Goal: Transaction & Acquisition: Purchase product/service

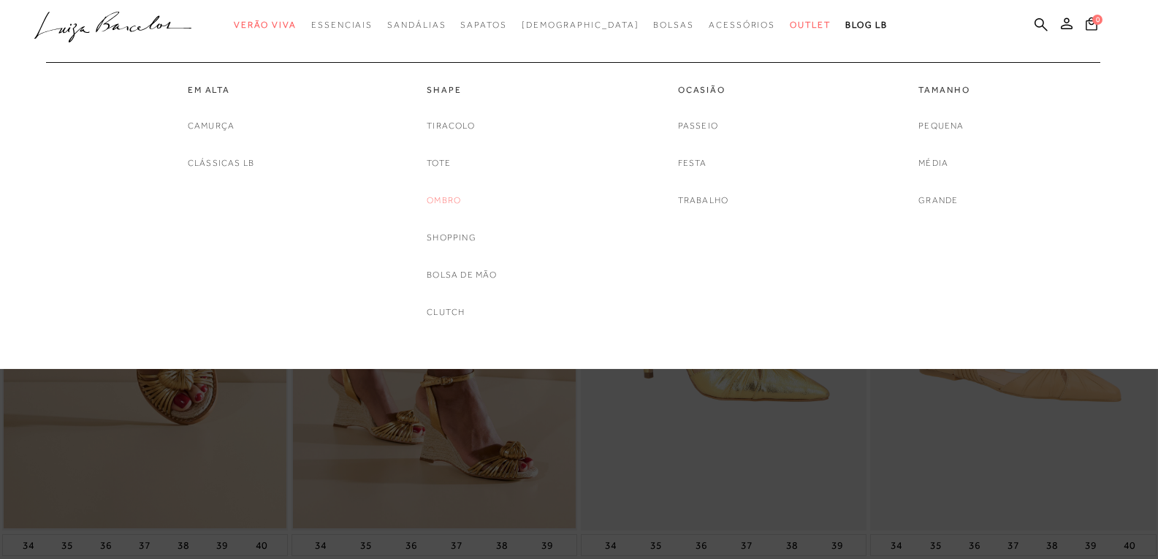
click at [451, 198] on link "Ombro" at bounding box center [444, 200] width 34 height 15
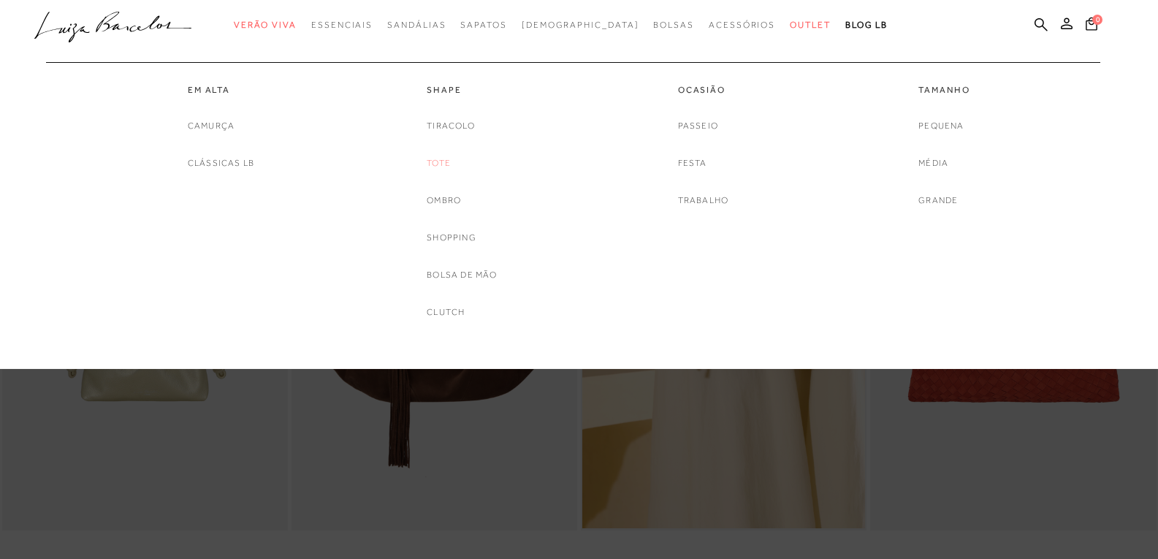
click at [438, 163] on link "Tote" at bounding box center [439, 163] width 24 height 15
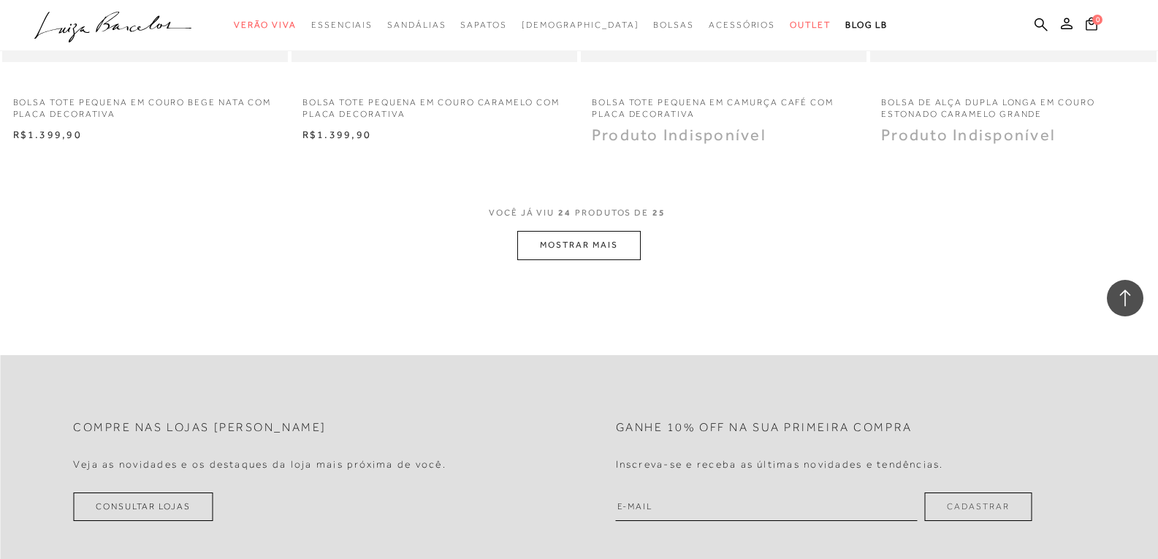
scroll to position [3214, 0]
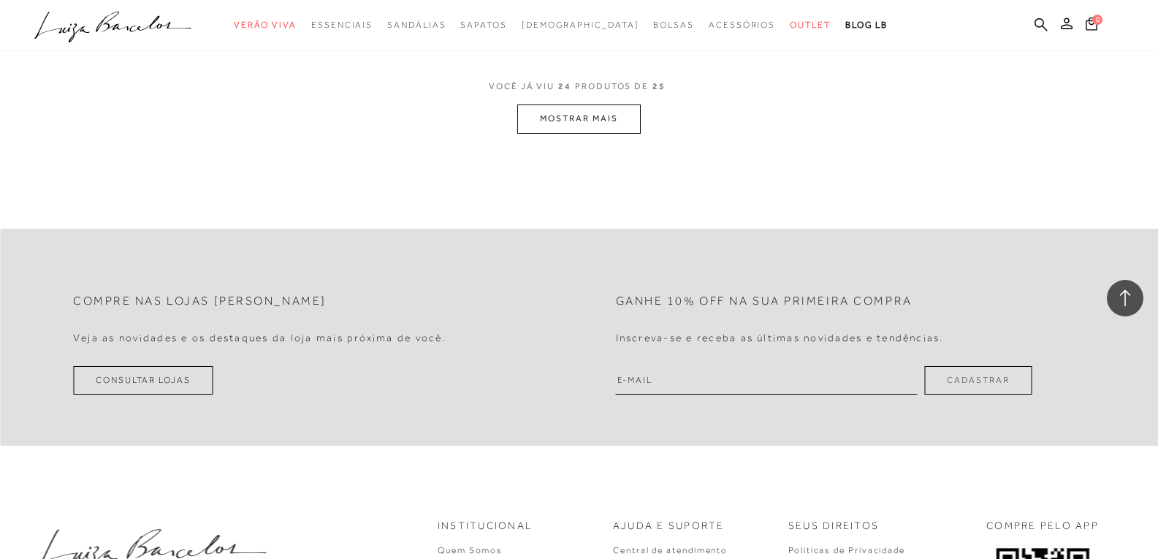
click at [587, 124] on button "MOSTRAR MAIS" at bounding box center [578, 118] width 123 height 28
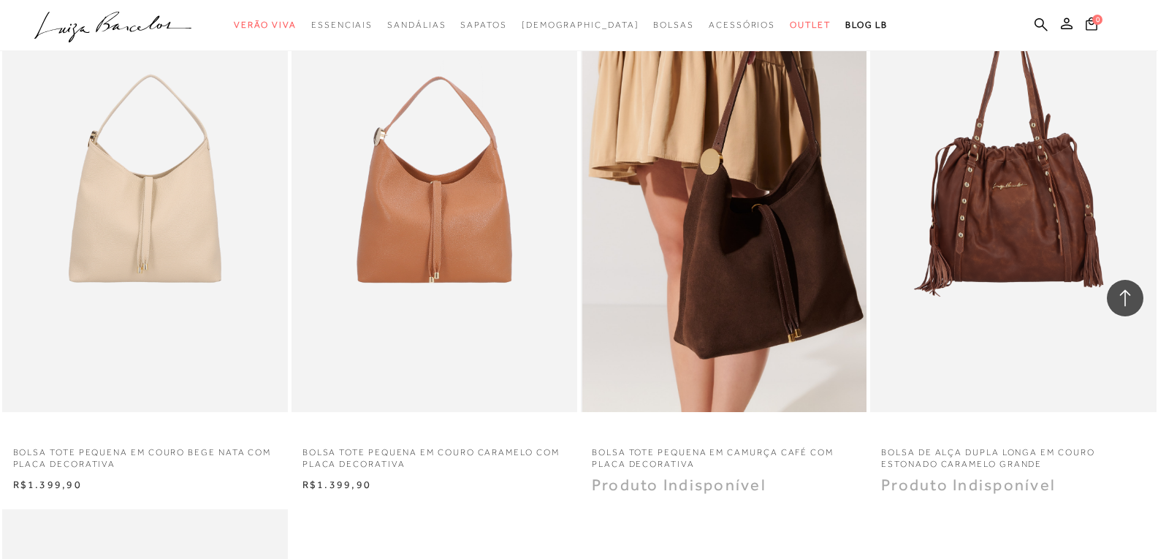
scroll to position [2703, 0]
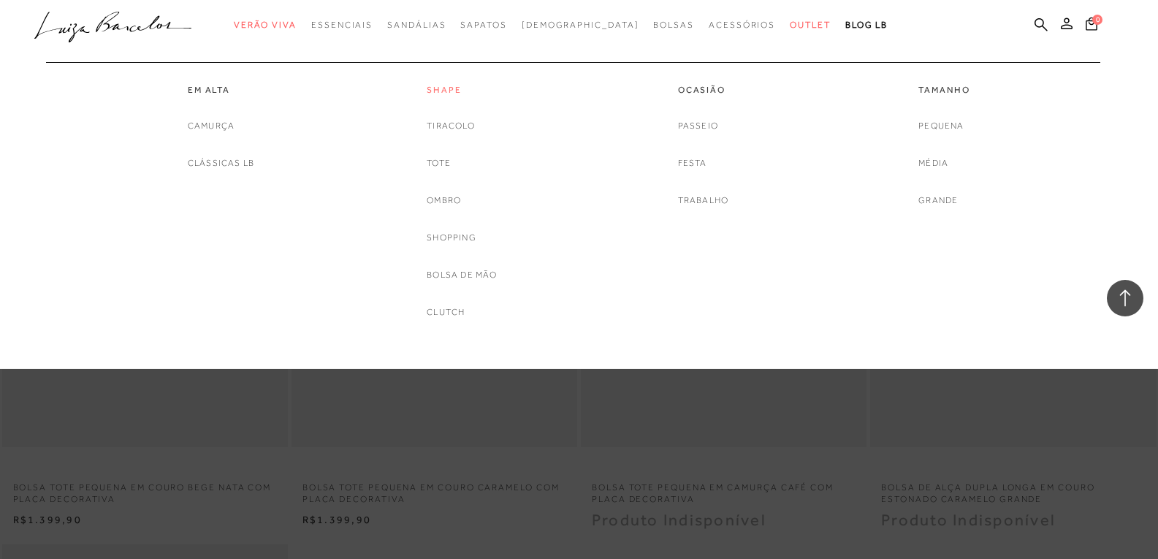
click at [454, 93] on link "Shape" at bounding box center [462, 90] width 70 height 12
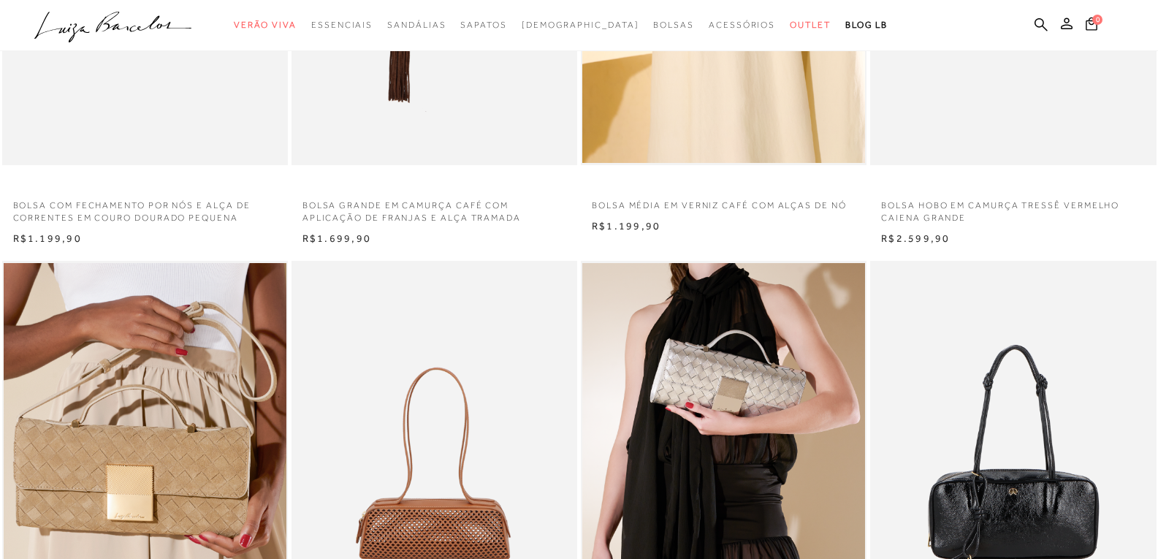
scroll to position [73, 0]
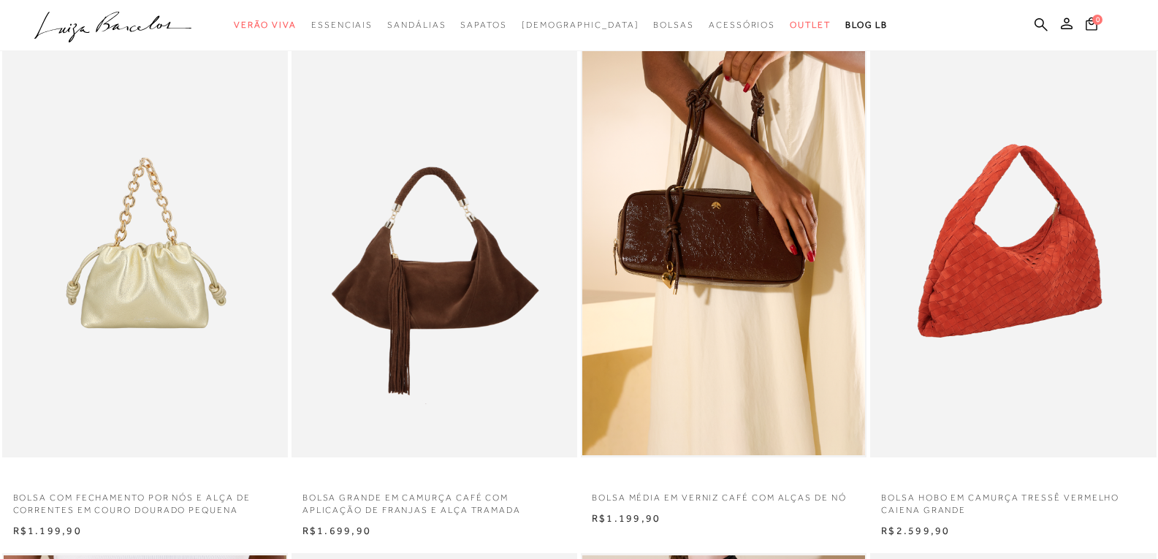
click at [973, 222] on img at bounding box center [1013, 243] width 284 height 429
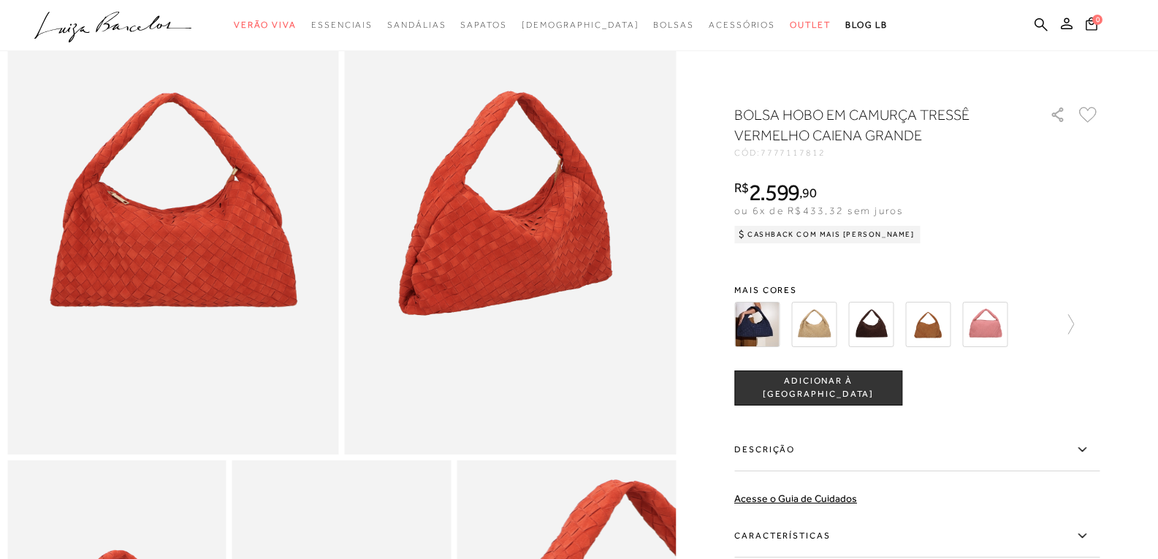
scroll to position [365, 0]
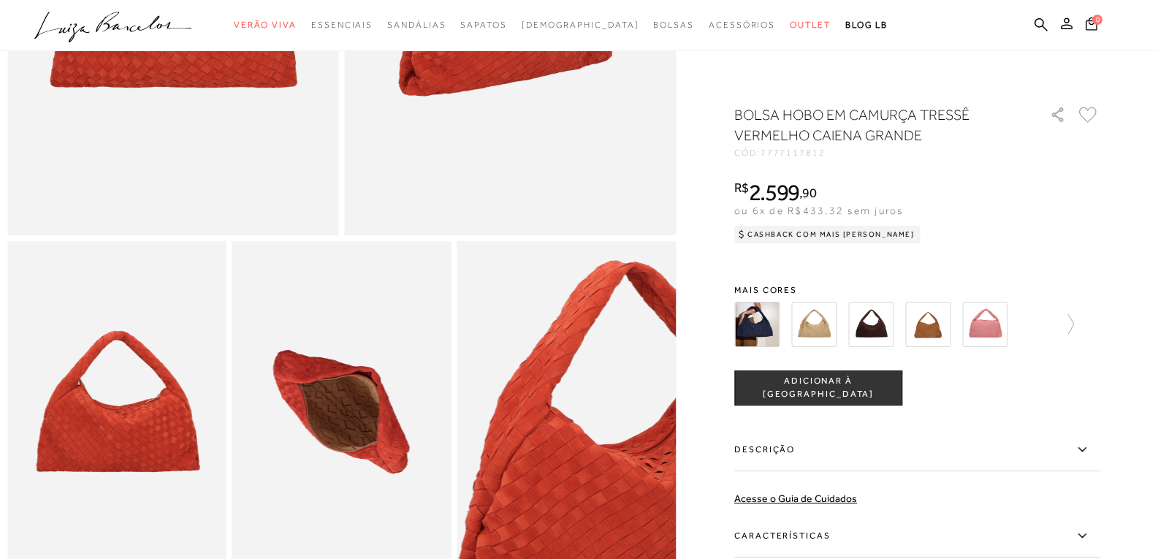
click at [881, 328] on img at bounding box center [870, 324] width 45 height 45
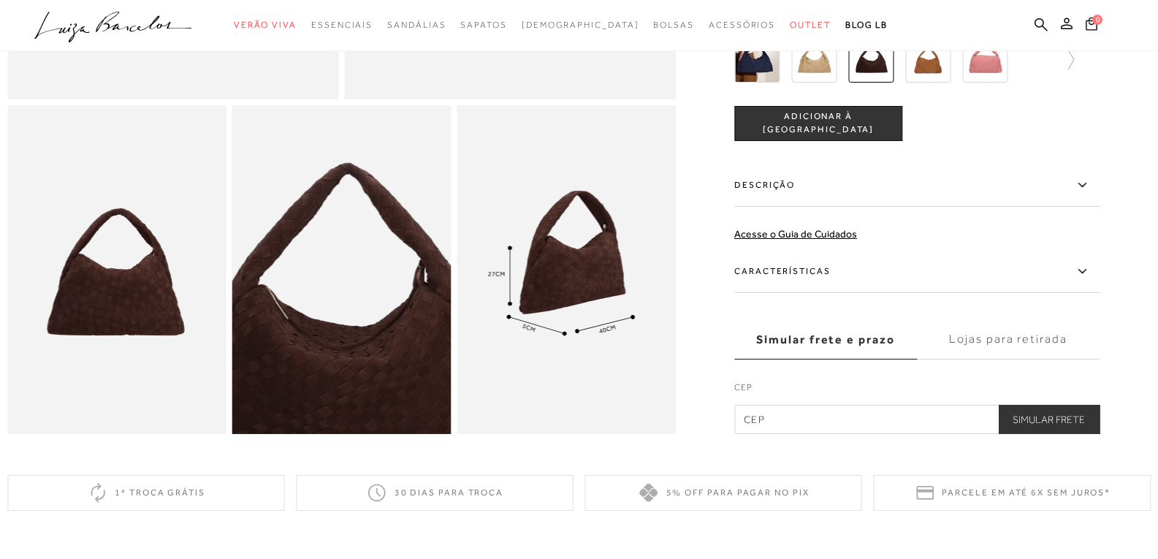
scroll to position [511, 0]
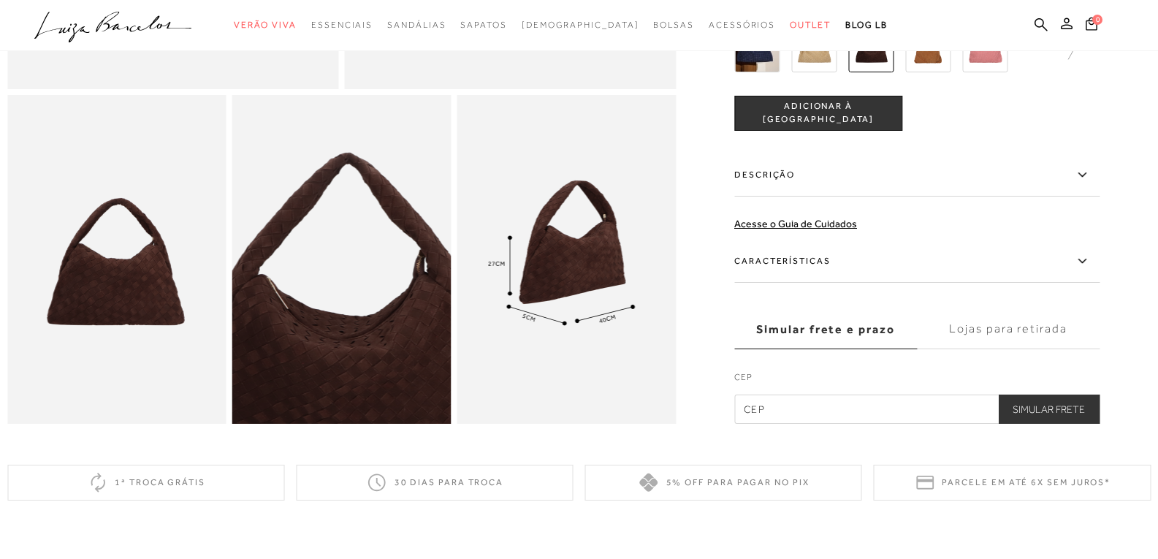
click at [819, 189] on label "Descrição" at bounding box center [916, 175] width 365 height 42
click at [0, 0] on input "Descrição" at bounding box center [0, 0] width 0 height 0
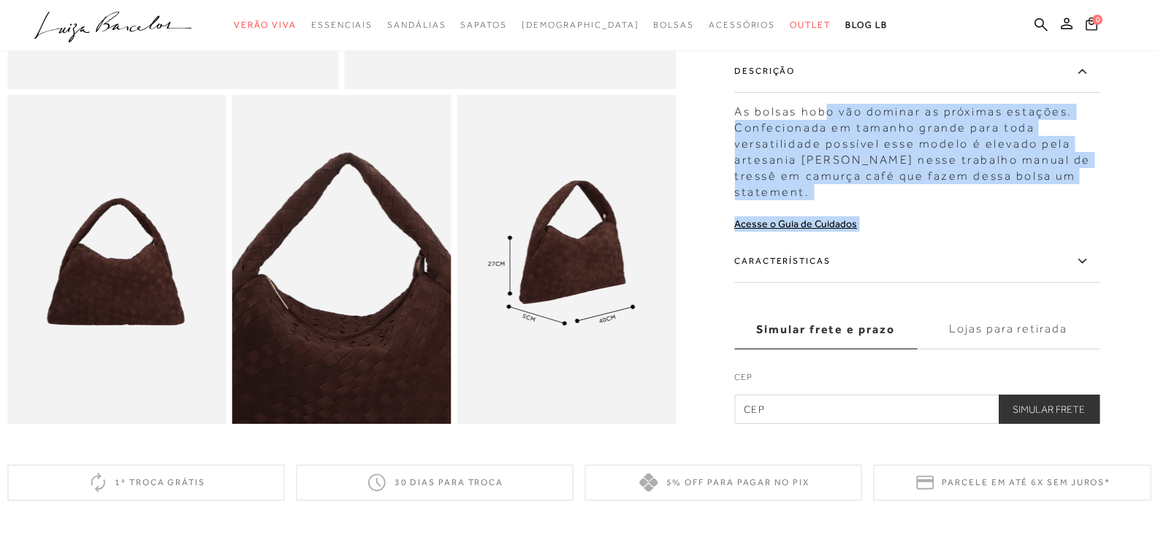
drag, startPoint x: 717, startPoint y: 123, endPoint x: 831, endPoint y: 133, distance: 115.1
click at [831, 133] on div at bounding box center [578, 7] width 1143 height 831
click at [831, 133] on div "As bolsas hobo vão dominar as próximas estações. Confecionada em tamanho grande…" at bounding box center [916, 148] width 365 height 104
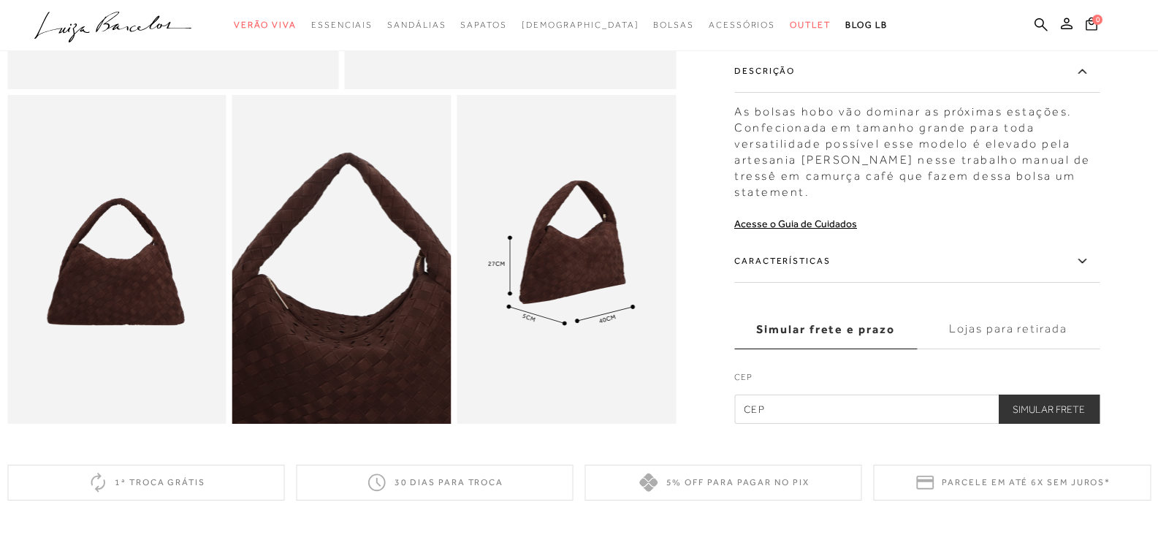
click at [832, 167] on div "As bolsas hobo vão dominar as próximas estações. Confecionada em tamanho grande…" at bounding box center [916, 148] width 365 height 104
drag, startPoint x: 817, startPoint y: 203, endPoint x: 743, endPoint y: 118, distance: 112.8
click at [743, 118] on div "As bolsas hobo vão dominar as próximas estações. Confecionada em tamanho grande…" at bounding box center [916, 148] width 365 height 104
copy div "As bolsas hobo vão dominar as próximas estações. Confecionada em tamanho grande…"
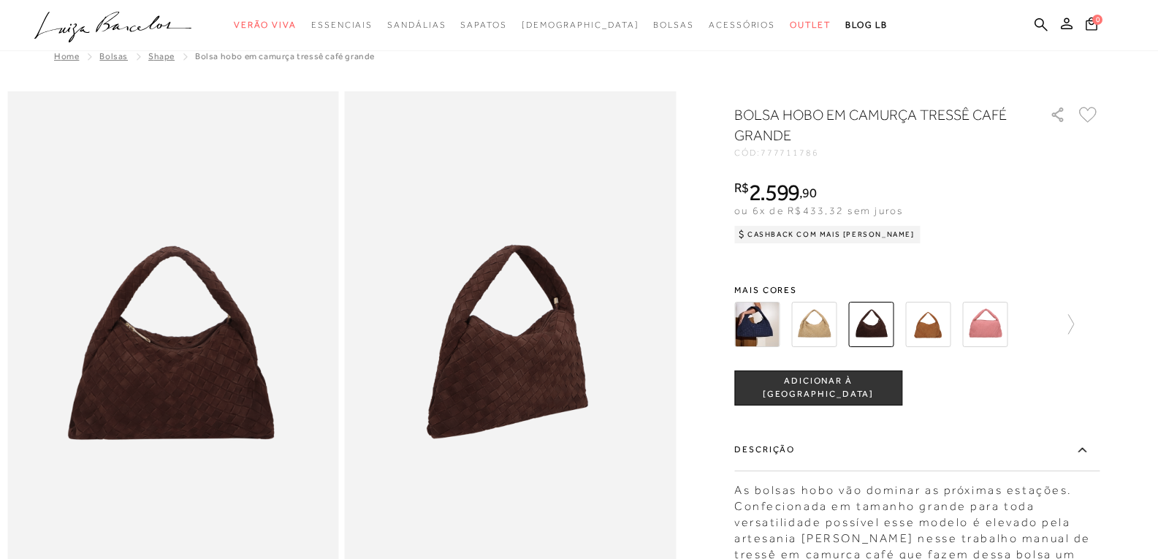
scroll to position [3, 0]
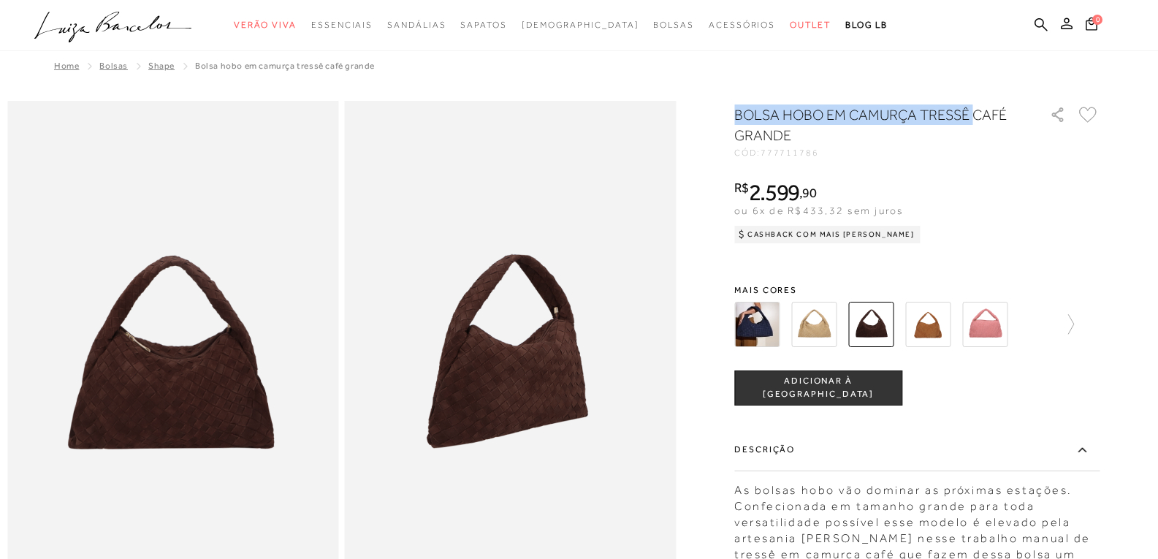
drag, startPoint x: 739, startPoint y: 116, endPoint x: 976, endPoint y: 118, distance: 237.4
click at [976, 118] on div at bounding box center [578, 516] width 1143 height 831
copy h1 "BOLSA HOBO EM CAMURÇA TRESSÊ"
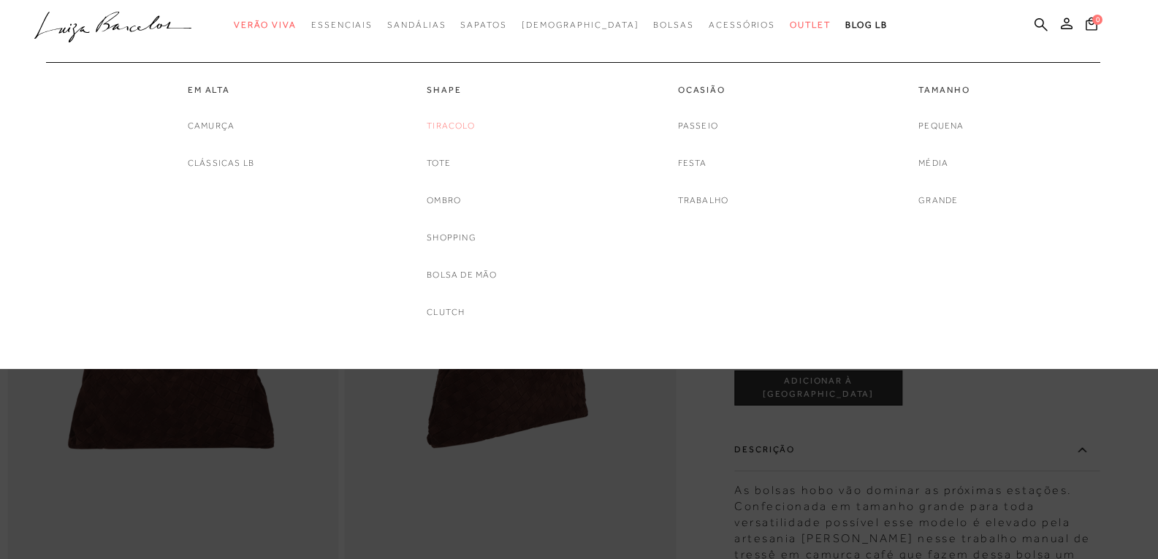
click at [450, 119] on link "Tiracolo" at bounding box center [451, 125] width 48 height 15
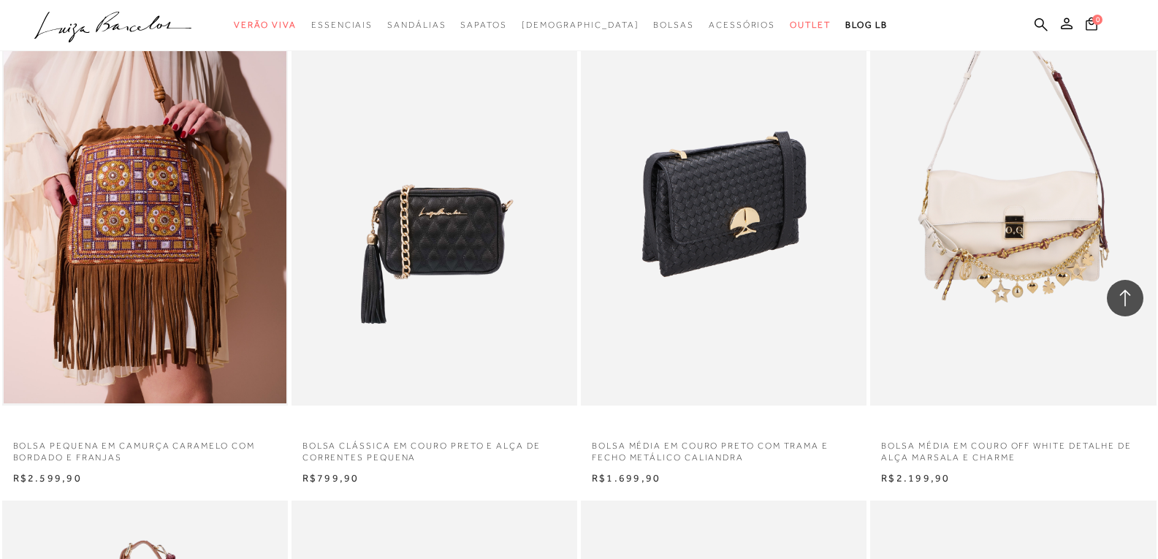
scroll to position [1169, 0]
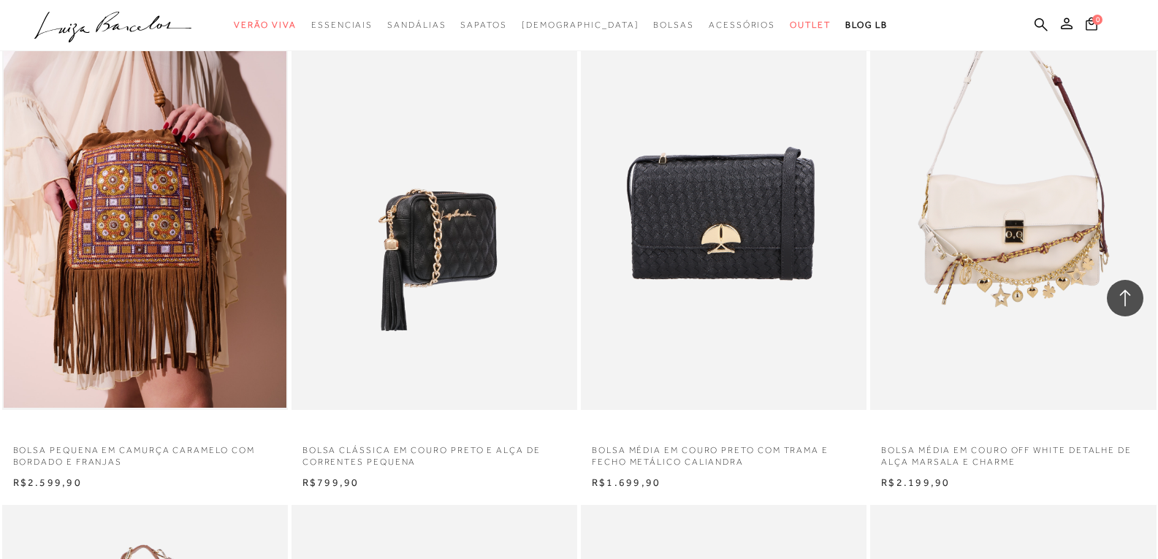
click at [435, 222] on img at bounding box center [435, 195] width 284 height 429
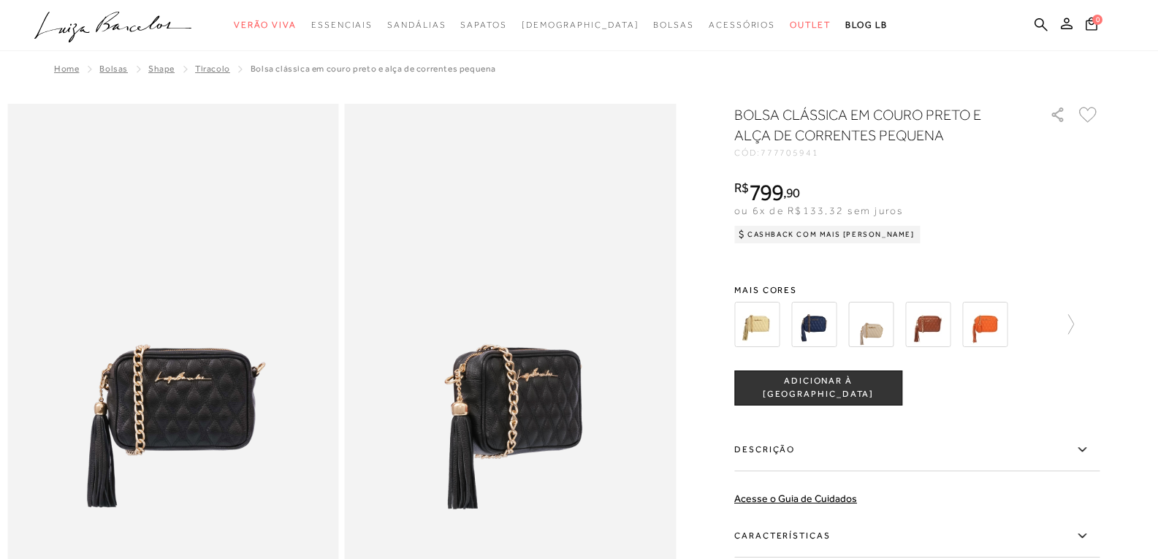
click at [866, 332] on img at bounding box center [870, 324] width 45 height 45
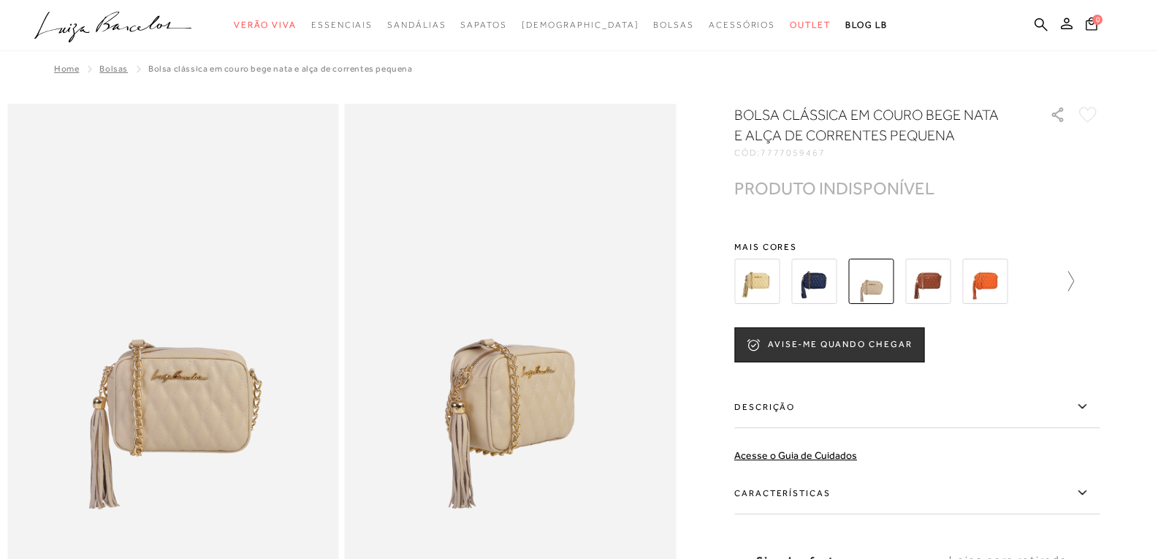
click at [1071, 281] on icon at bounding box center [1063, 281] width 20 height 20
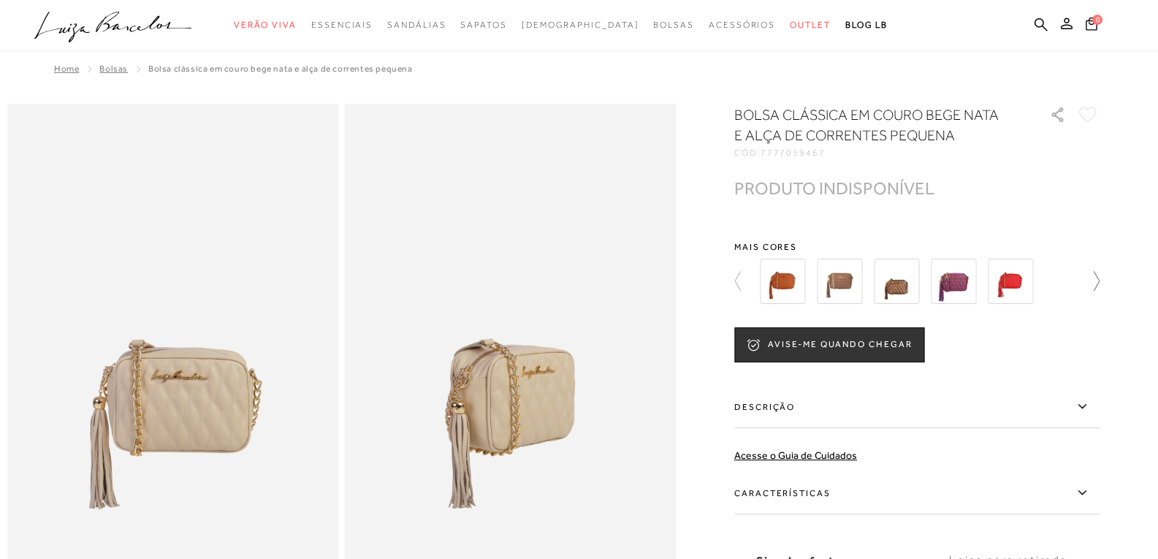
click at [1069, 281] on div at bounding box center [912, 281] width 314 height 54
click at [1099, 290] on icon at bounding box center [1097, 281] width 6 height 20
click at [1099, 290] on icon at bounding box center [1089, 281] width 20 height 20
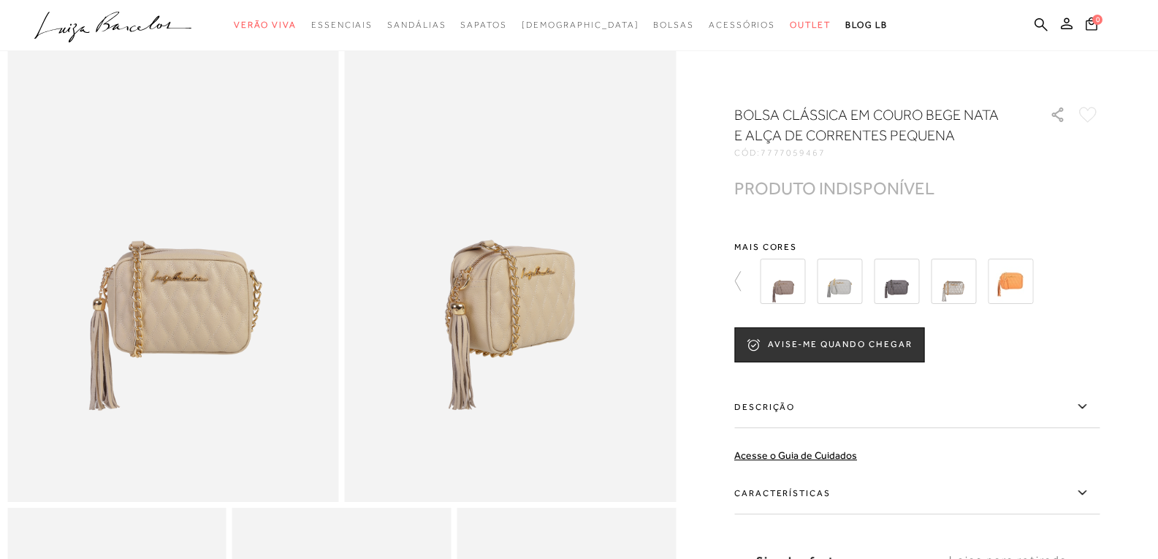
scroll to position [73, 0]
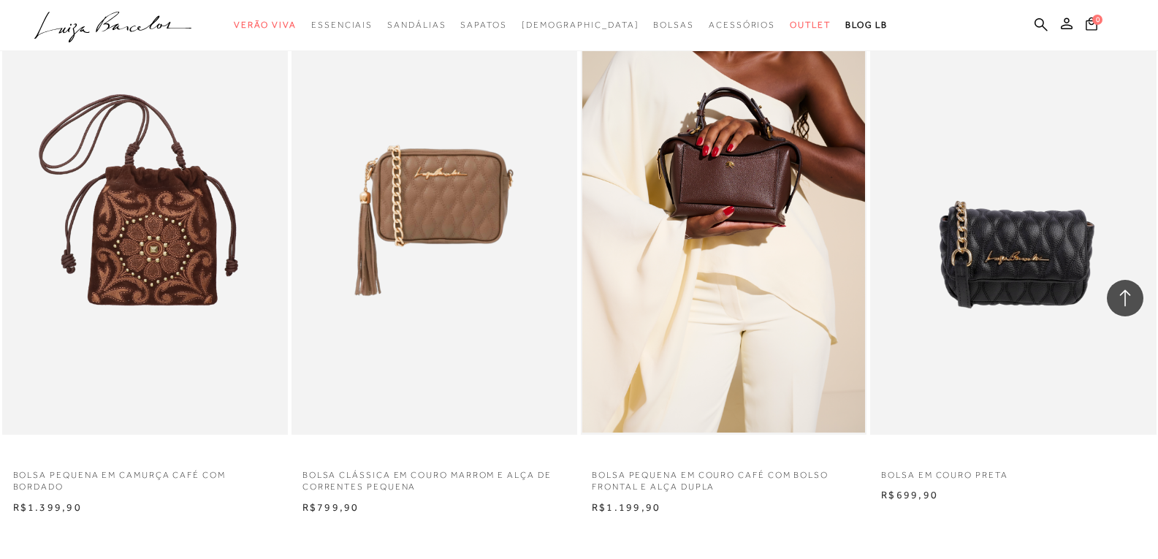
scroll to position [2849, 0]
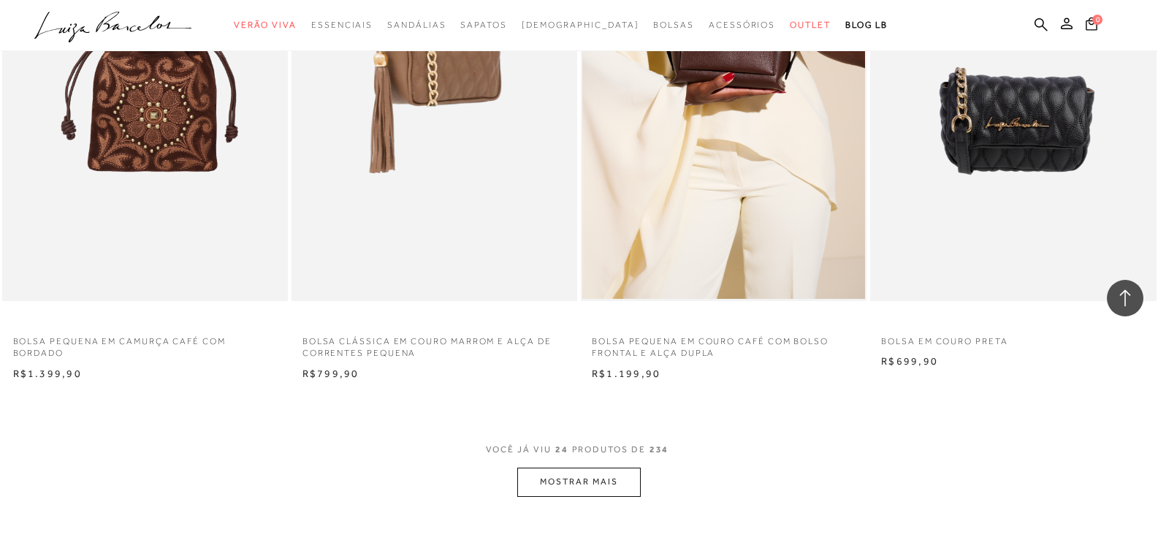
click at [485, 194] on img at bounding box center [435, 86] width 284 height 429
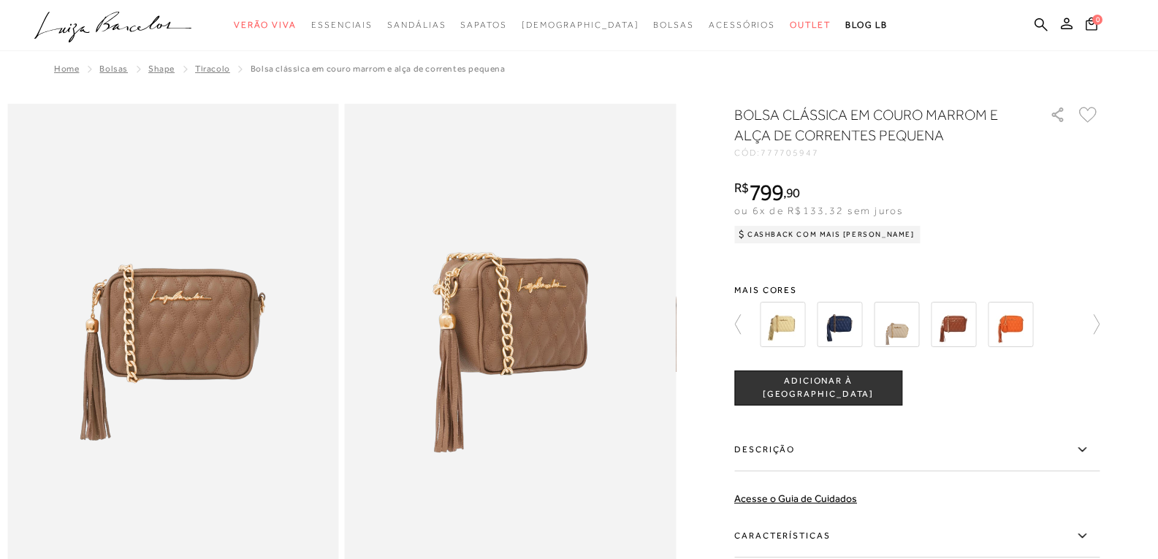
click at [919, 340] on img at bounding box center [896, 324] width 45 height 45
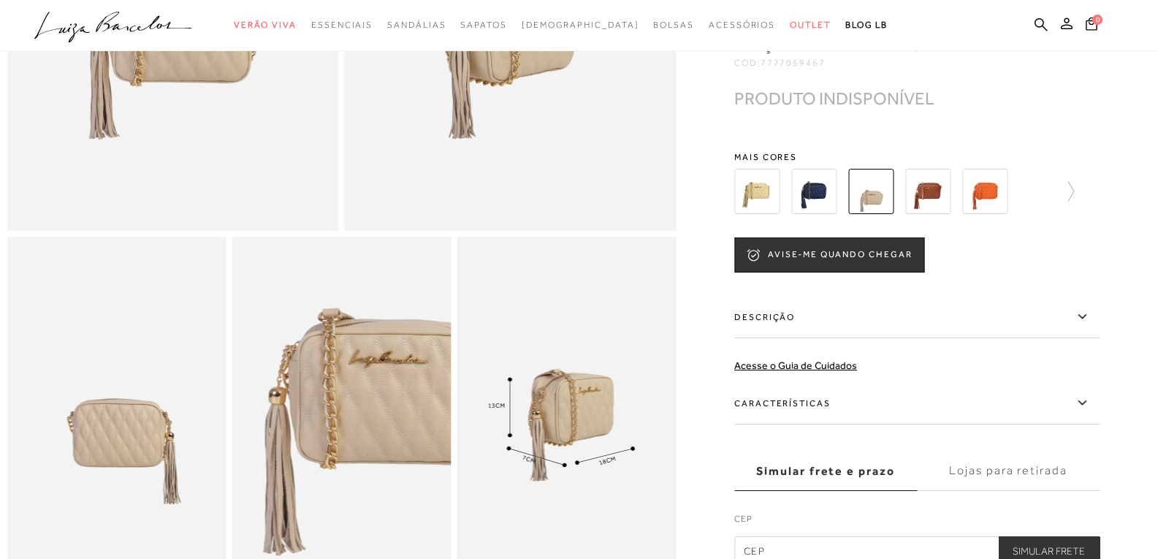
scroll to position [438, 0]
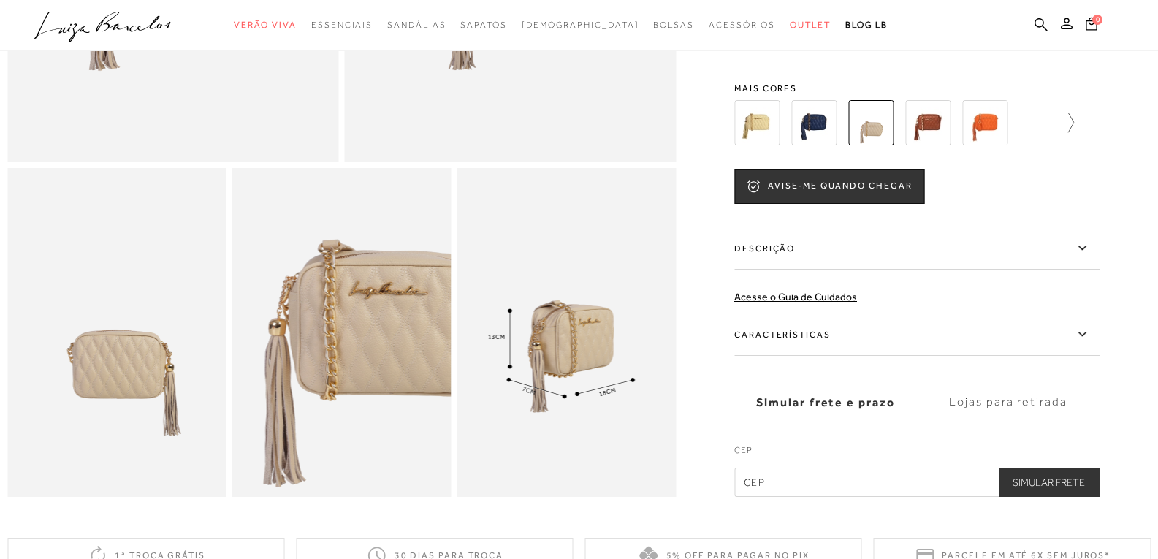
click at [1073, 133] on icon at bounding box center [1063, 122] width 20 height 20
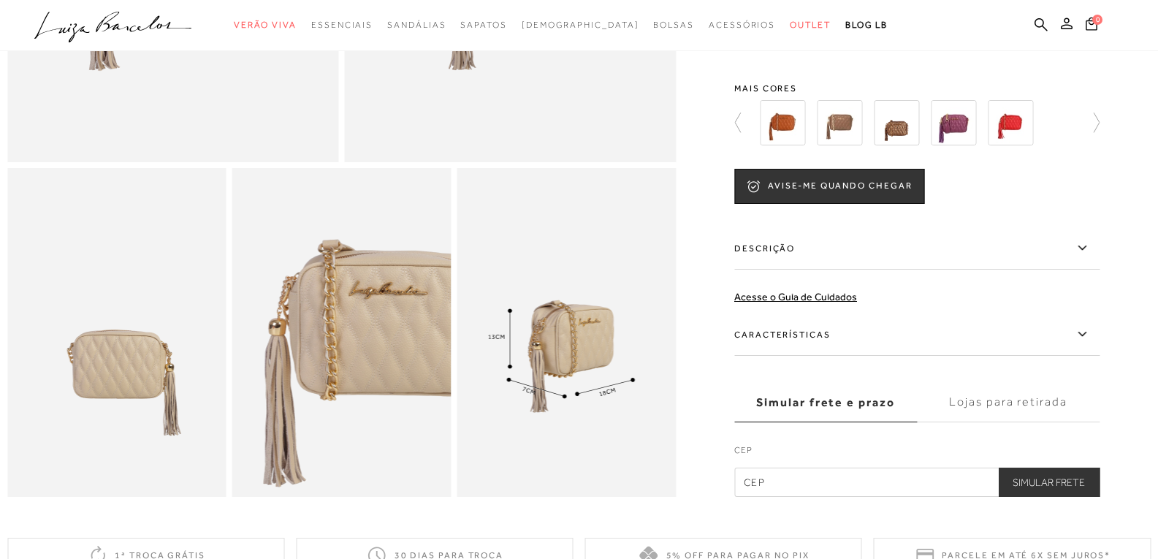
click at [1069, 144] on div at bounding box center [912, 123] width 314 height 54
click at [1089, 133] on icon at bounding box center [1089, 122] width 20 height 20
click at [1091, 140] on div at bounding box center [925, 123] width 340 height 54
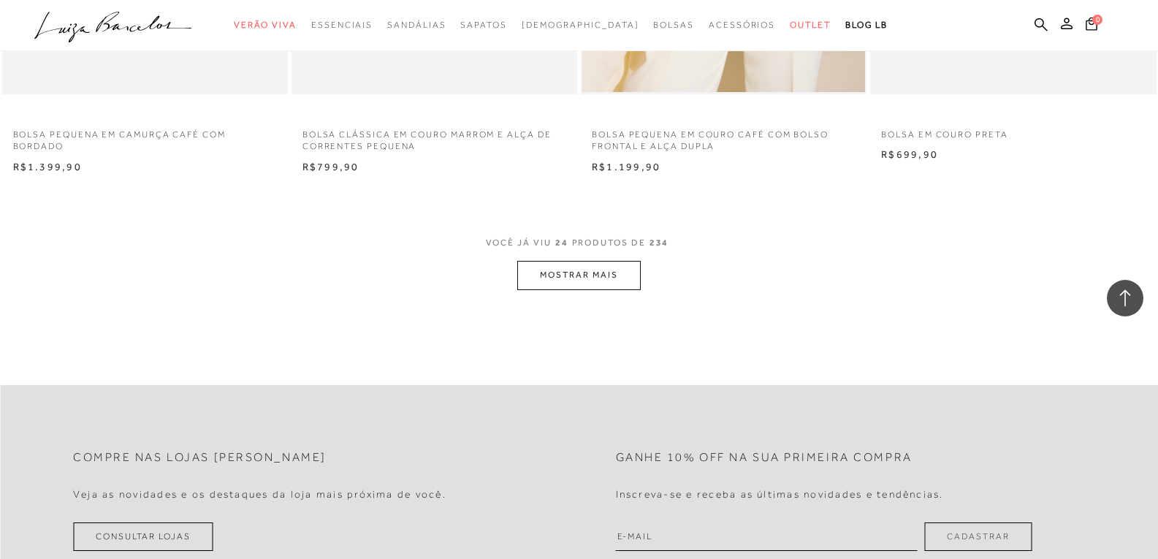
scroll to position [3064, 0]
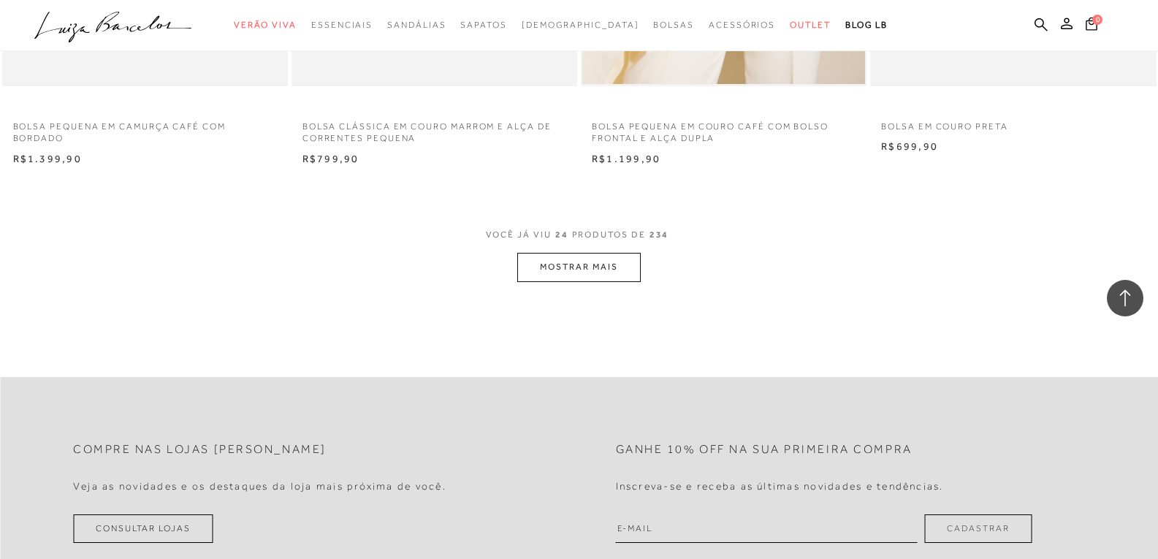
click at [603, 264] on button "MOSTRAR MAIS" at bounding box center [578, 267] width 123 height 28
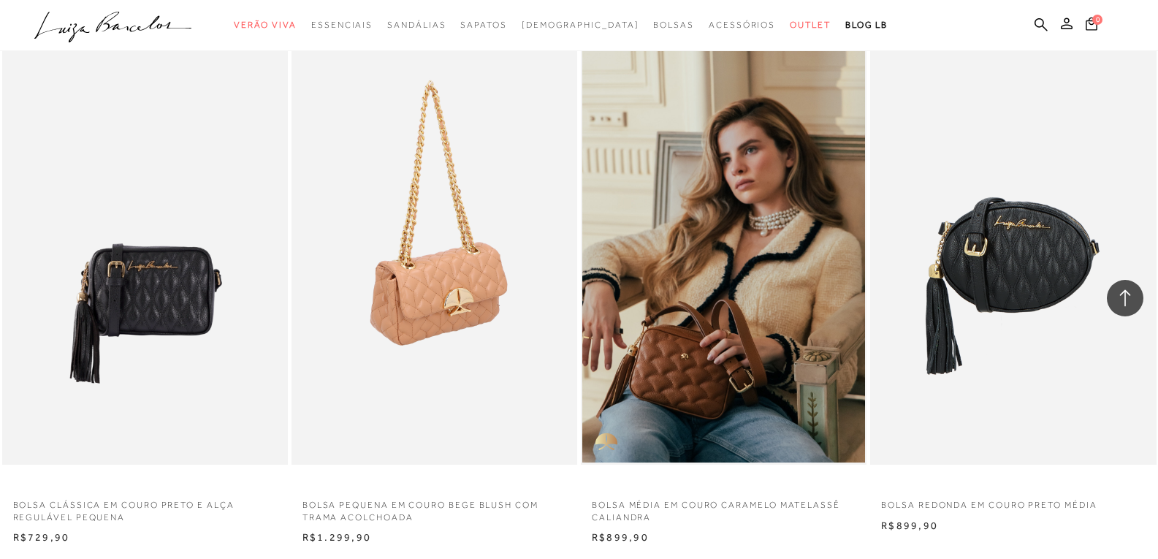
scroll to position [3356, 0]
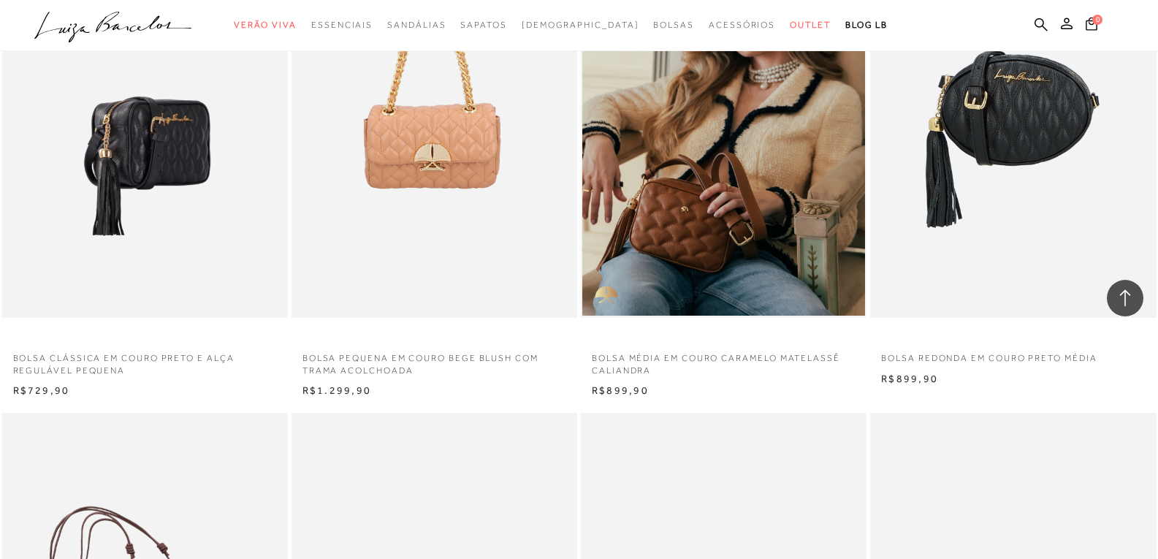
click at [124, 222] on img at bounding box center [146, 103] width 284 height 429
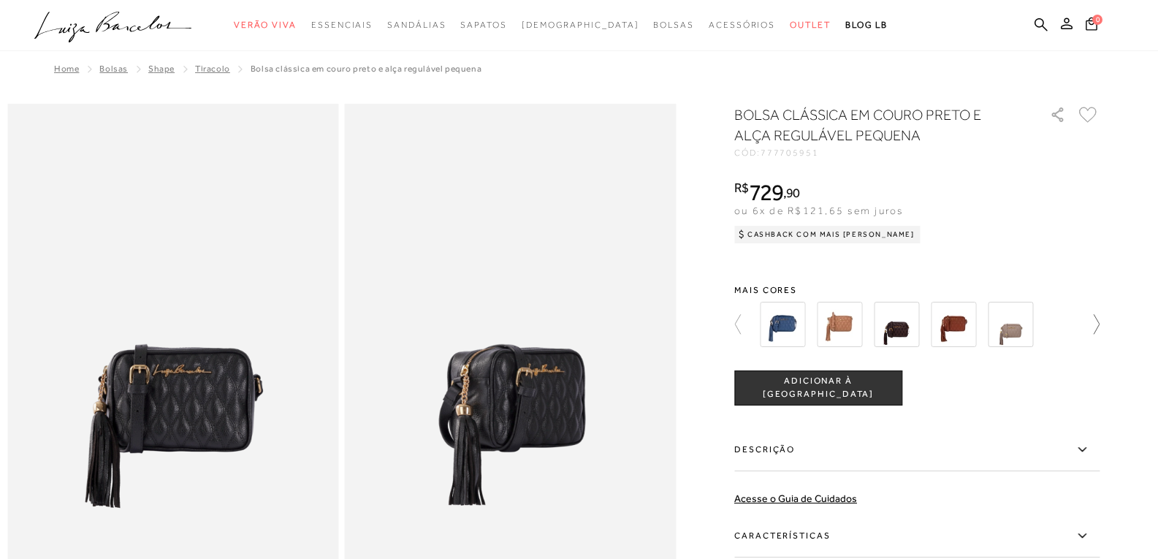
click at [1096, 330] on icon at bounding box center [1089, 324] width 20 height 20
click at [1068, 321] on div at bounding box center [912, 324] width 314 height 54
click at [1090, 317] on icon at bounding box center [1089, 324] width 20 height 20
click at [901, 318] on img at bounding box center [896, 324] width 45 height 45
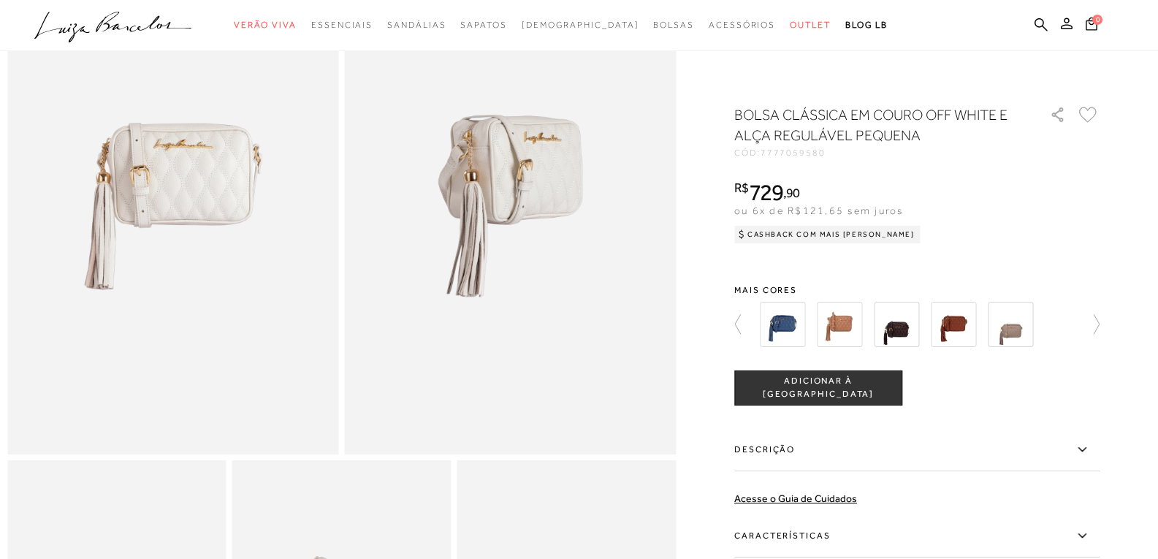
scroll to position [73, 0]
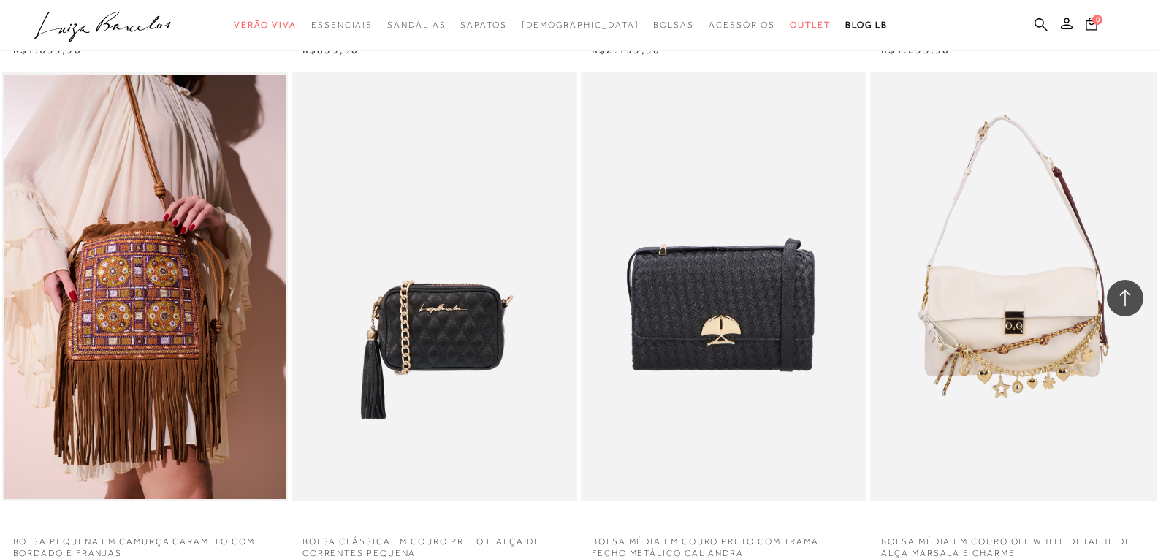
scroll to position [1315, 0]
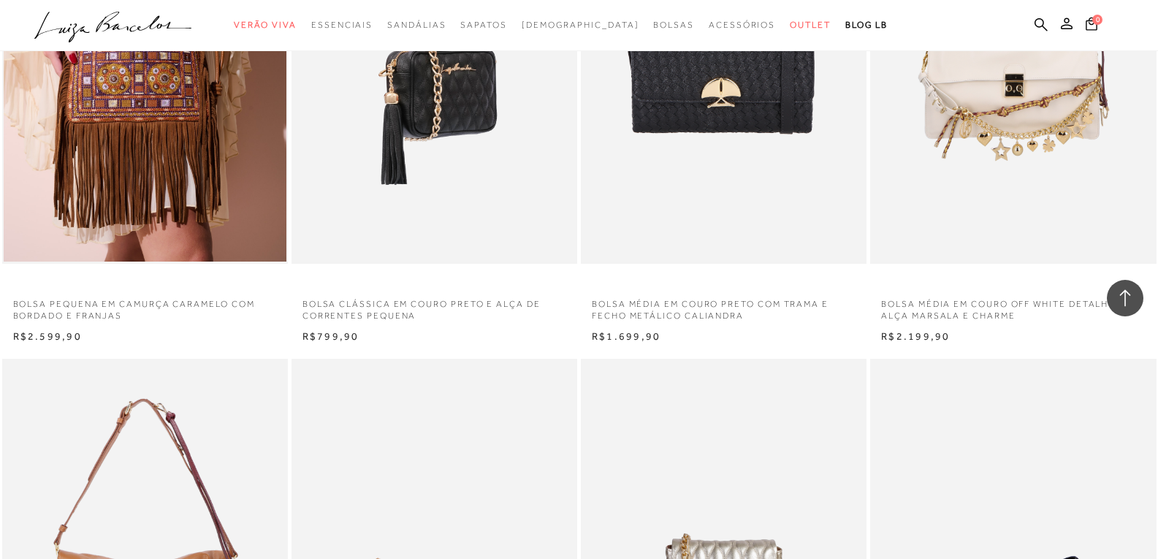
click at [440, 180] on img at bounding box center [435, 49] width 284 height 429
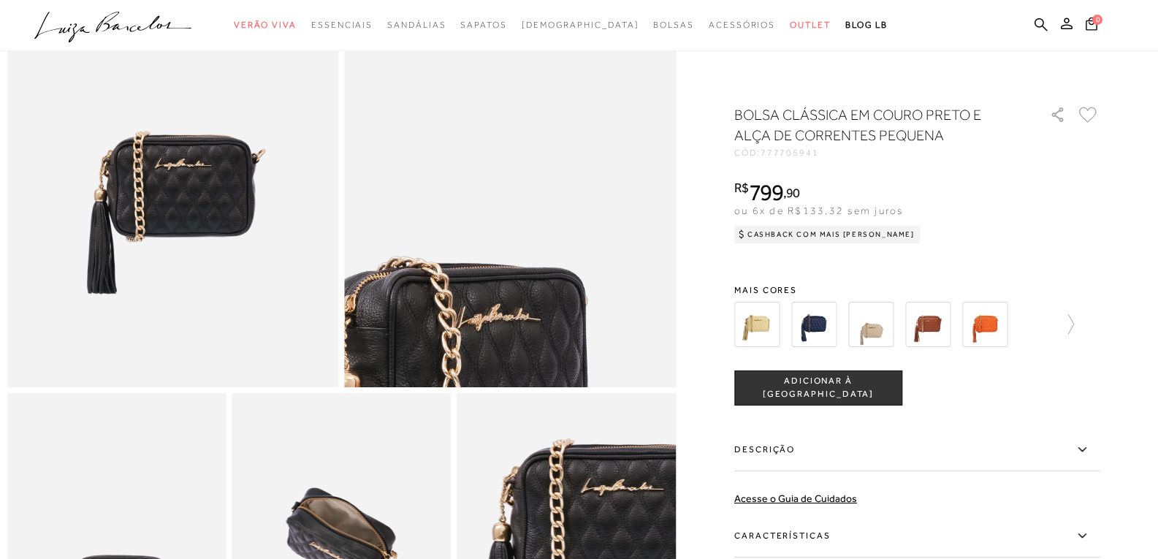
scroll to position [365, 0]
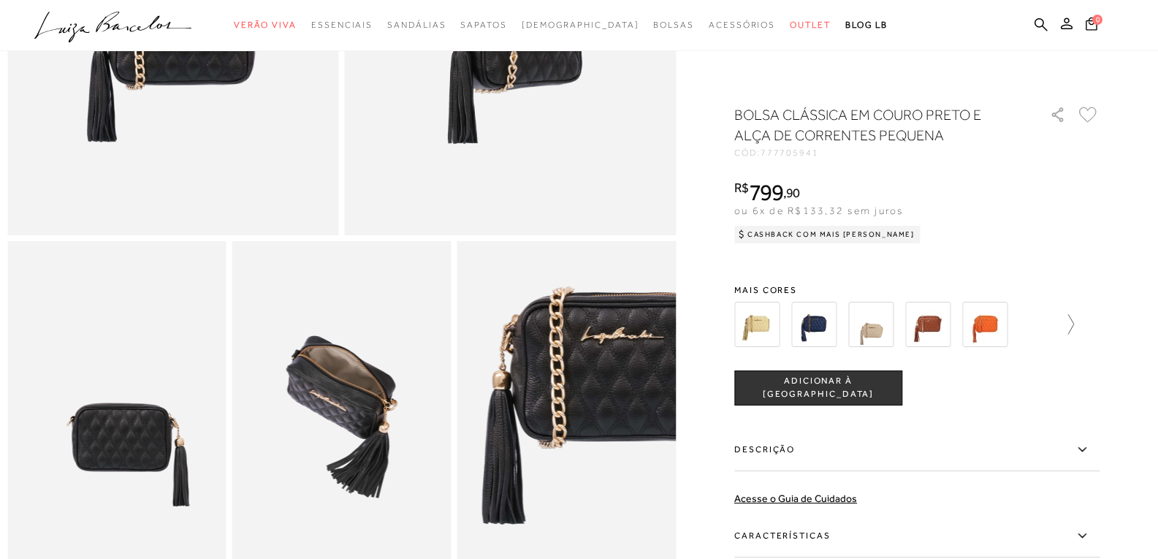
click at [1067, 327] on icon at bounding box center [1063, 324] width 20 height 20
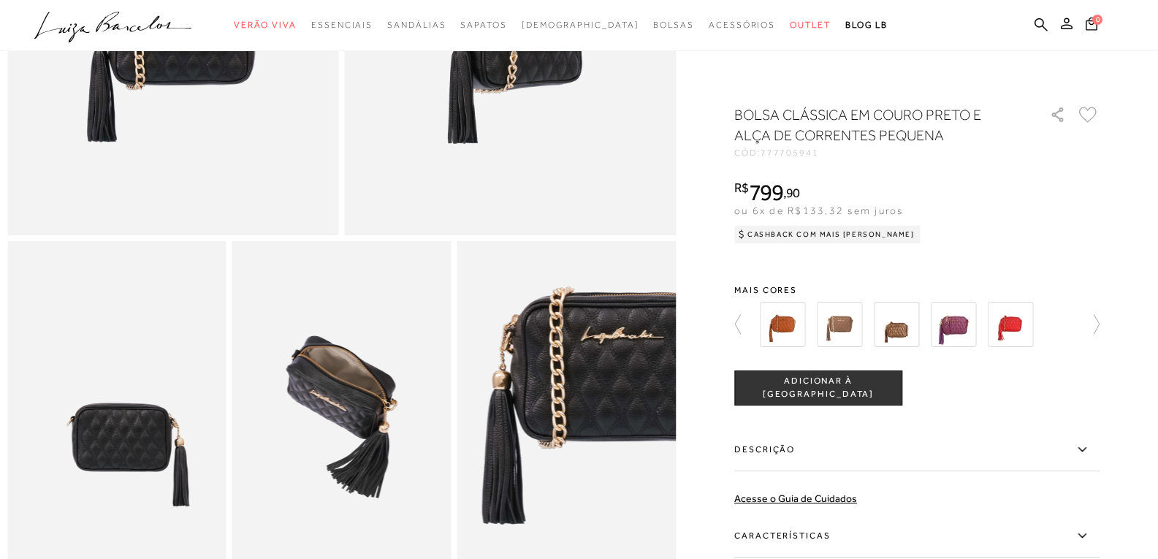
click at [1062, 327] on div at bounding box center [912, 324] width 314 height 54
click at [1095, 321] on icon at bounding box center [1089, 324] width 20 height 20
click at [1095, 321] on div at bounding box center [925, 324] width 340 height 54
click at [741, 323] on icon at bounding box center [744, 324] width 20 height 20
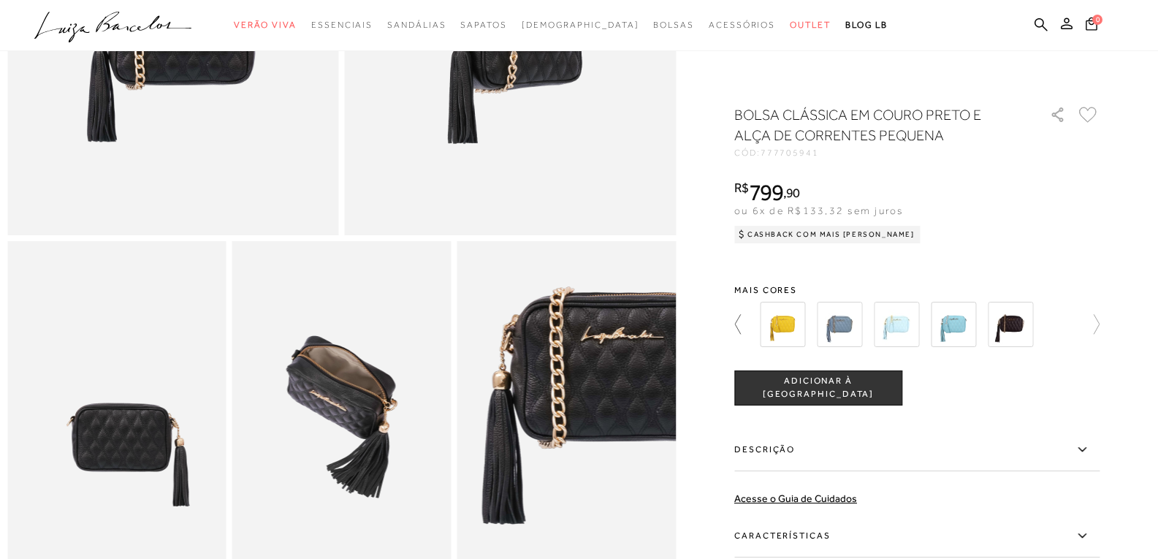
click at [741, 323] on icon at bounding box center [744, 324] width 20 height 20
click at [741, 323] on img at bounding box center [756, 324] width 45 height 45
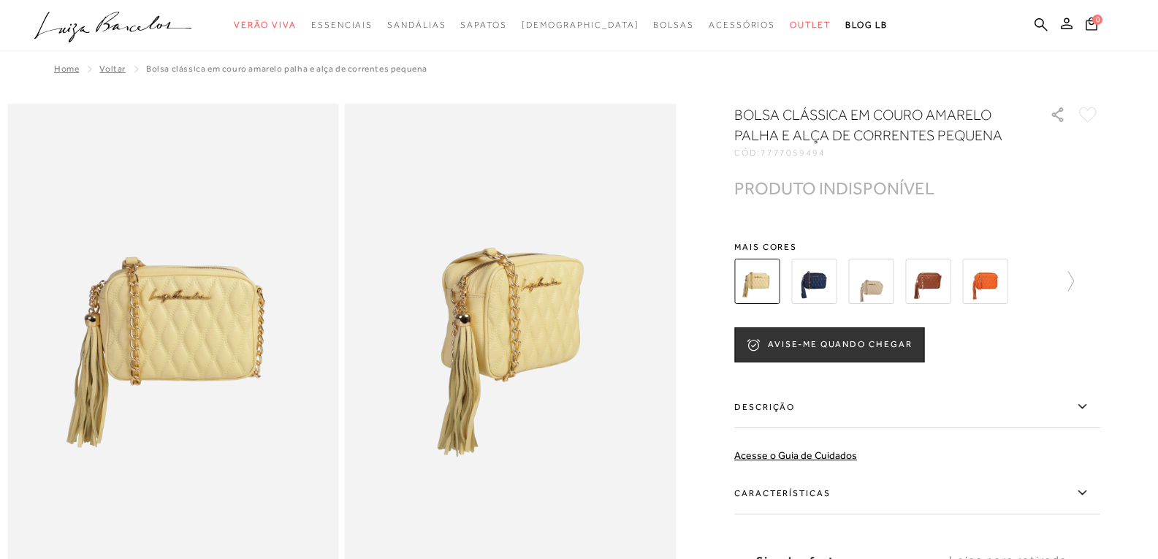
click at [884, 266] on img at bounding box center [870, 281] width 45 height 45
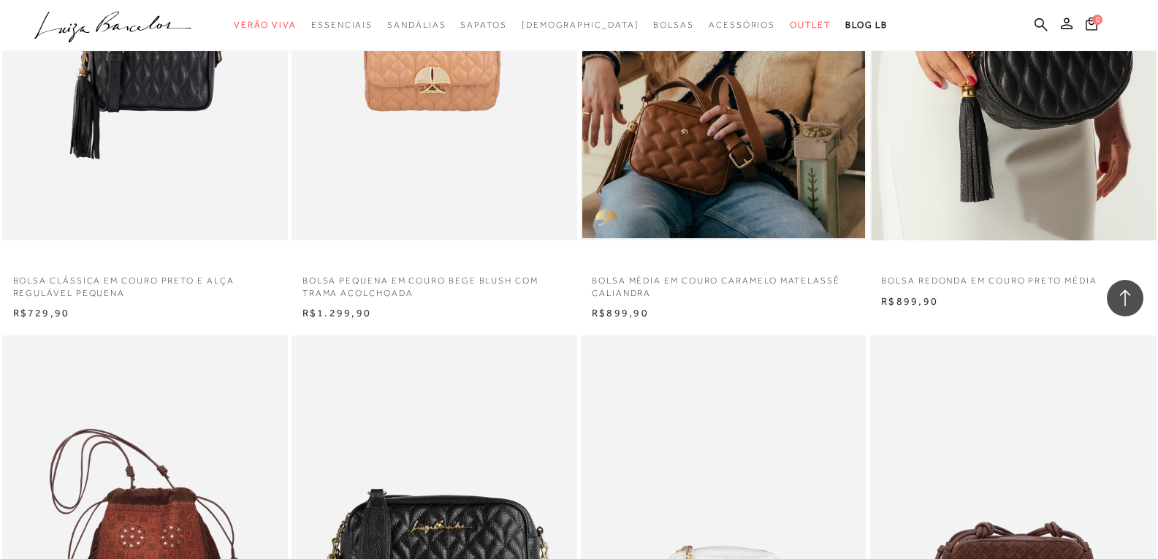
scroll to position [3798, 0]
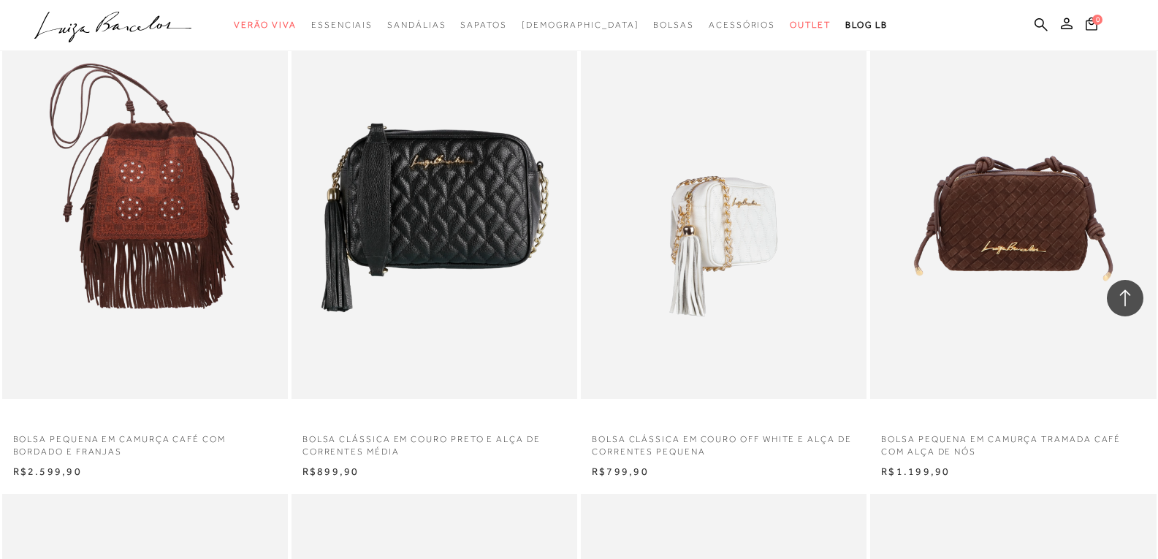
click at [779, 225] on img at bounding box center [724, 184] width 284 height 429
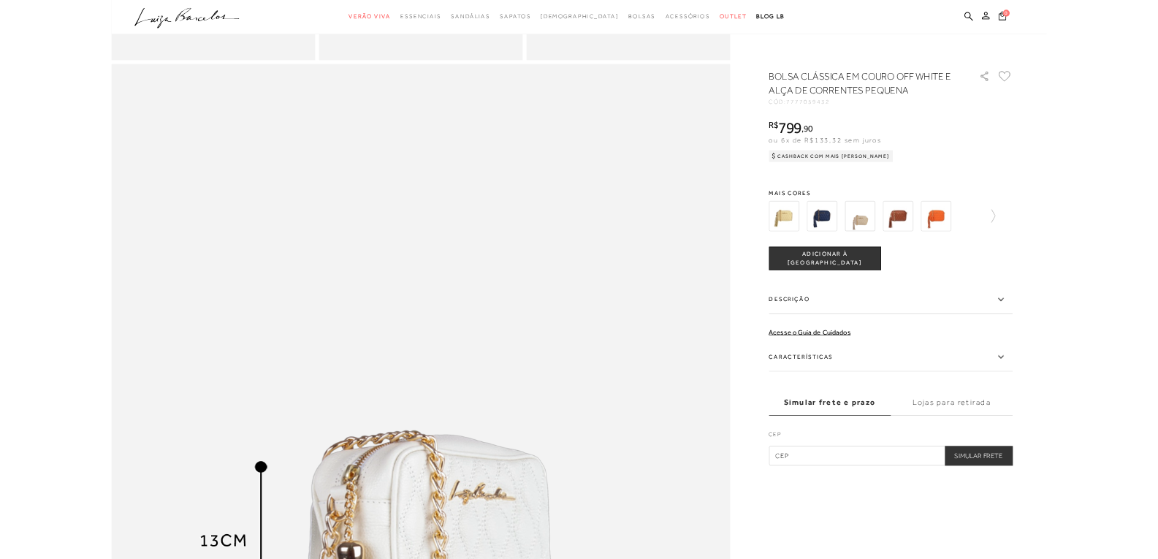
scroll to position [1169, 0]
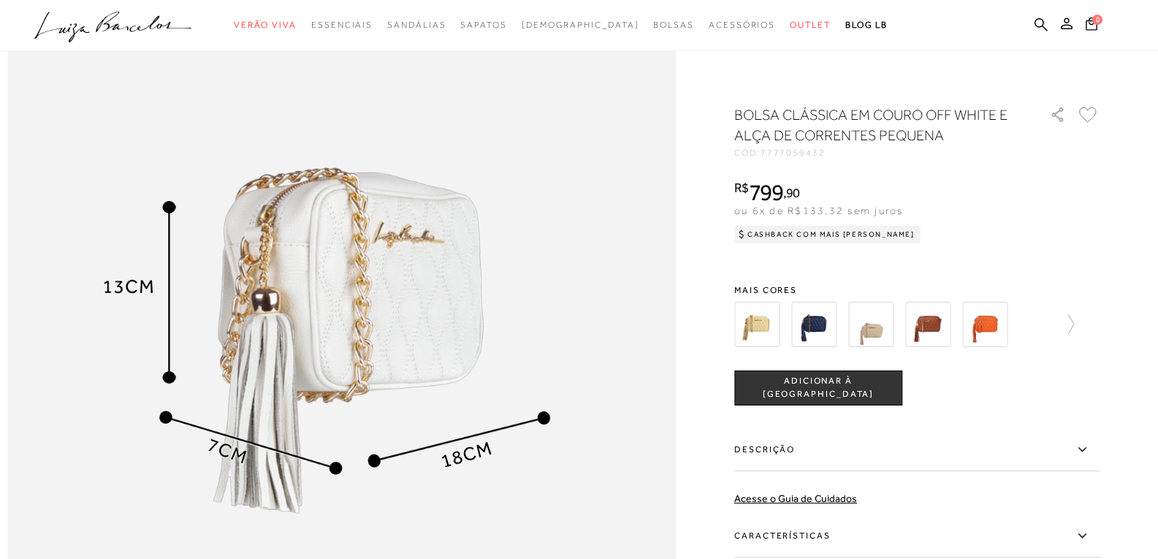
drag, startPoint x: 4307, startPoint y: 0, endPoint x: 711, endPoint y: 209, distance: 3602.1
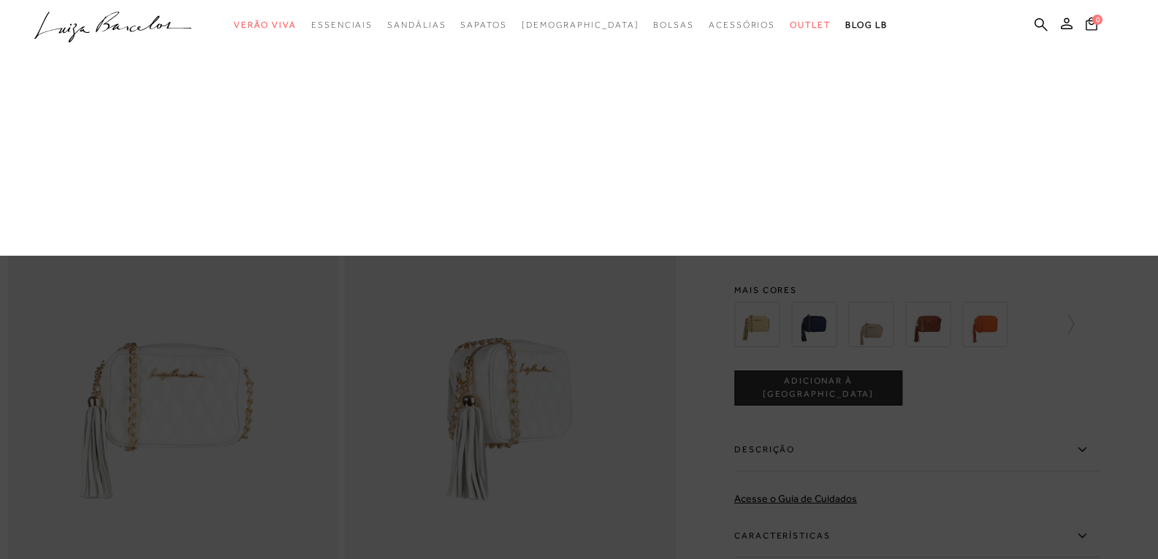
scroll to position [0, 0]
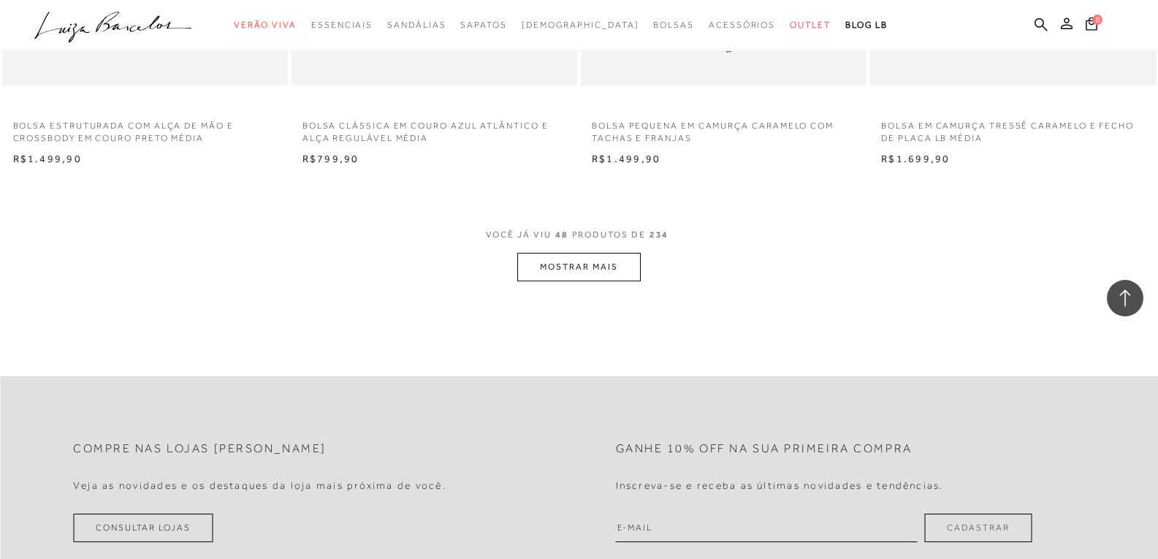
scroll to position [6209, 0]
click at [586, 263] on button "MOSTRAR MAIS" at bounding box center [578, 265] width 123 height 28
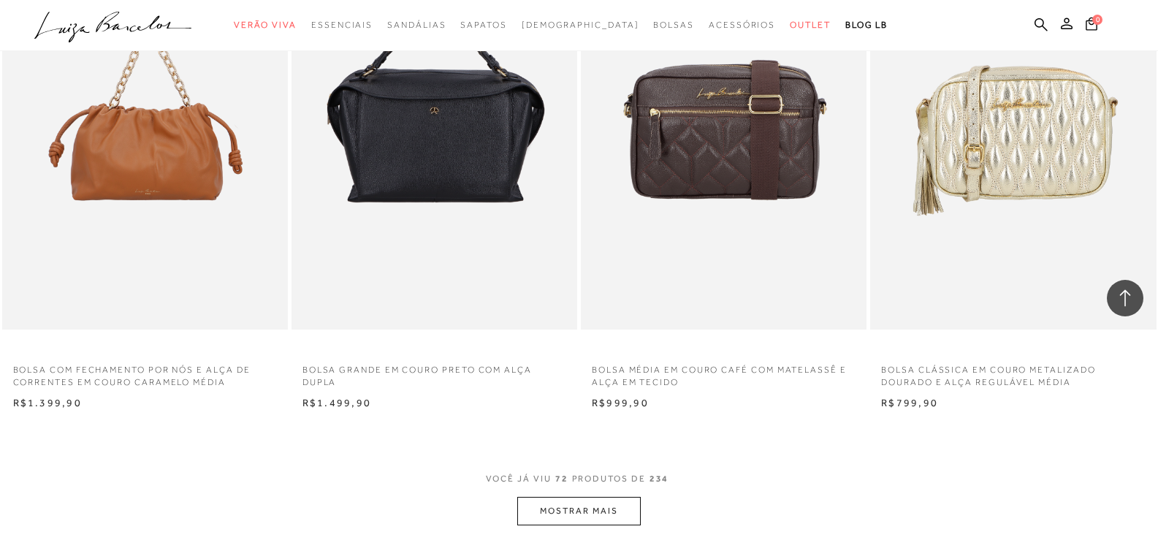
scroll to position [9423, 0]
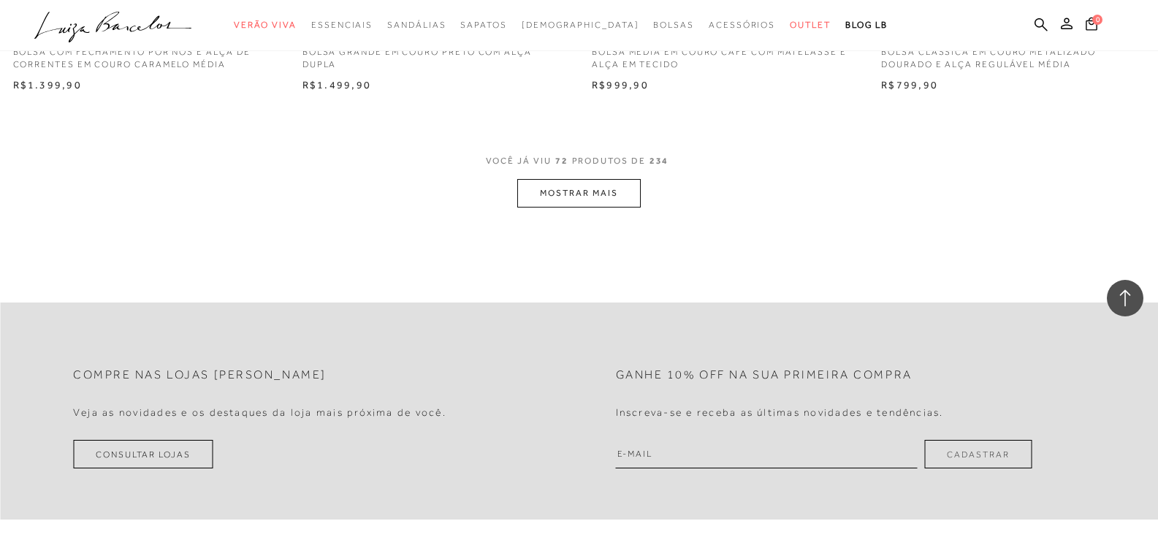
click at [607, 204] on button "MOSTRAR MAIS" at bounding box center [578, 193] width 123 height 28
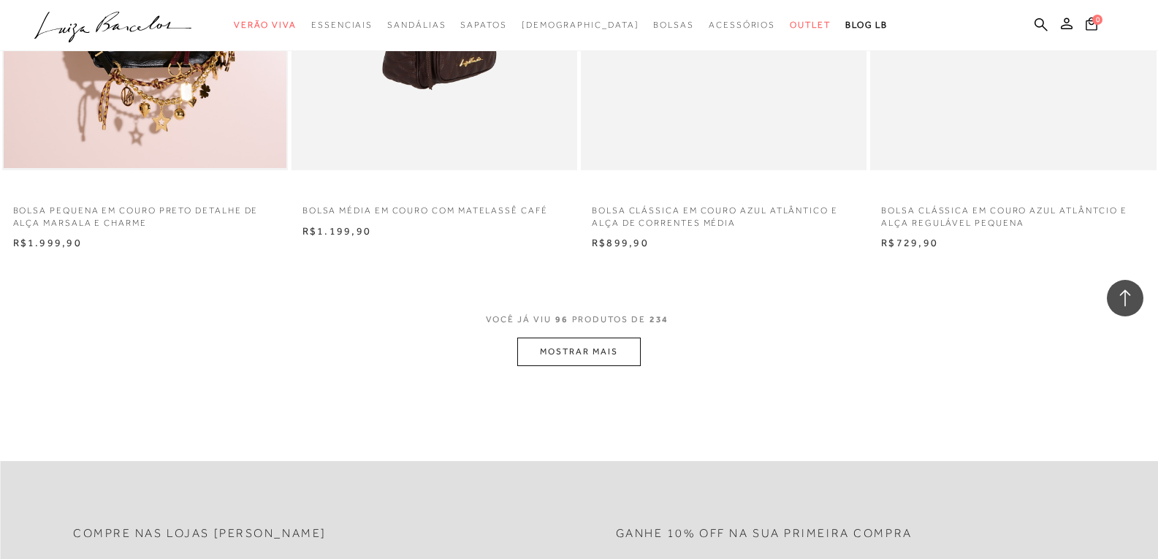
scroll to position [12564, 0]
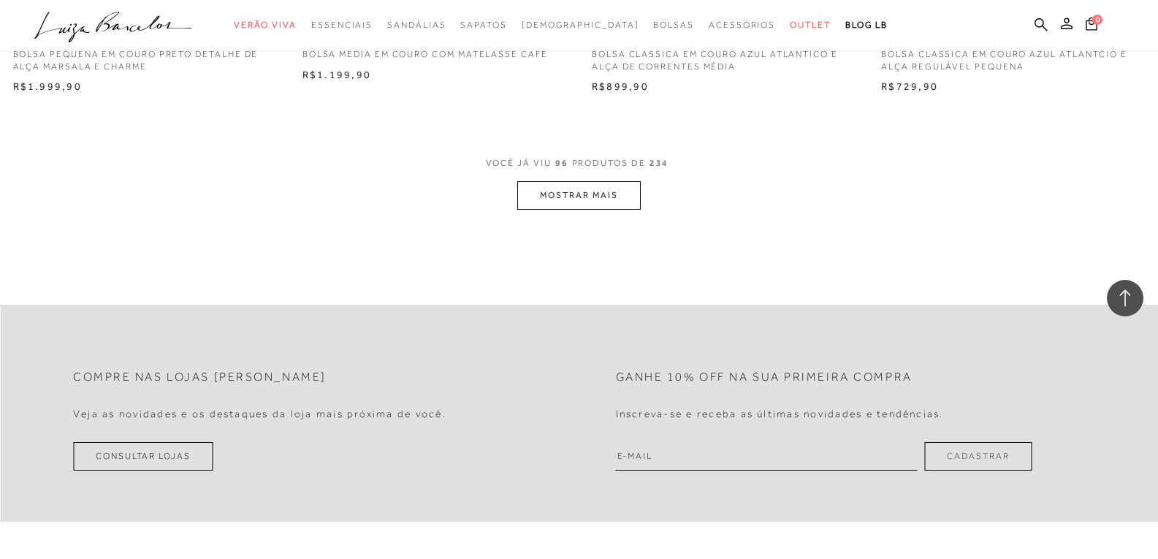
click at [549, 210] on button "MOSTRAR MAIS" at bounding box center [578, 195] width 123 height 28
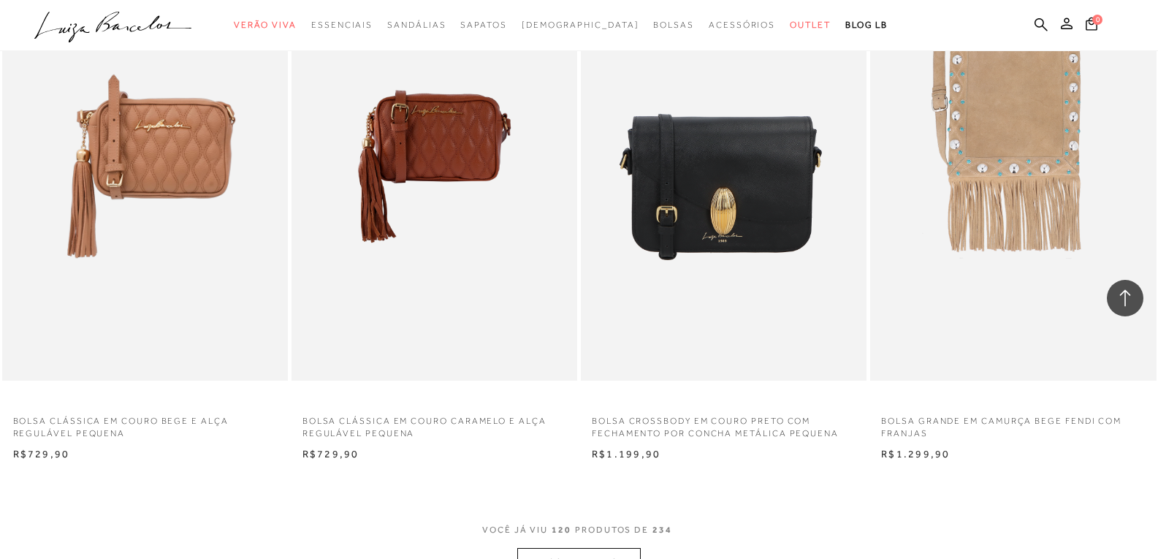
scroll to position [15778, 0]
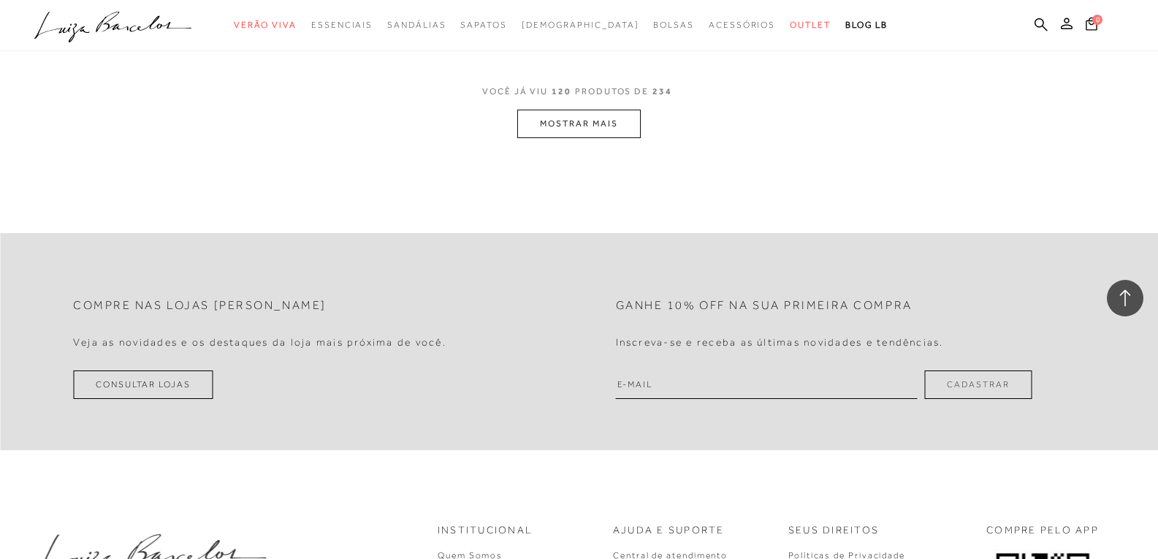
click at [583, 131] on button "MOSTRAR MAIS" at bounding box center [578, 124] width 123 height 28
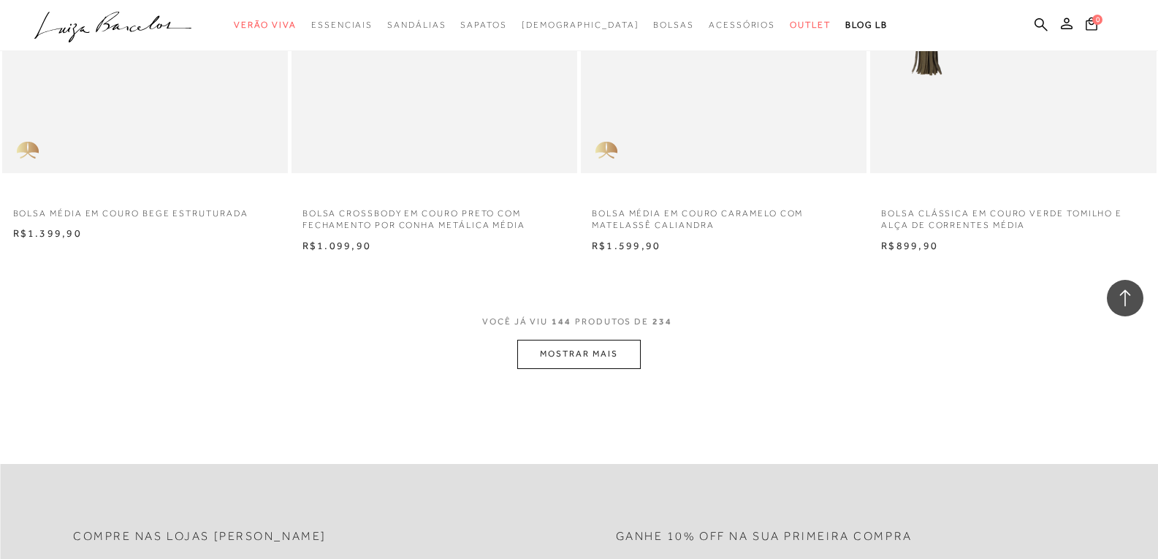
scroll to position [18919, 0]
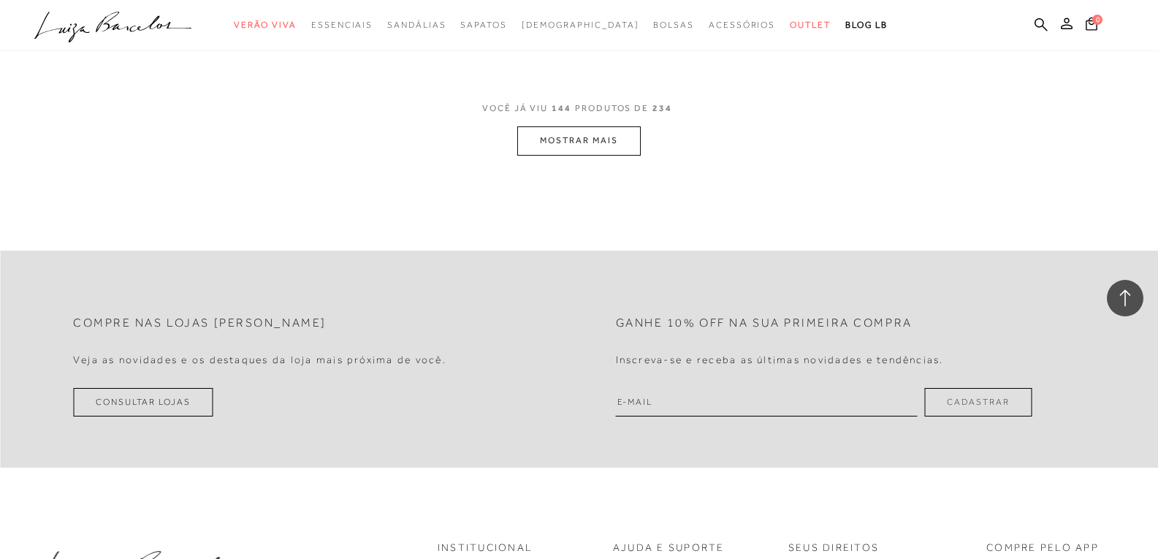
click at [583, 155] on button "MOSTRAR MAIS" at bounding box center [578, 140] width 123 height 28
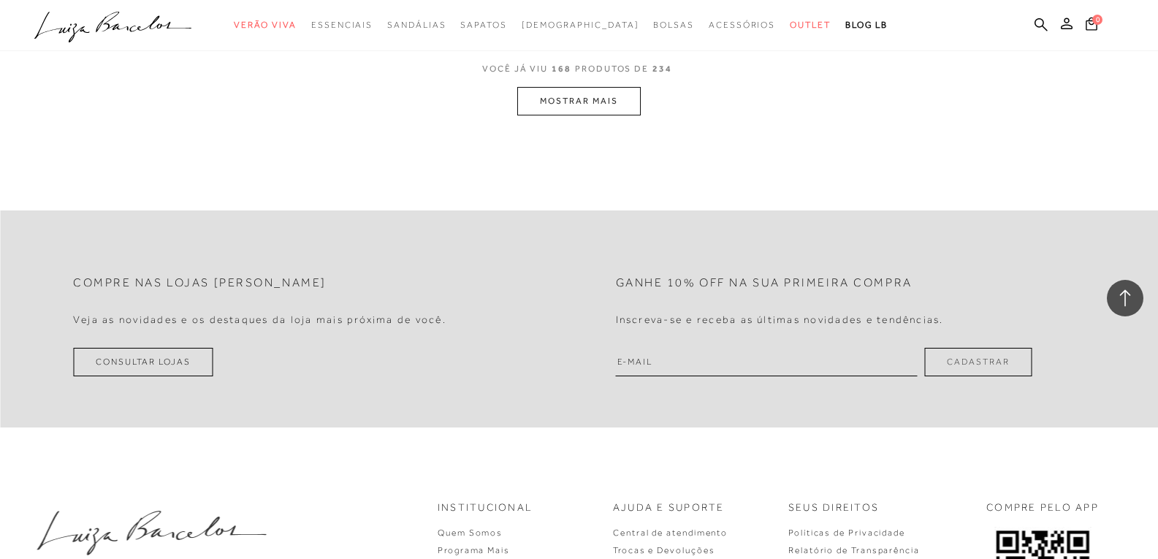
scroll to position [22133, 0]
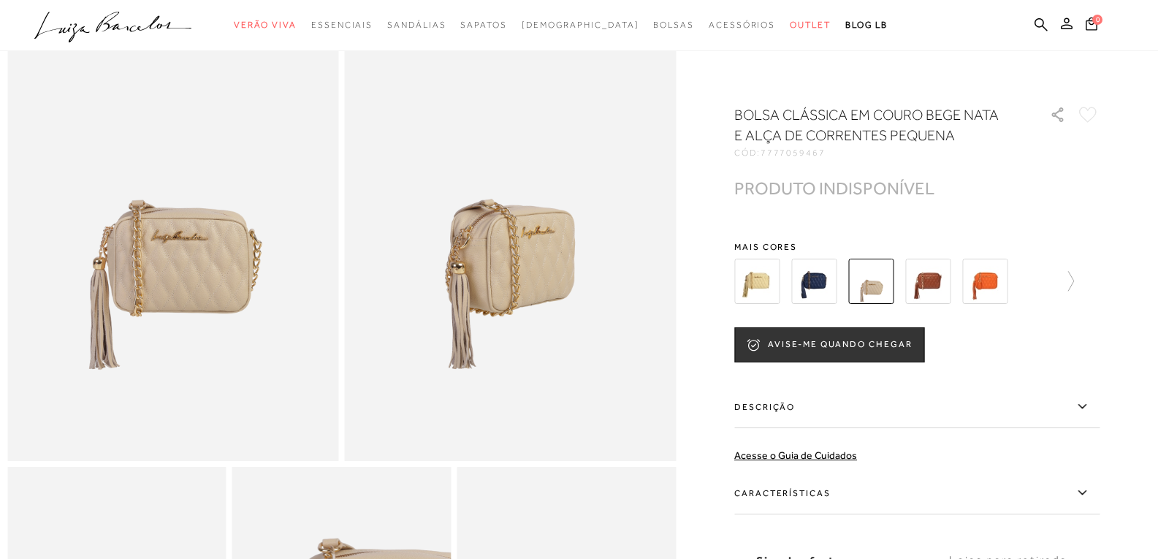
scroll to position [146, 0]
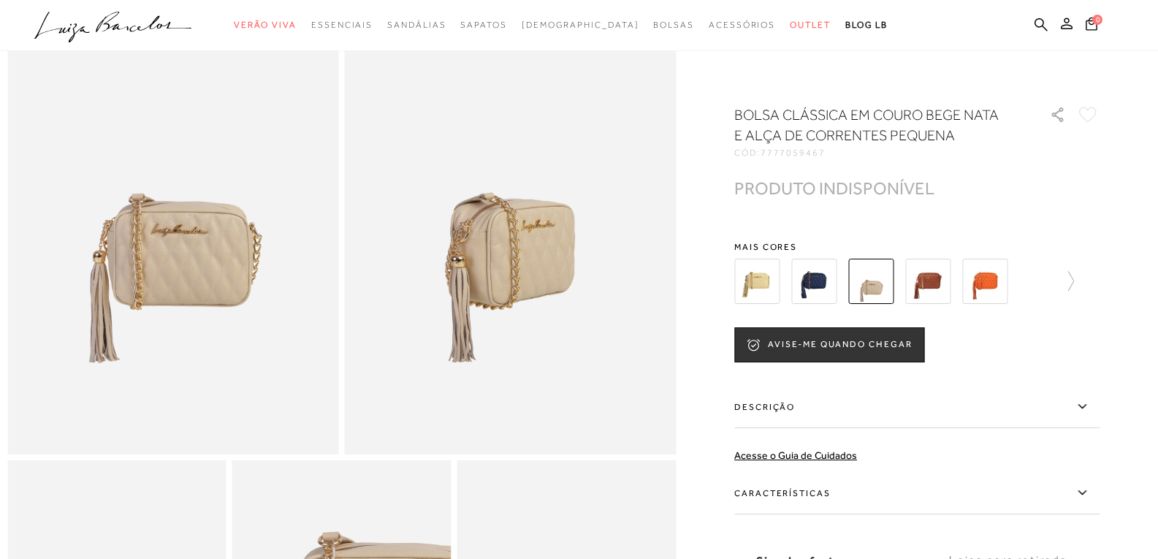
click at [1066, 405] on label "Descrição" at bounding box center [916, 407] width 365 height 42
click at [0, 0] on input "Descrição" at bounding box center [0, 0] width 0 height 0
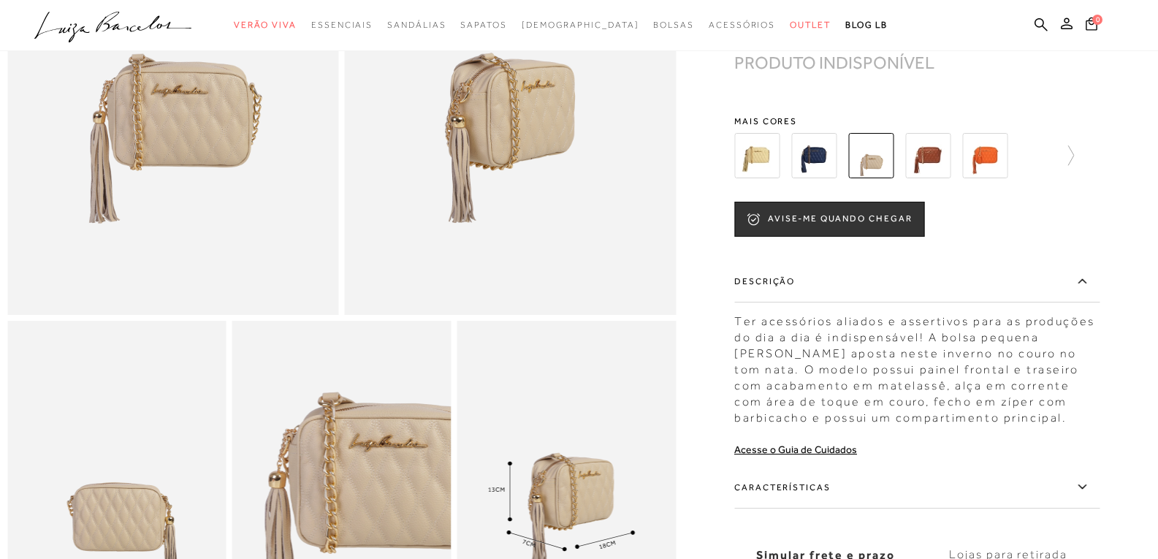
scroll to position [292, 0]
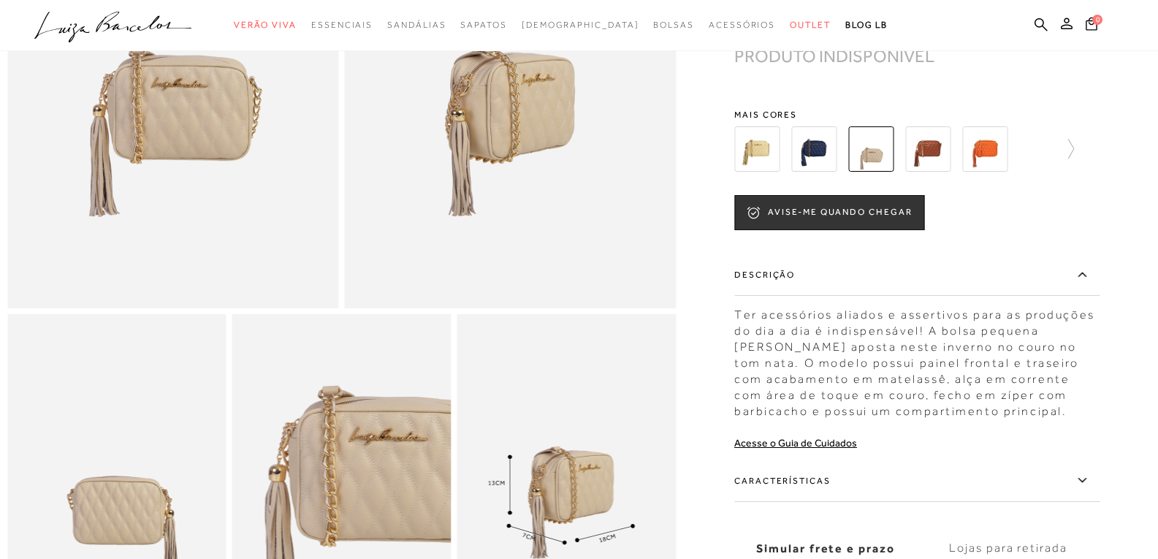
drag, startPoint x: 735, startPoint y: 329, endPoint x: 890, endPoint y: 362, distance: 158.2
click at [890, 362] on div at bounding box center [578, 227] width 1143 height 831
click at [897, 394] on div "Ter acessórios aliados e assertivos para as produções do dia a dia é indispensá…" at bounding box center [916, 359] width 365 height 120
click at [974, 419] on div "Ter acessórios aliados e assertivos para as produções do dia a dia é indispensá…" at bounding box center [916, 359] width 365 height 120
drag, startPoint x: 991, startPoint y: 426, endPoint x: 737, endPoint y: 332, distance: 271.1
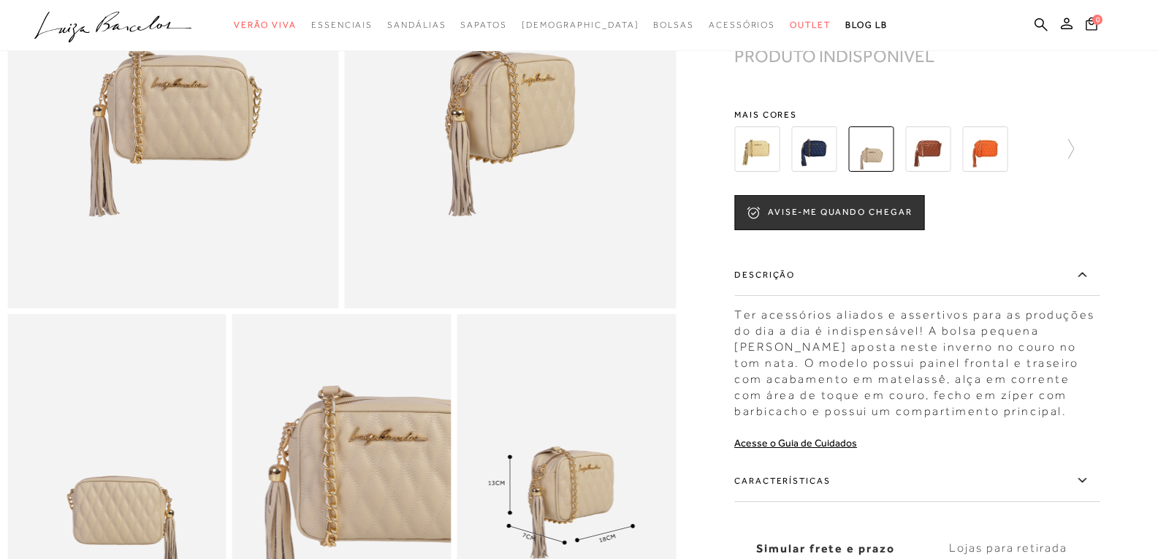
click at [737, 332] on div at bounding box center [578, 227] width 1143 height 831
click at [741, 326] on div "Ter acessórios aliados e assertivos para as produções do dia a dia é indispensá…" at bounding box center [916, 359] width 365 height 120
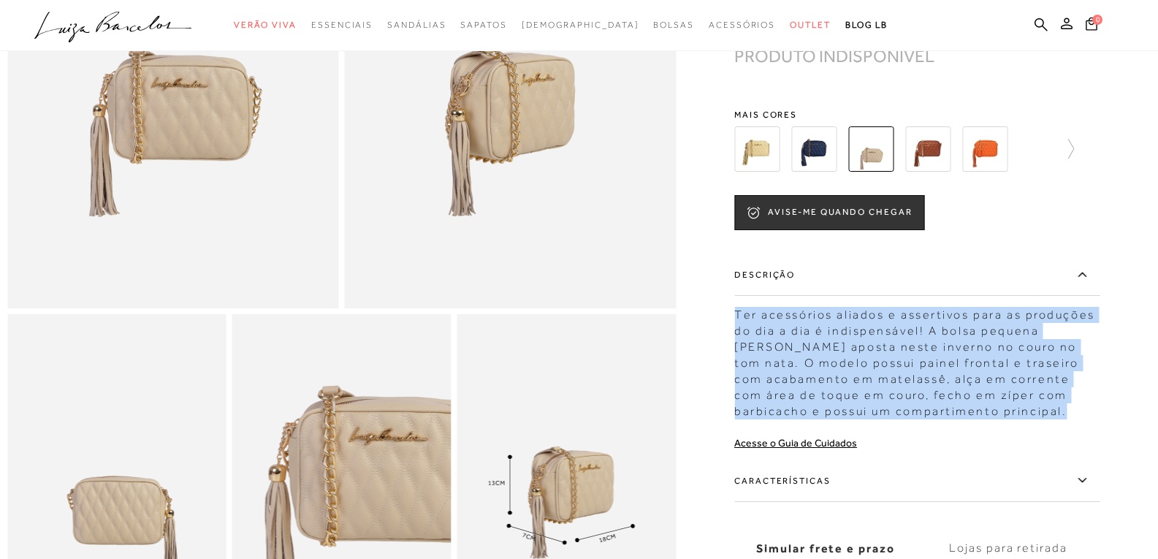
drag, startPoint x: 741, startPoint y: 326, endPoint x: 982, endPoint y: 423, distance: 259.9
click at [982, 419] on div "Ter acessórios aliados e assertivos para as produções do dia a dia é indispensá…" at bounding box center [916, 359] width 365 height 120
copy div "Ter acessórios aliados e assertivos para as produções do dia a dia é indispensá…"
click at [1041, 26] on icon at bounding box center [1040, 24] width 13 height 13
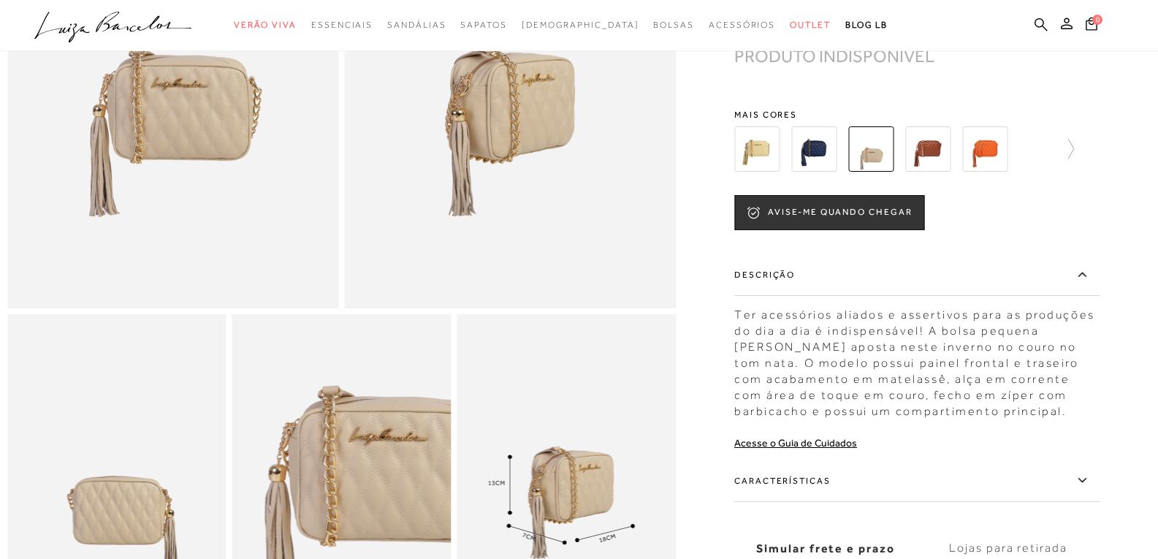
click at [1035, 26] on icon at bounding box center [1040, 24] width 13 height 13
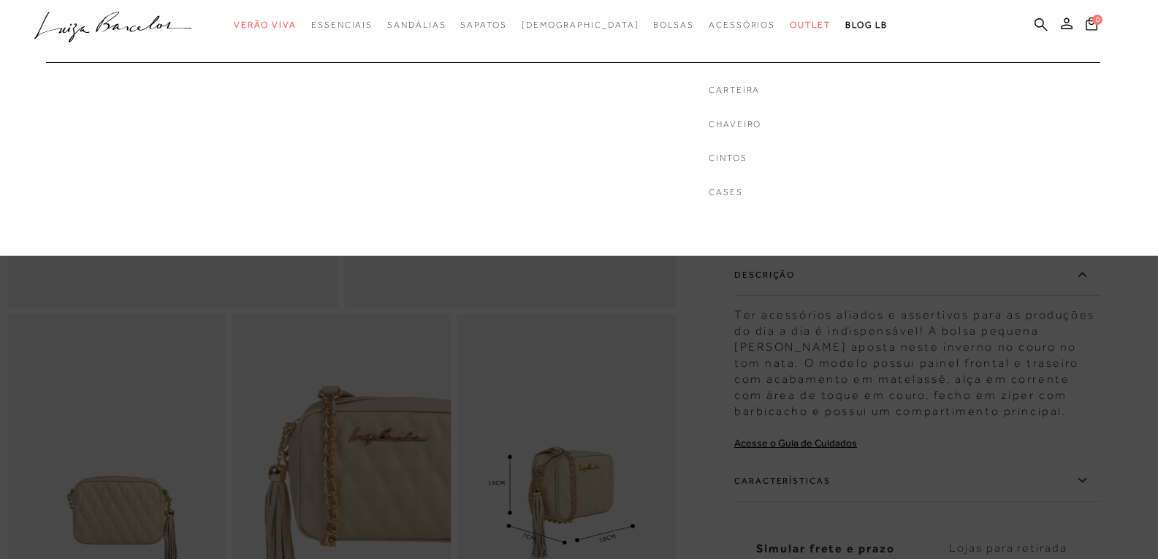
click at [587, 55] on ul "Carteira [GEOGRAPHIC_DATA] Cintos Cases" at bounding box center [734, 130] width 345 height 183
drag, startPoint x: 587, startPoint y: 55, endPoint x: 590, endPoint y: 44, distance: 11.5
click at [590, 44] on ul "Carteira [GEOGRAPHIC_DATA] Cintos Cases" at bounding box center [734, 130] width 345 height 183
click at [585, 44] on ul "Carteira [GEOGRAPHIC_DATA] Cintos Cases" at bounding box center [734, 130] width 345 height 183
click at [562, 44] on ul "Carteira [GEOGRAPHIC_DATA] Cintos Cases" at bounding box center [734, 130] width 345 height 183
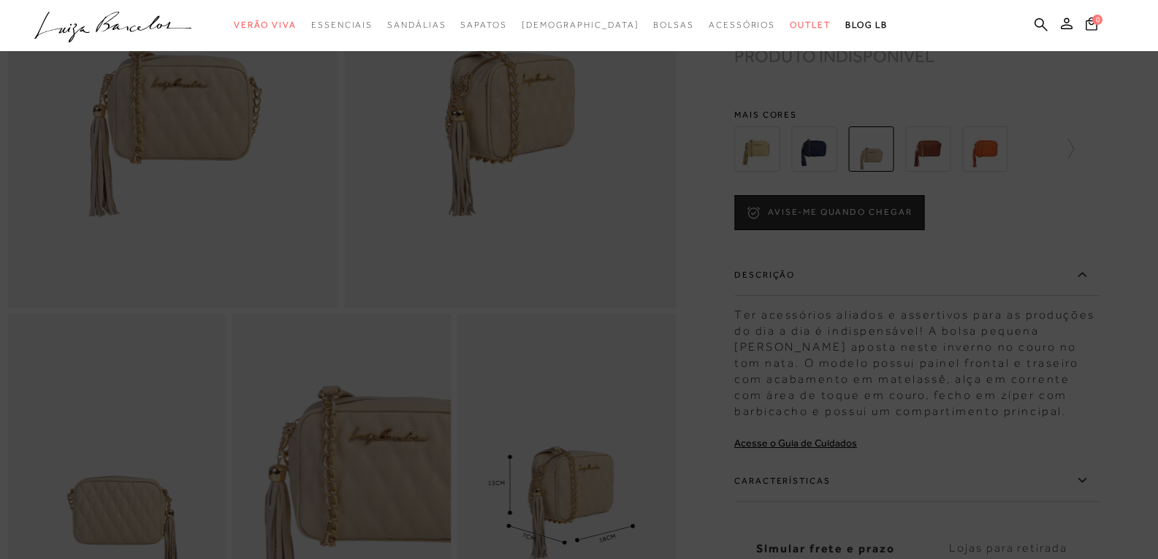
click at [509, 53] on div "categoryHeader .a{fill-rule:evenodd;} Verão Viva Em alta Favoritos das Influenc…" at bounding box center [568, 69] width 1158 height 139
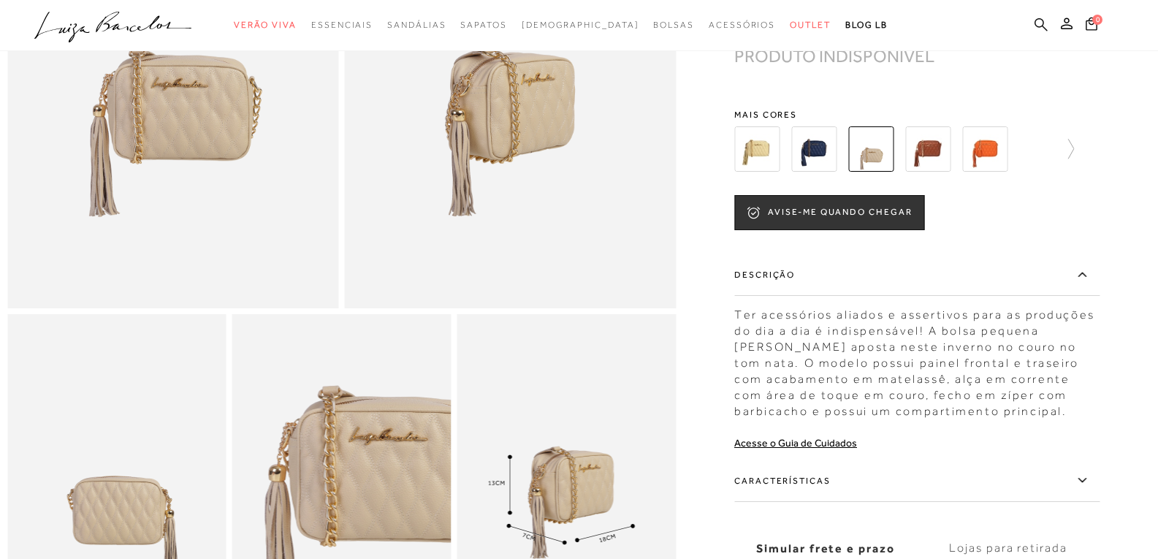
click at [1039, 26] on icon at bounding box center [1040, 24] width 13 height 13
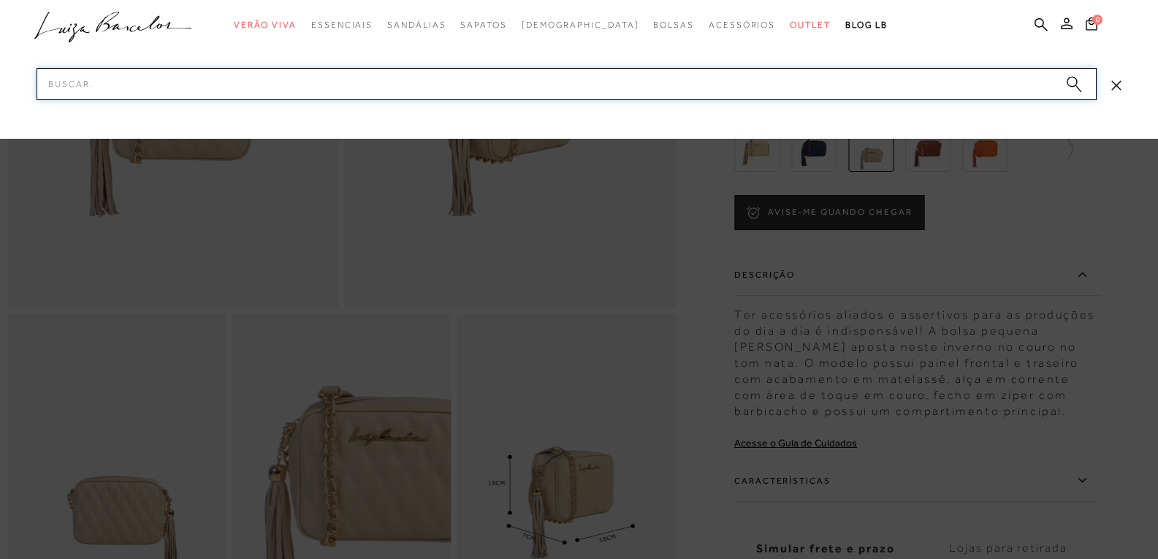
click at [425, 84] on input "Pesquisar" at bounding box center [567, 84] width 1060 height 32
paste input "BOLSA GREASE PRETO"
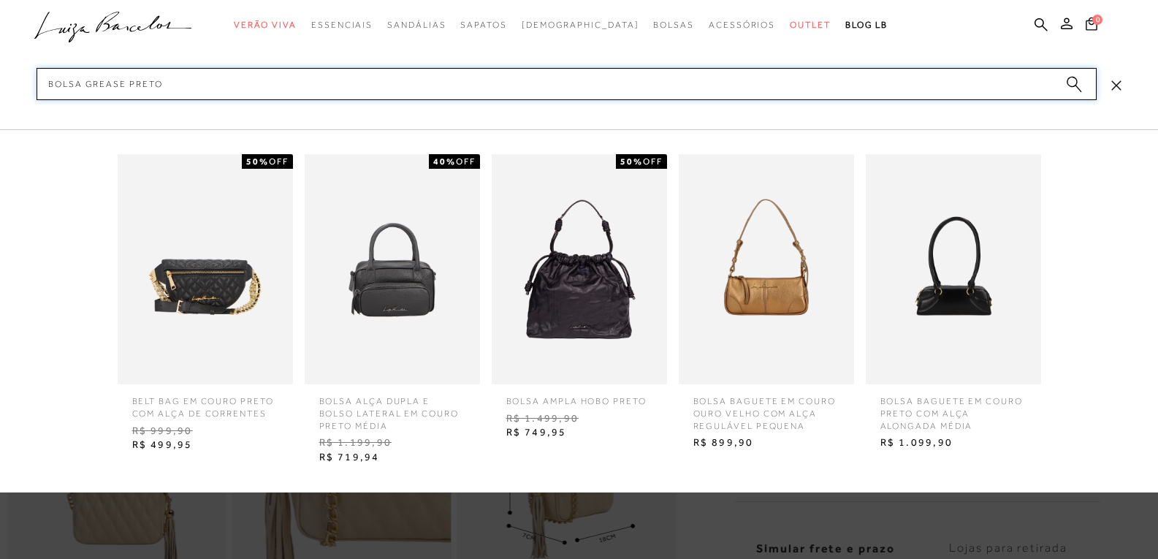
type input "BOLSA GREASE PRETO"
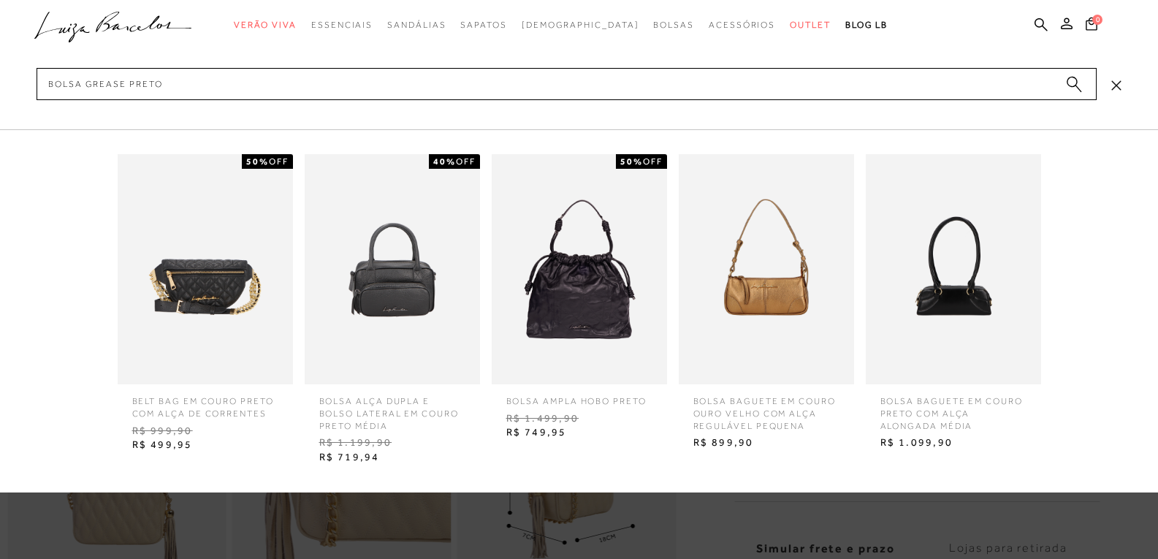
click at [1069, 80] on circle "submit" at bounding box center [1071, 82] width 10 height 10
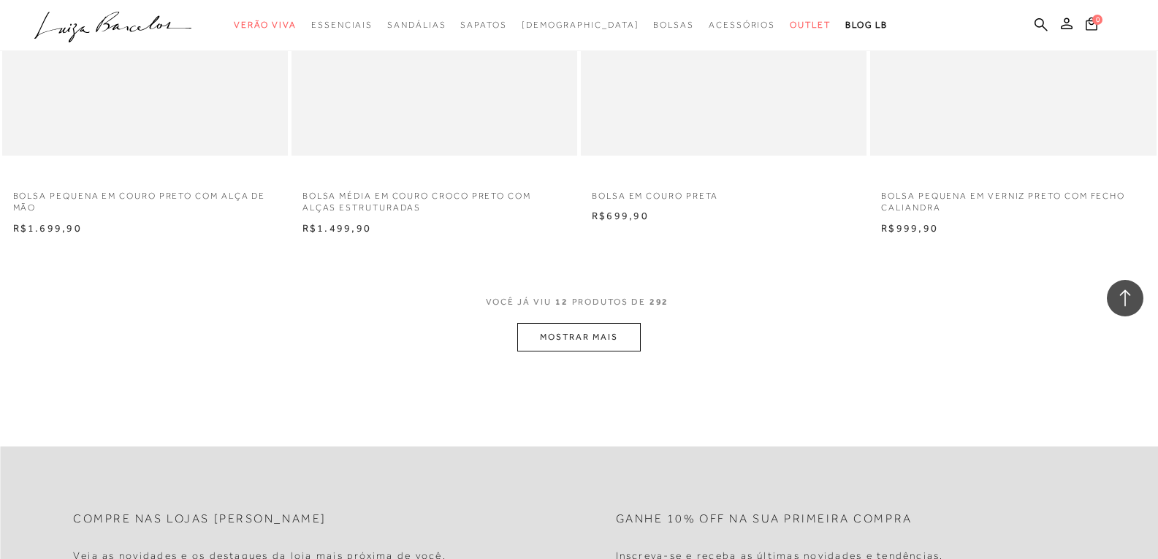
scroll to position [1461, 0]
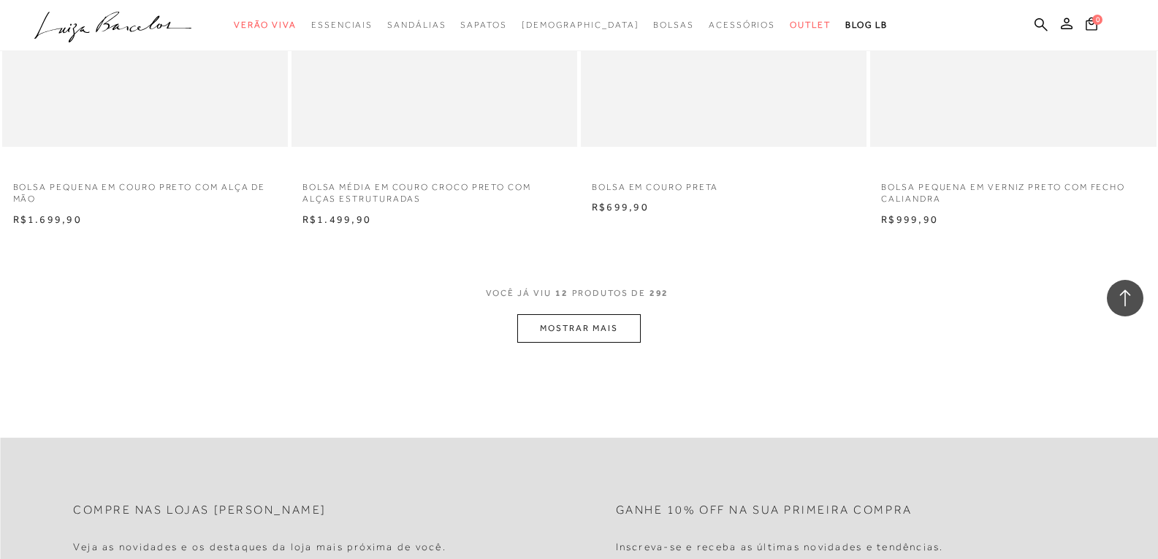
click at [585, 329] on button "MOSTRAR MAIS" at bounding box center [578, 328] width 123 height 28
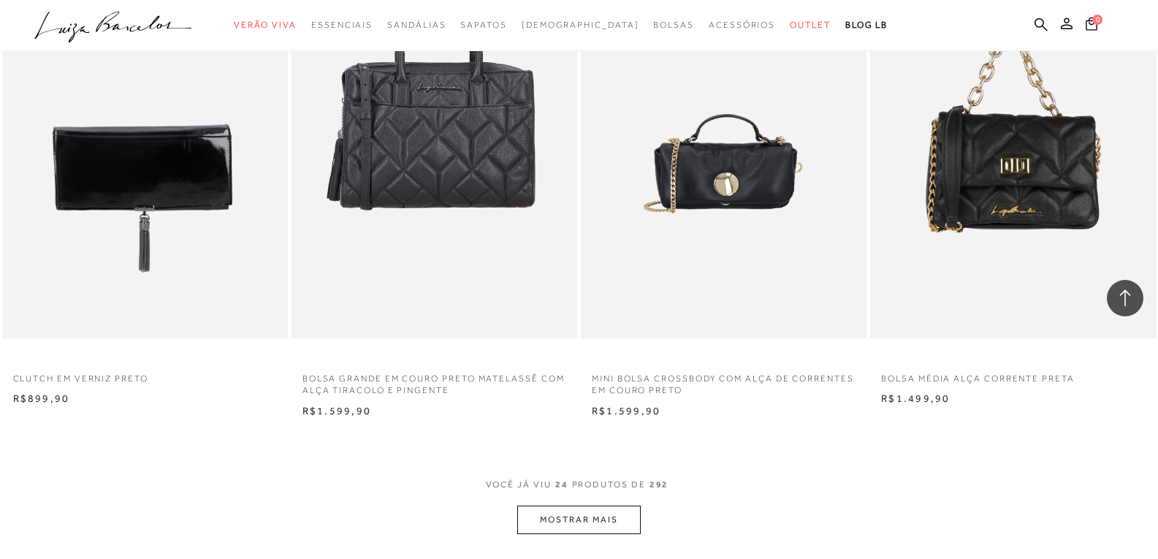
scroll to position [2922, 0]
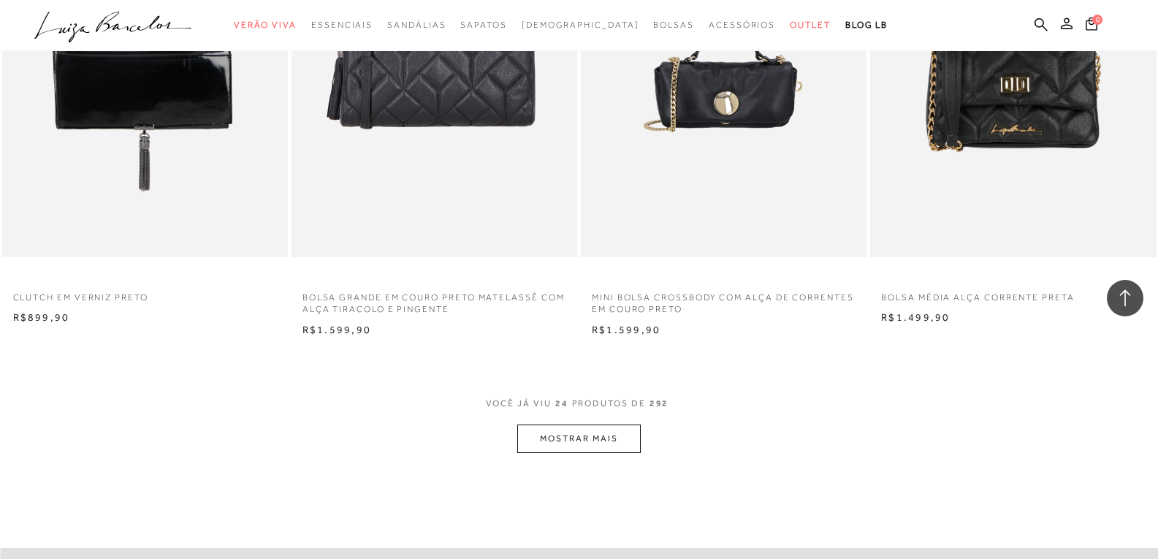
click at [621, 431] on button "MOSTRAR MAIS" at bounding box center [578, 438] width 123 height 28
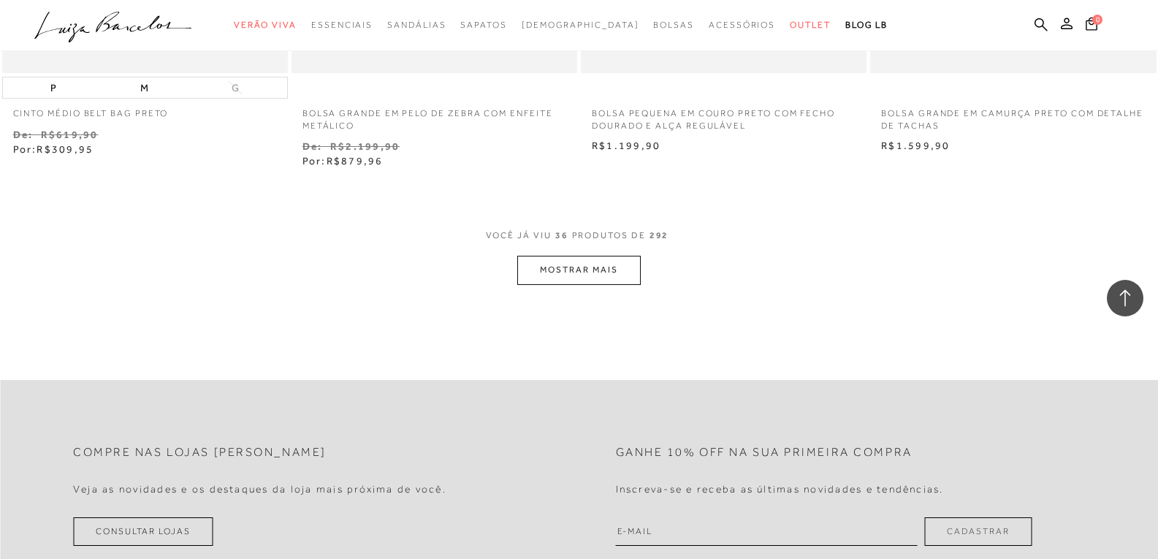
scroll to position [4675, 0]
click at [611, 270] on button "MOSTRAR MAIS" at bounding box center [578, 272] width 123 height 28
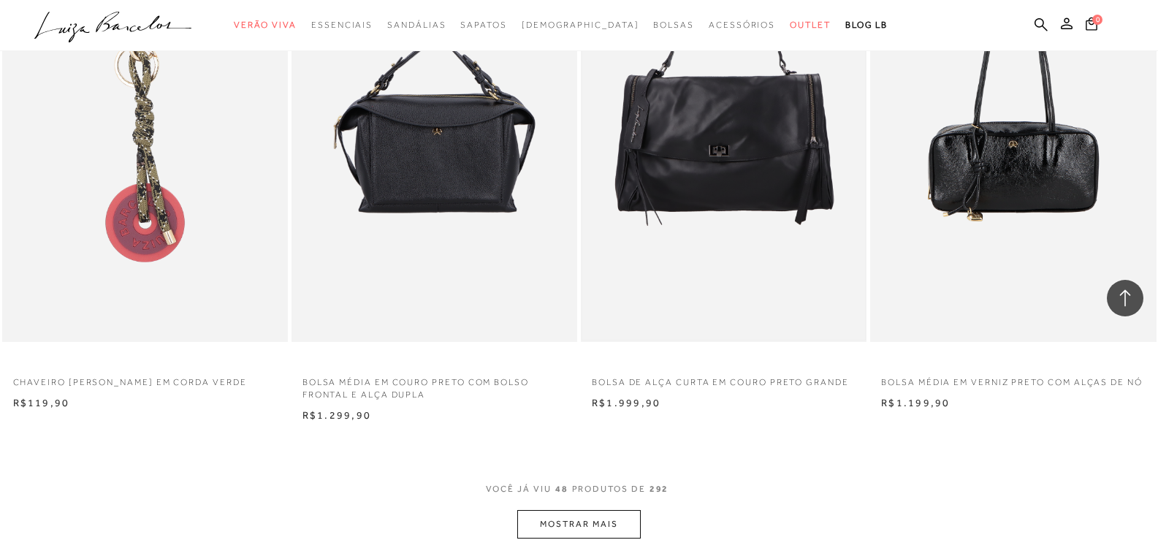
scroll to position [6136, 0]
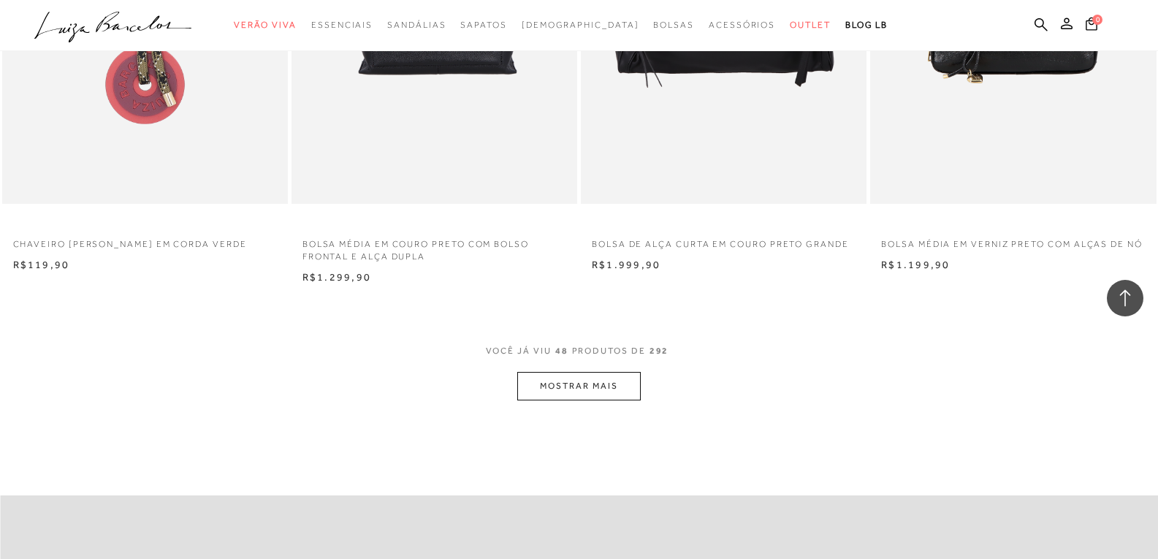
click at [546, 383] on button "MOSTRAR MAIS" at bounding box center [578, 386] width 123 height 28
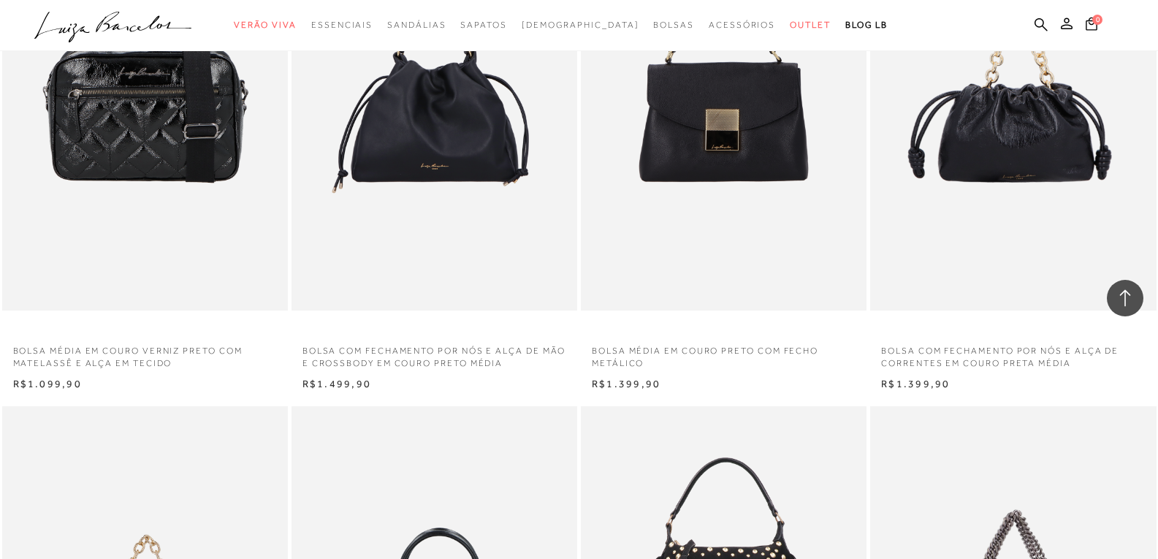
scroll to position [7086, 0]
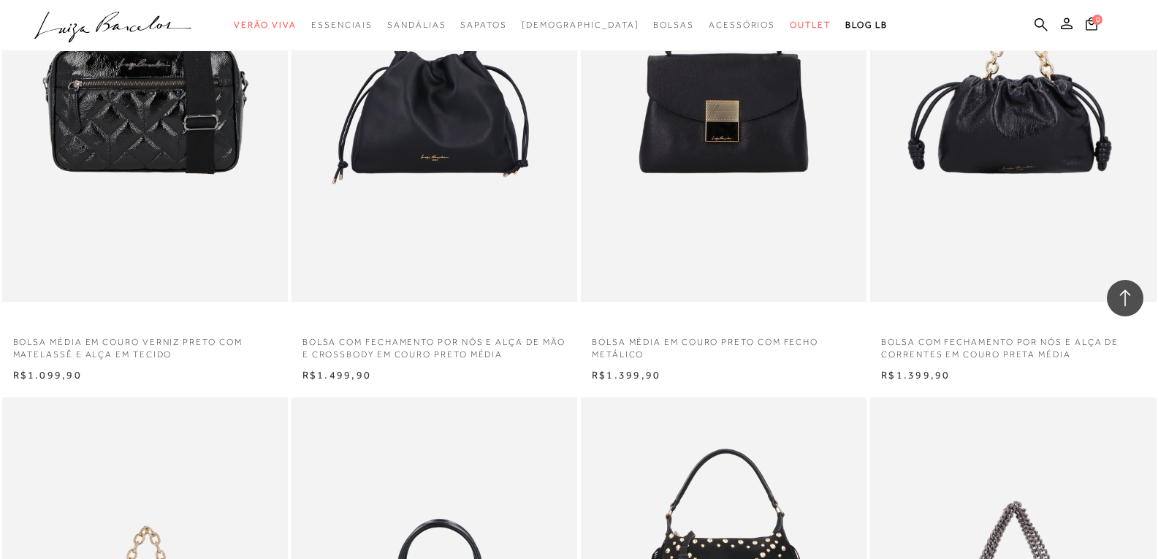
click at [1025, 115] on img at bounding box center [1012, 88] width 283 height 424
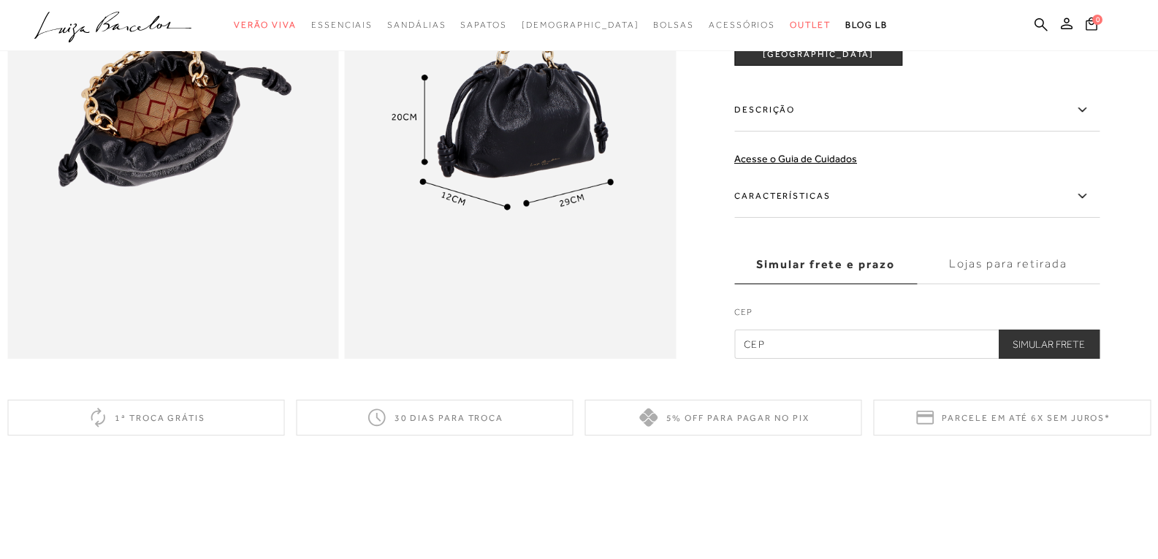
scroll to position [877, 0]
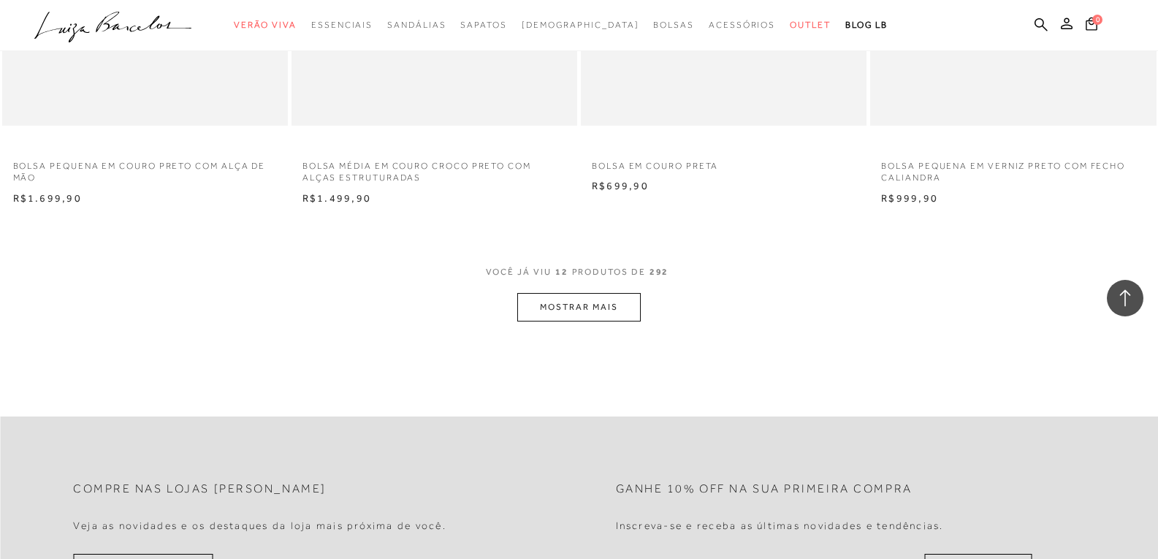
scroll to position [1607, 0]
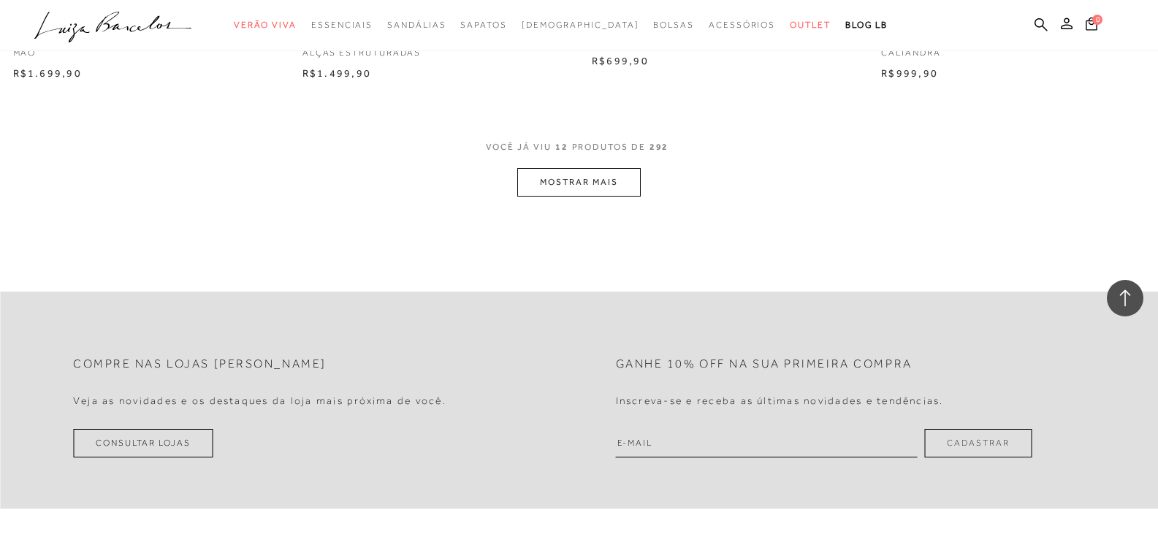
click at [585, 194] on button "MOSTRAR MAIS" at bounding box center [578, 182] width 123 height 28
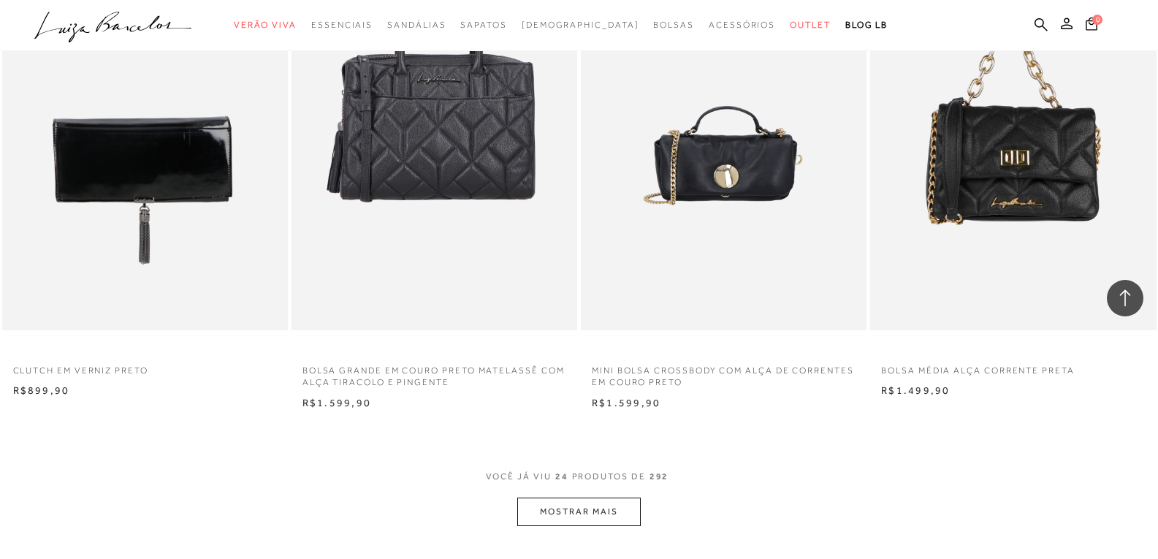
scroll to position [3214, 0]
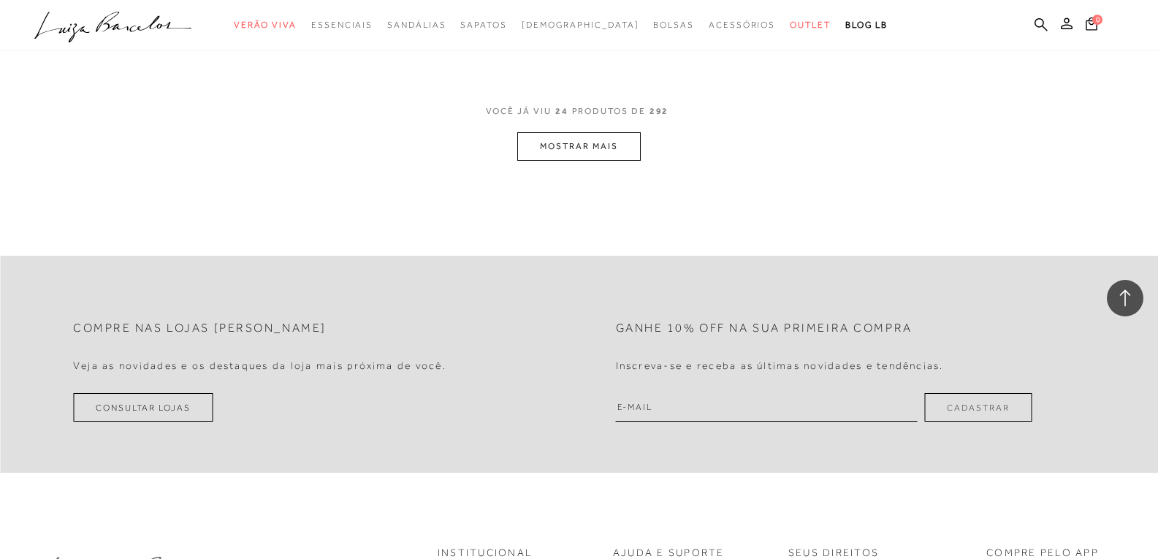
click at [598, 153] on button "MOSTRAR MAIS" at bounding box center [578, 146] width 123 height 28
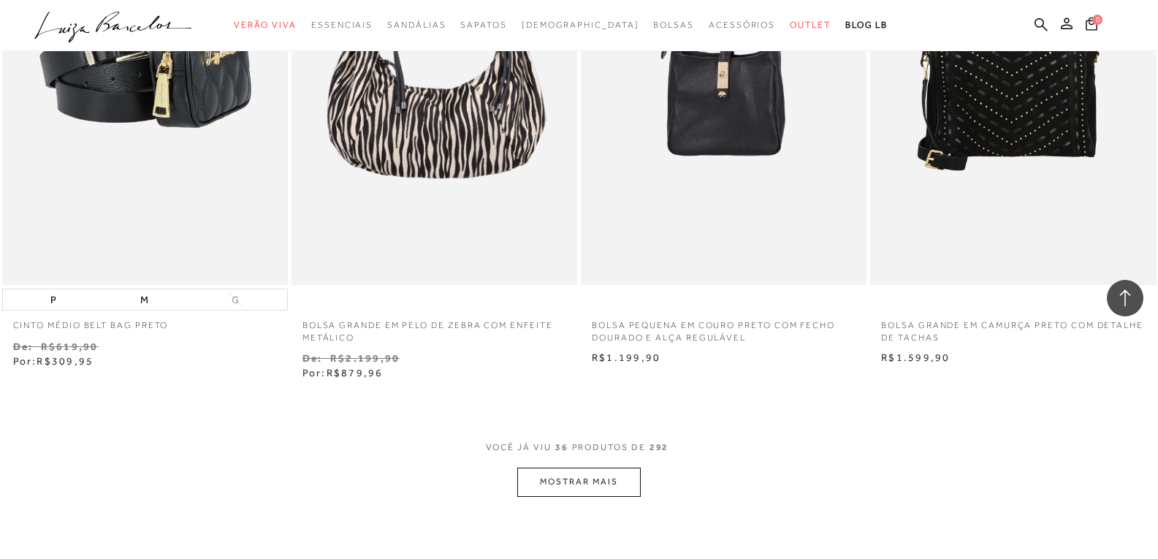
scroll to position [4602, 0]
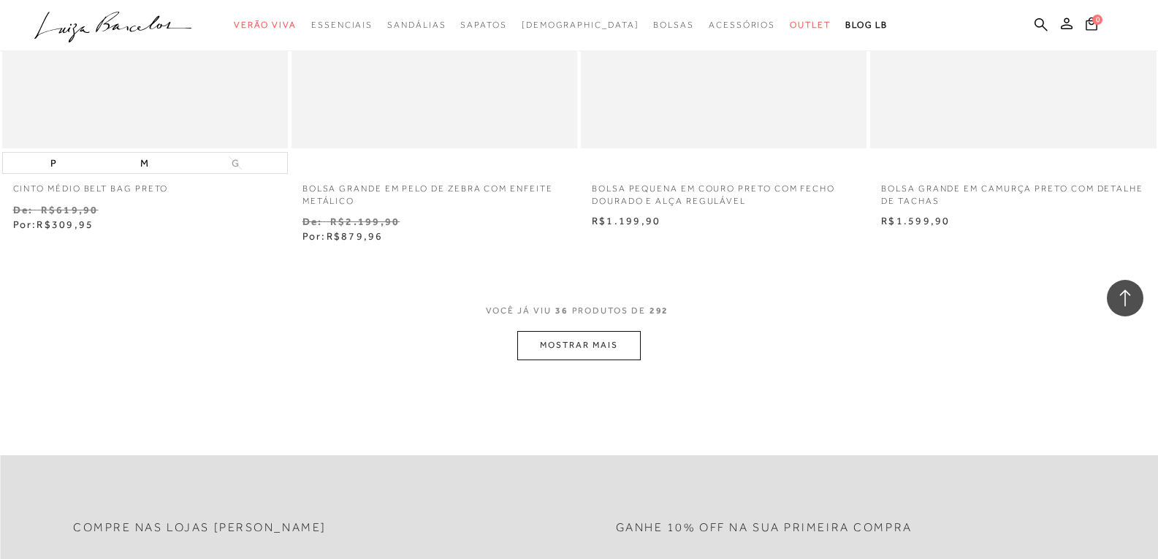
click at [595, 351] on button "MOSTRAR MAIS" at bounding box center [578, 345] width 123 height 28
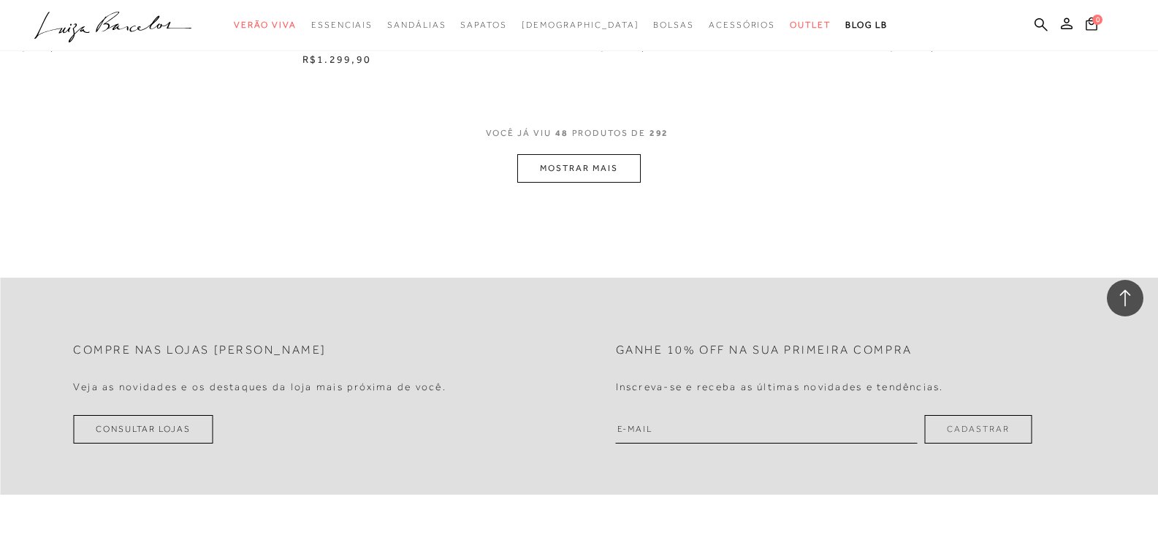
scroll to position [6355, 0]
click at [582, 175] on button "MOSTRAR MAIS" at bounding box center [578, 167] width 123 height 28
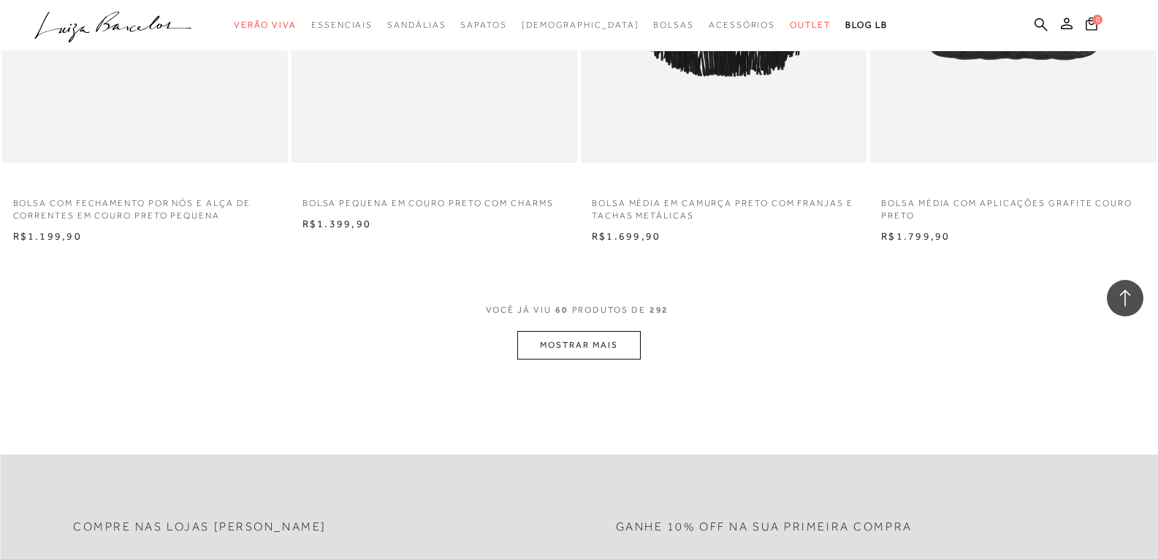
scroll to position [7889, 0]
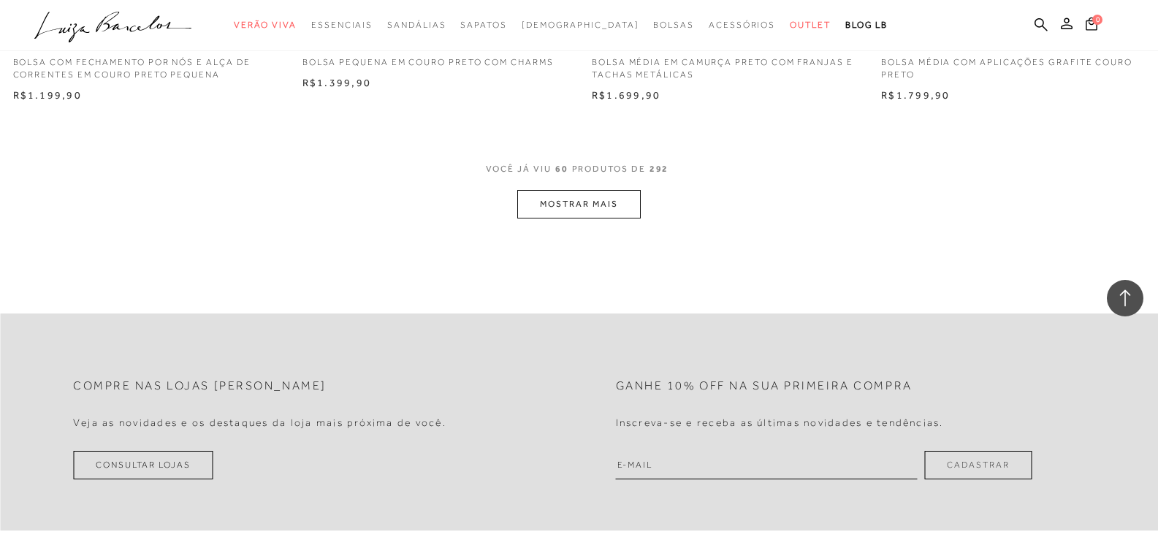
drag, startPoint x: 581, startPoint y: 193, endPoint x: 584, endPoint y: 201, distance: 8.5
click at [584, 201] on button "MOSTRAR MAIS" at bounding box center [578, 204] width 123 height 28
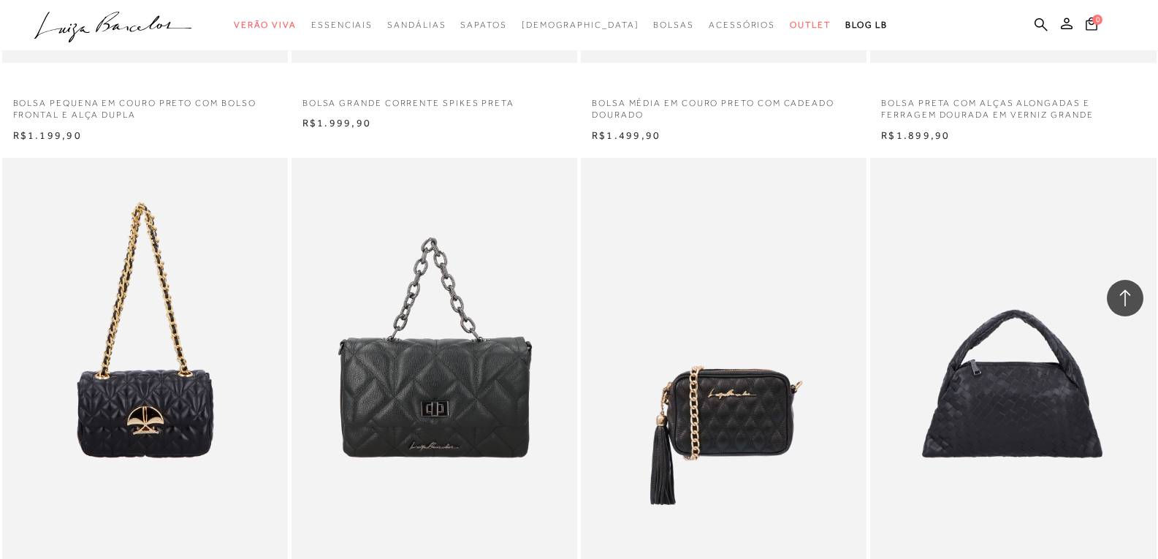
scroll to position [9277, 0]
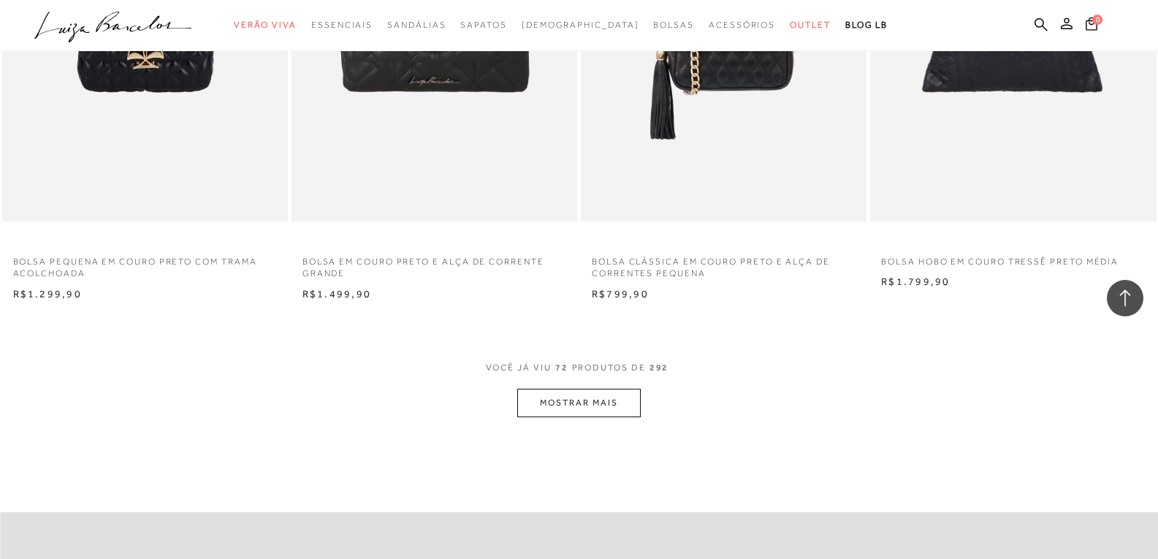
click at [602, 397] on button "MOSTRAR MAIS" at bounding box center [578, 403] width 123 height 28
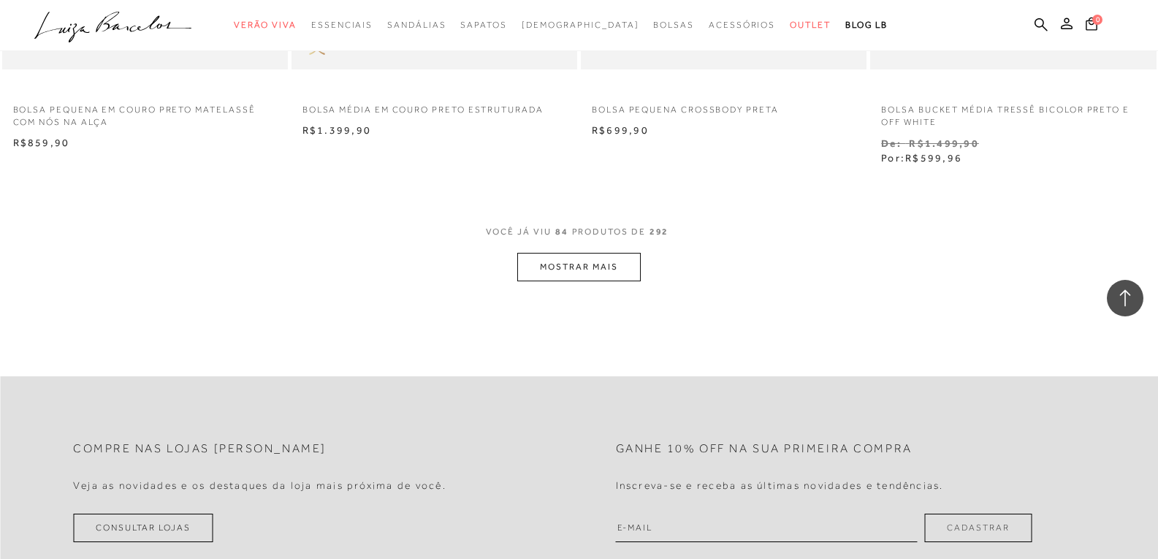
scroll to position [11030, 0]
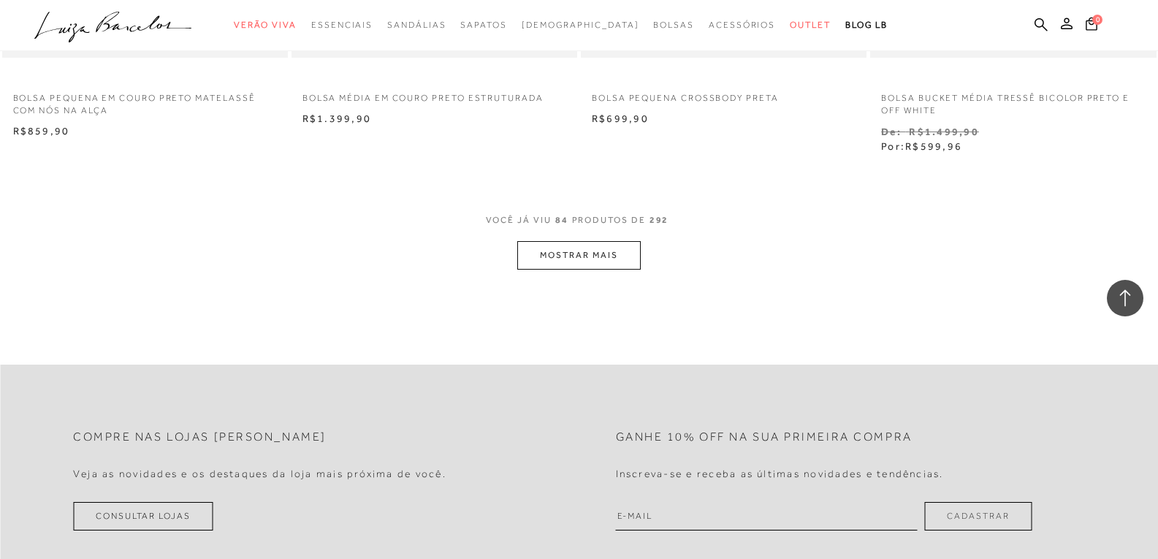
click at [619, 246] on button "MOSTRAR MAIS" at bounding box center [578, 255] width 123 height 28
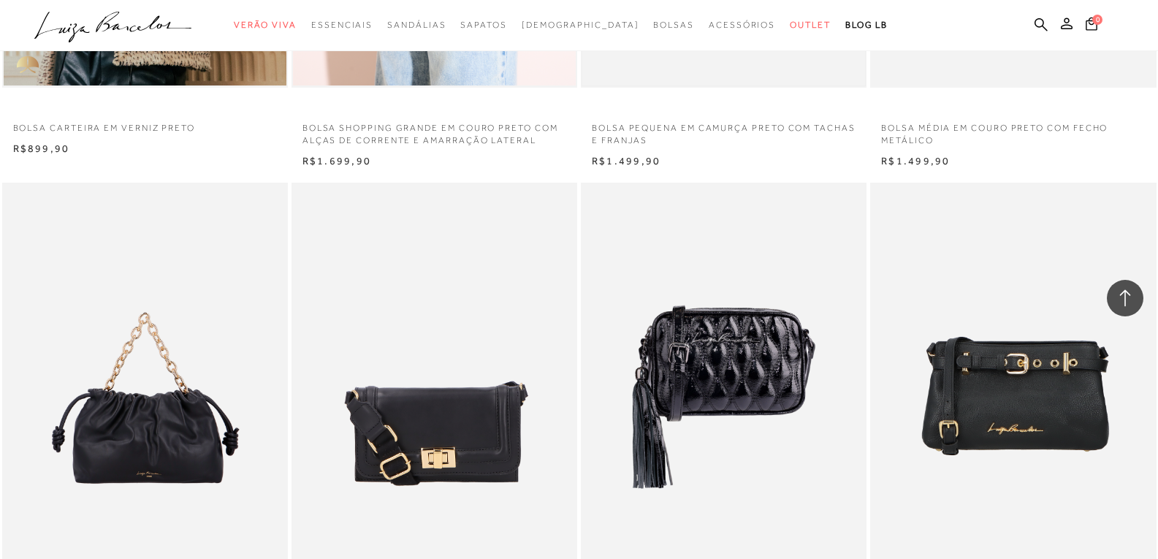
scroll to position [11687, 0]
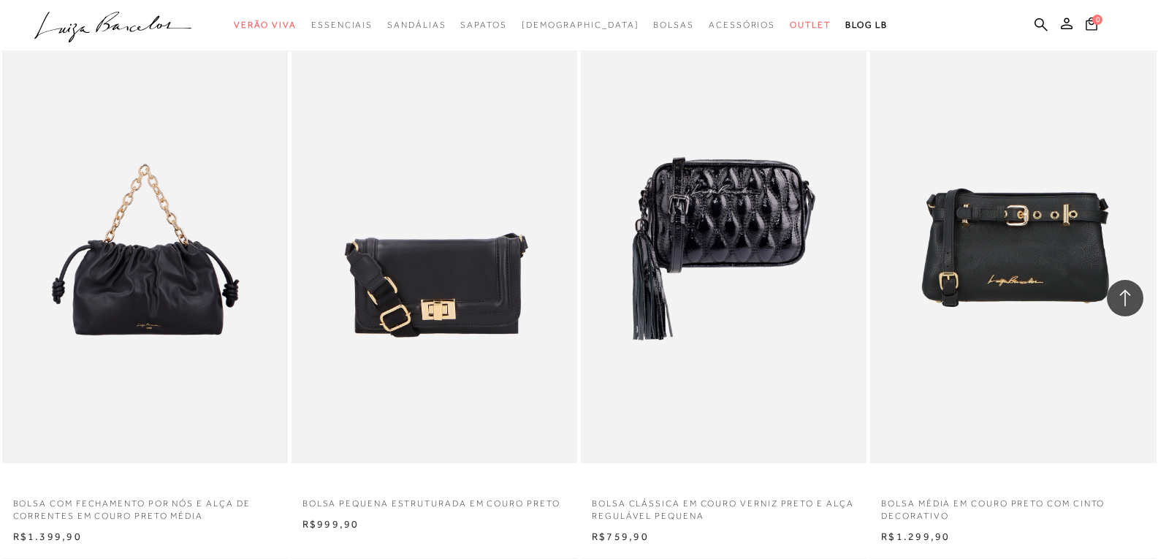
click at [140, 270] on img at bounding box center [145, 249] width 283 height 424
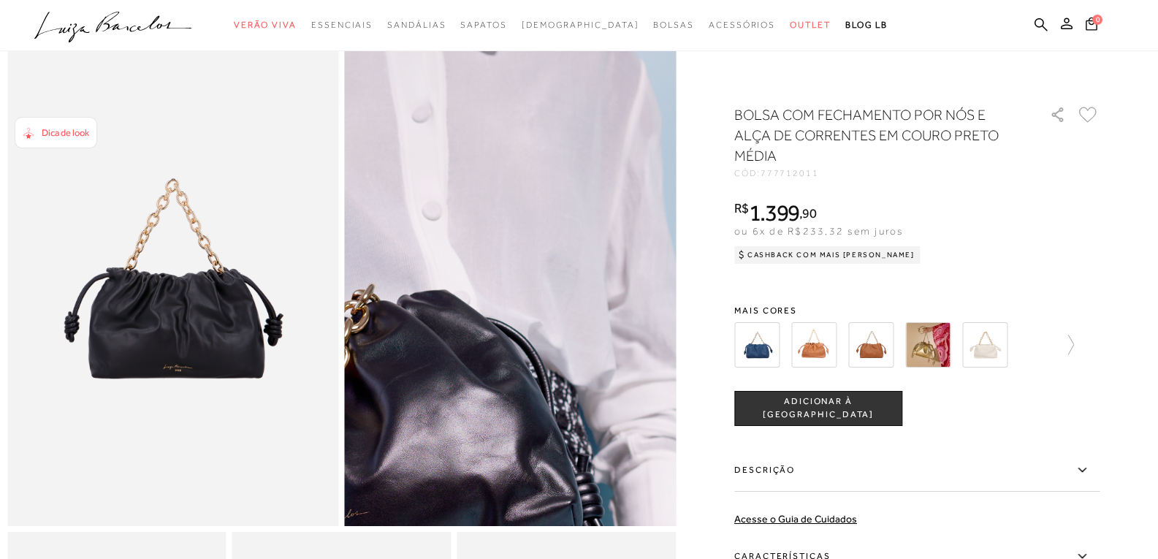
scroll to position [146, 0]
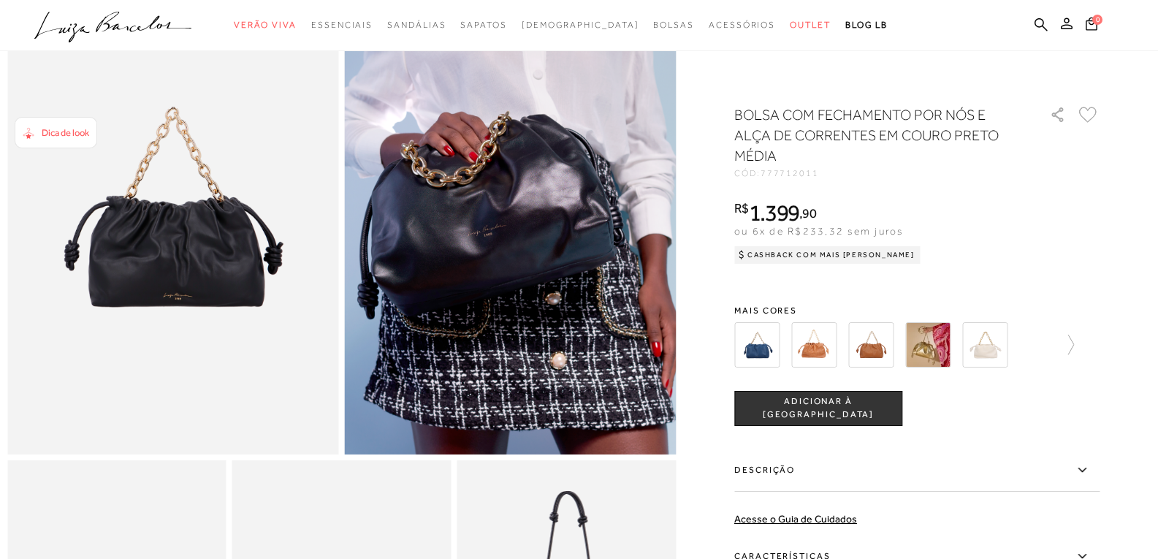
click at [62, 139] on div "Dica de look" at bounding box center [61, 132] width 55 height 15
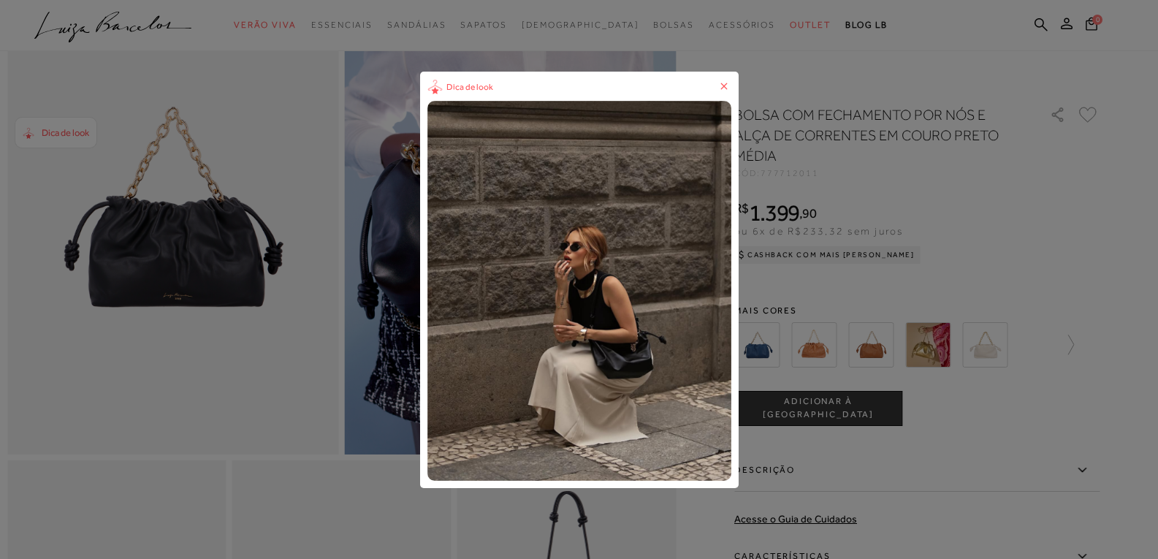
click at [725, 85] on icon at bounding box center [724, 86] width 15 height 15
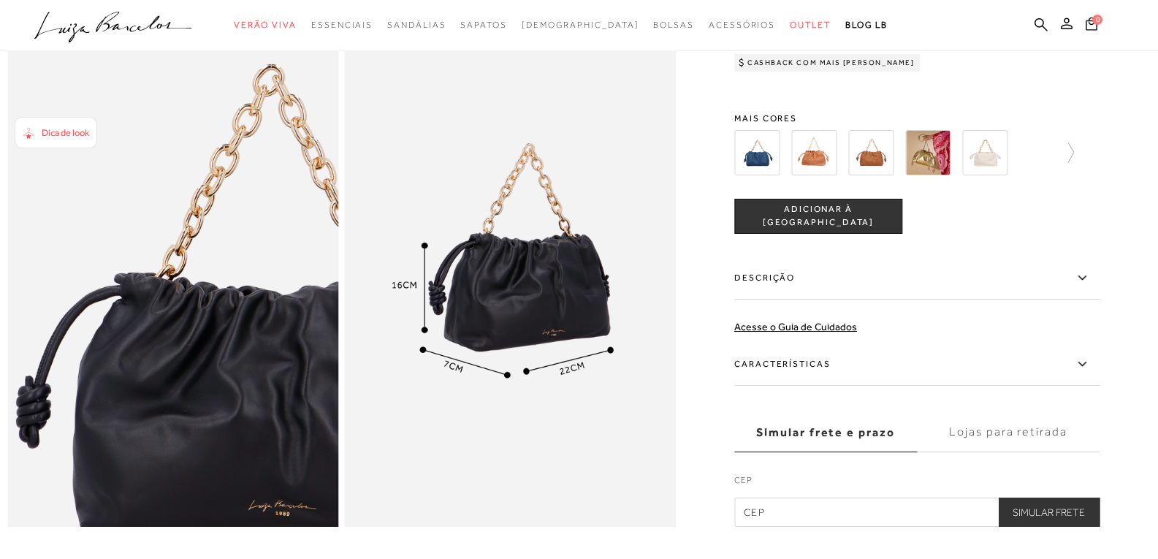
scroll to position [877, 0]
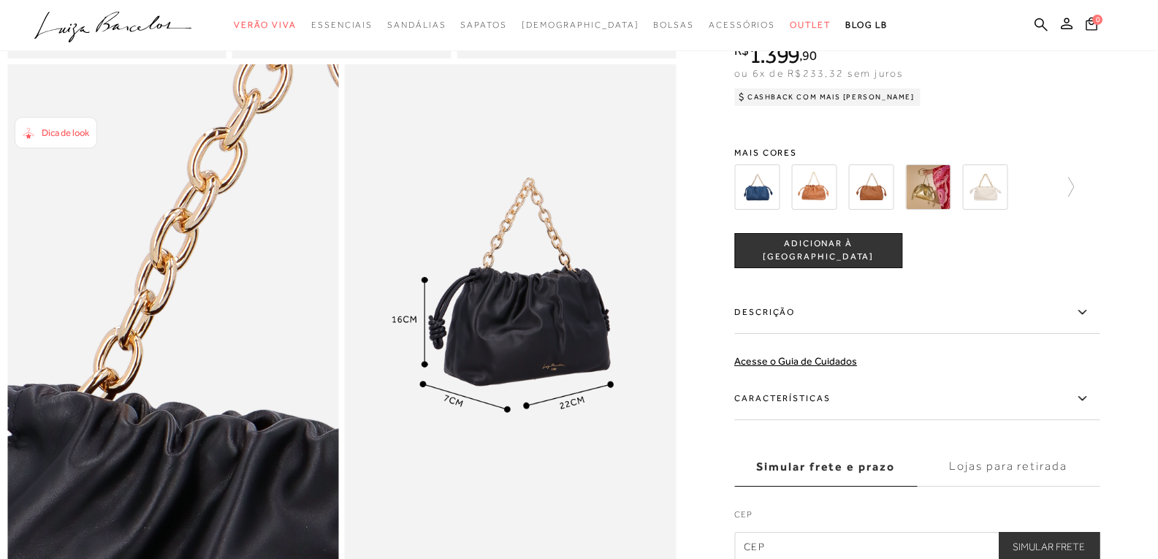
click at [230, 246] on img at bounding box center [114, 395] width 663 height 994
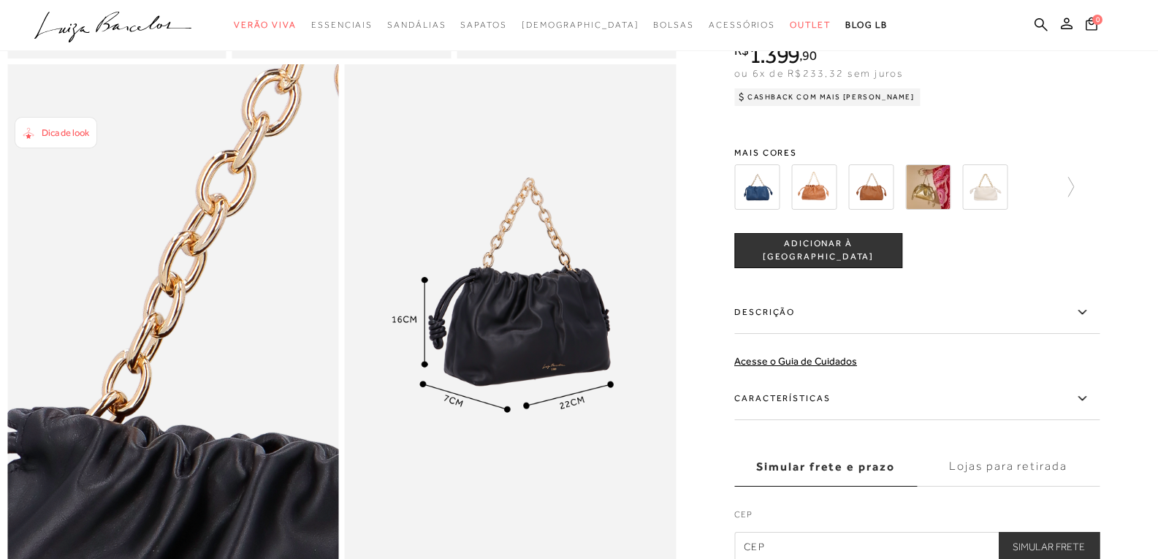
click at [215, 214] on img at bounding box center [122, 418] width 663 height 994
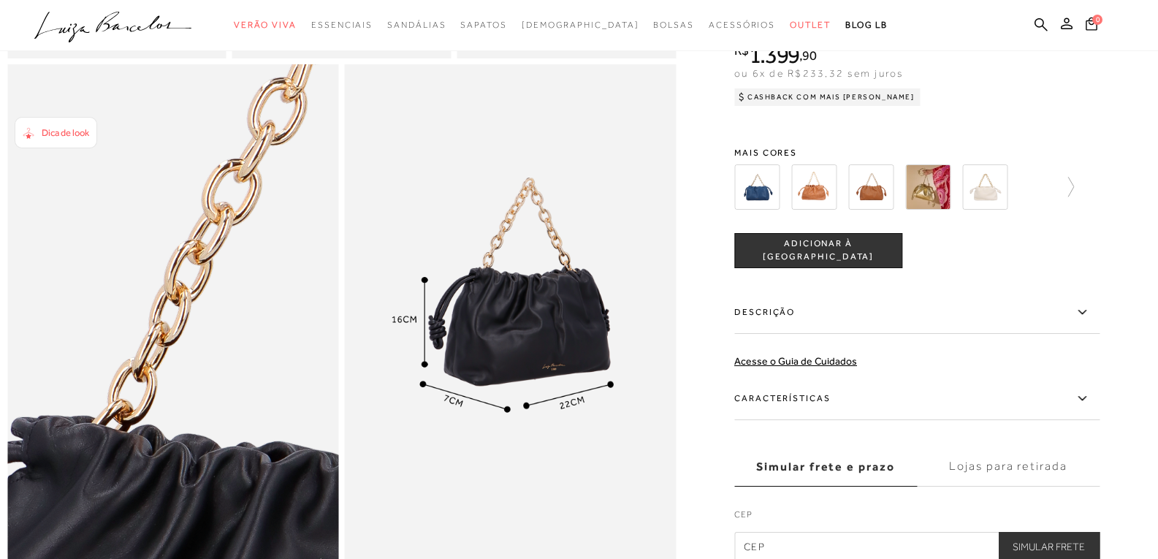
click at [215, 214] on img at bounding box center [128, 427] width 663 height 994
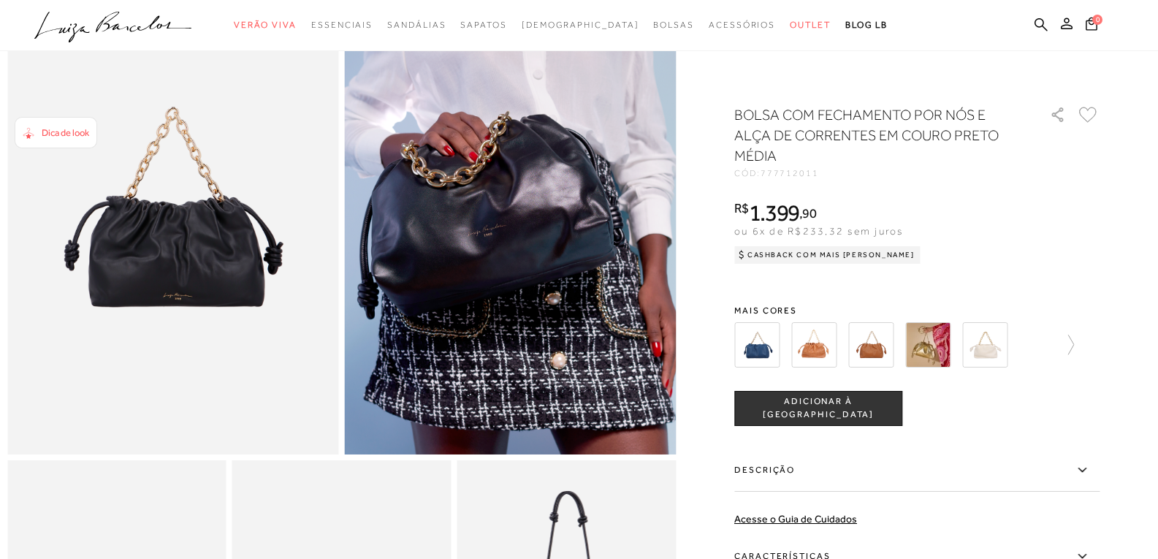
scroll to position [438, 0]
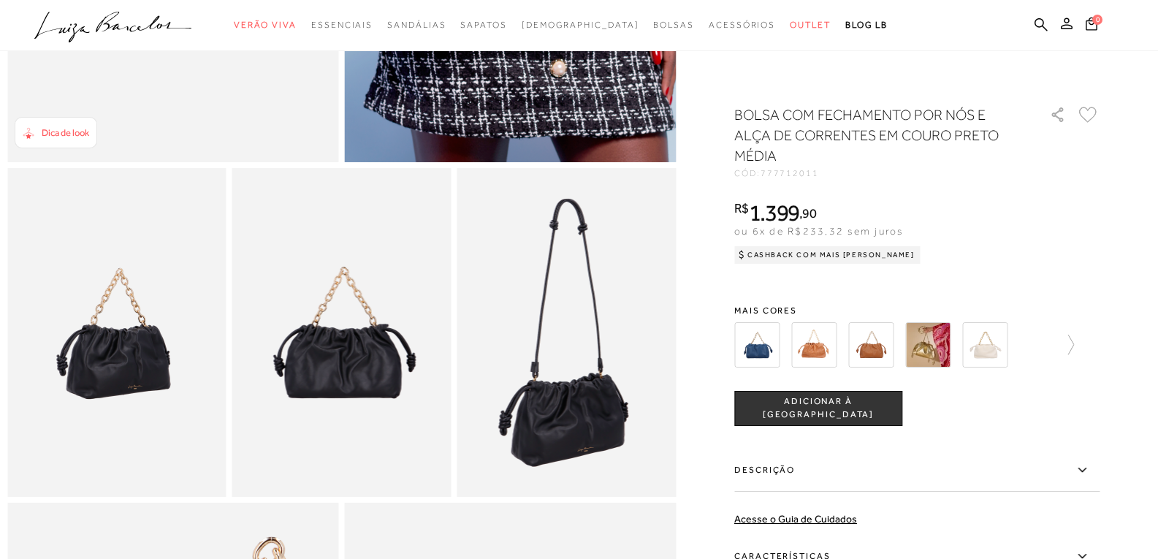
click at [911, 459] on label "Descrição" at bounding box center [916, 470] width 365 height 42
click at [0, 0] on input "Descrição" at bounding box center [0, 0] width 0 height 0
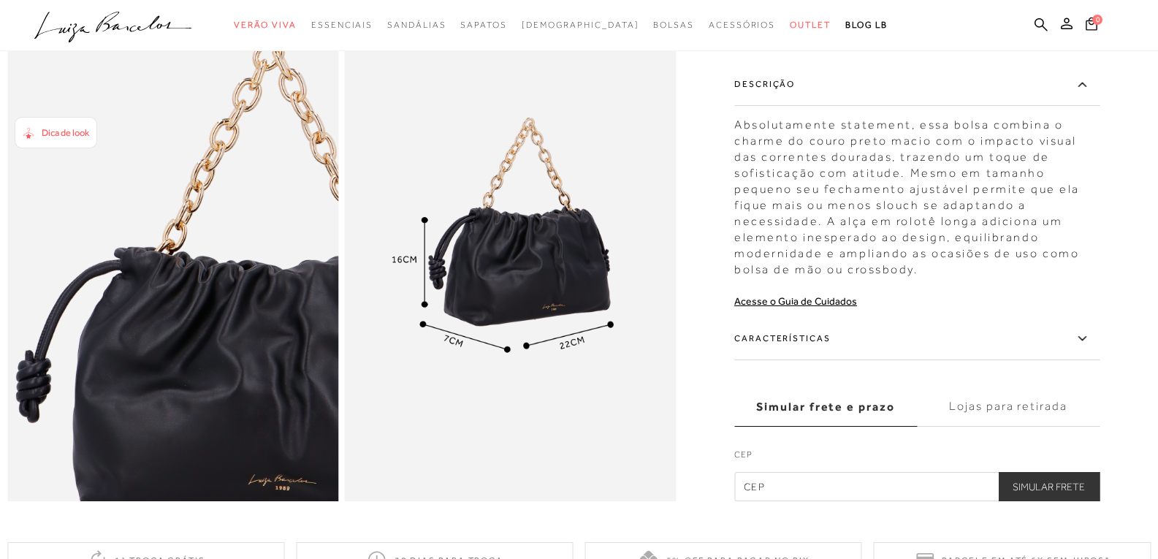
scroll to position [950, 0]
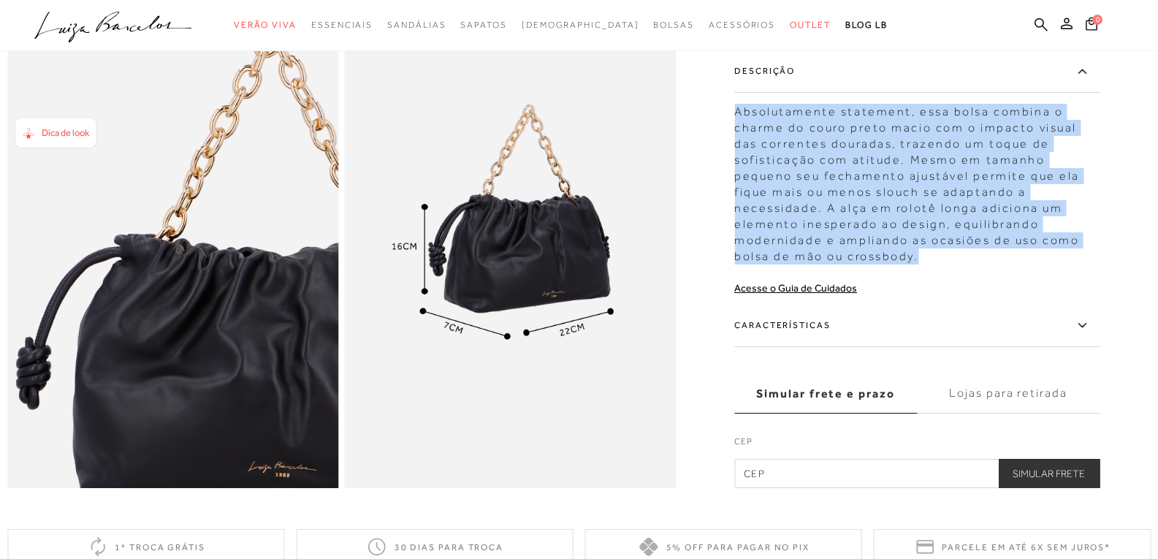
drag, startPoint x: 744, startPoint y: 135, endPoint x: 942, endPoint y: 275, distance: 242.8
click at [942, 264] on div "Absolutamente statement, essa bolsa combina o charme do couro preto macio com o…" at bounding box center [916, 180] width 365 height 168
copy div "Absolutamente statement, essa bolsa combina o charme do couro preto macio com o…"
click at [894, 145] on div "Absolutamente statement, essa bolsa combina o charme do couro preto macio com o…" at bounding box center [916, 180] width 365 height 168
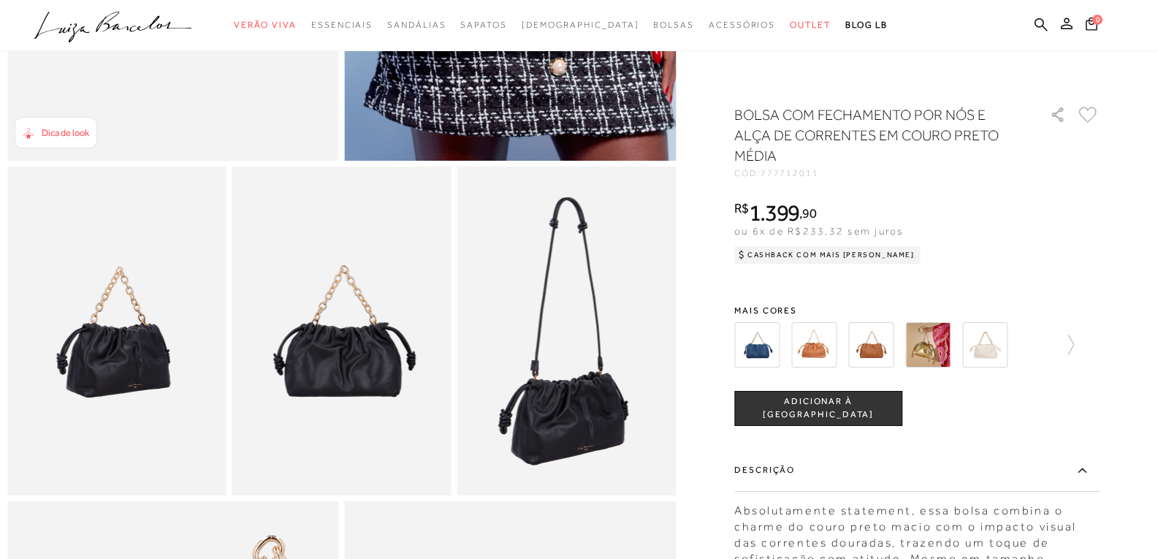
scroll to position [438, 0]
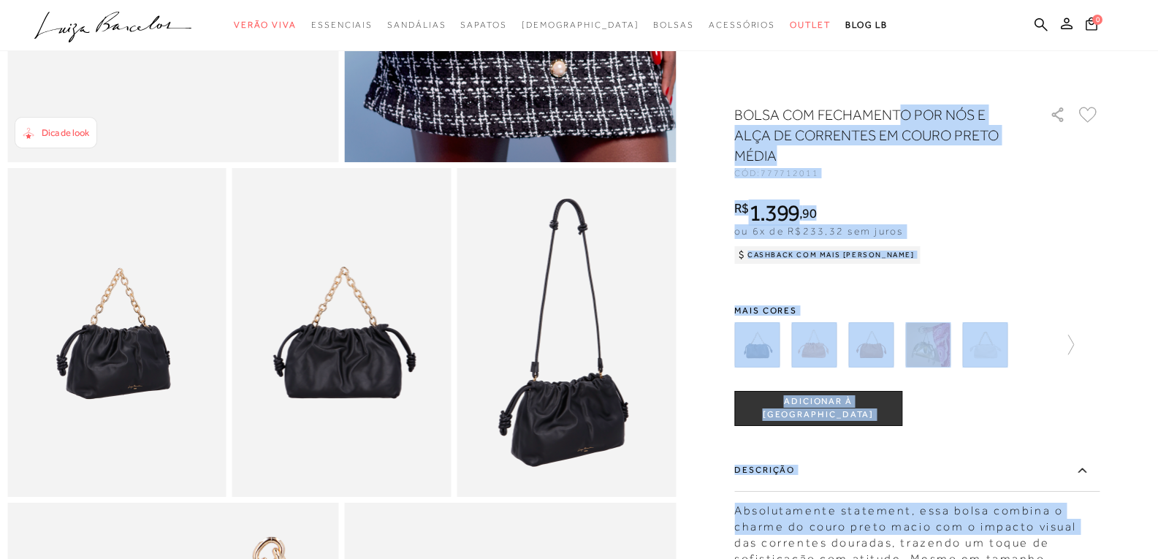
drag, startPoint x: 732, startPoint y: 111, endPoint x: 903, endPoint y: 113, distance: 170.9
click at [903, 113] on div at bounding box center [578, 332] width 1143 height 1334
click at [898, 165] on h1 "BOLSA COM FECHAMENTO POR NÓS E ALÇA DE CORRENTES EM COURO PRETO MÉDIA" at bounding box center [871, 134] width 274 height 61
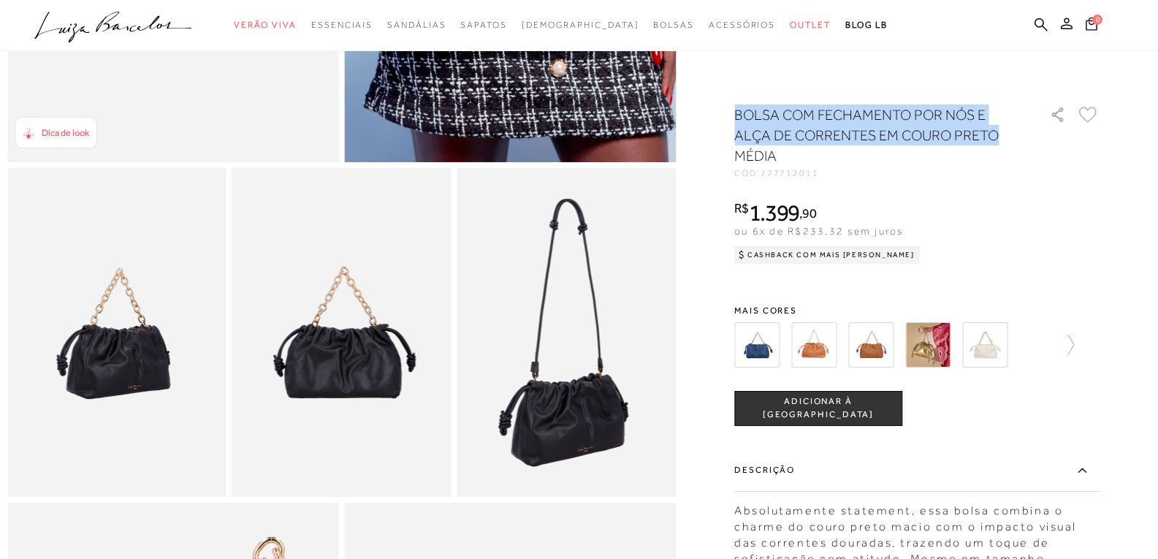
drag, startPoint x: 742, startPoint y: 109, endPoint x: 1010, endPoint y: 126, distance: 268.7
click at [1008, 126] on h1 "BOLSA COM FECHAMENTO POR NÓS E ALÇA DE CORRENTES EM COURO PRETO MÉDIA" at bounding box center [871, 134] width 274 height 61
copy h1 "BOLSA COM FECHAMENTO POR NÓS E ALÇA DE CORRENTES EM COURO PRETO"
